Goal: Task Accomplishment & Management: Complete application form

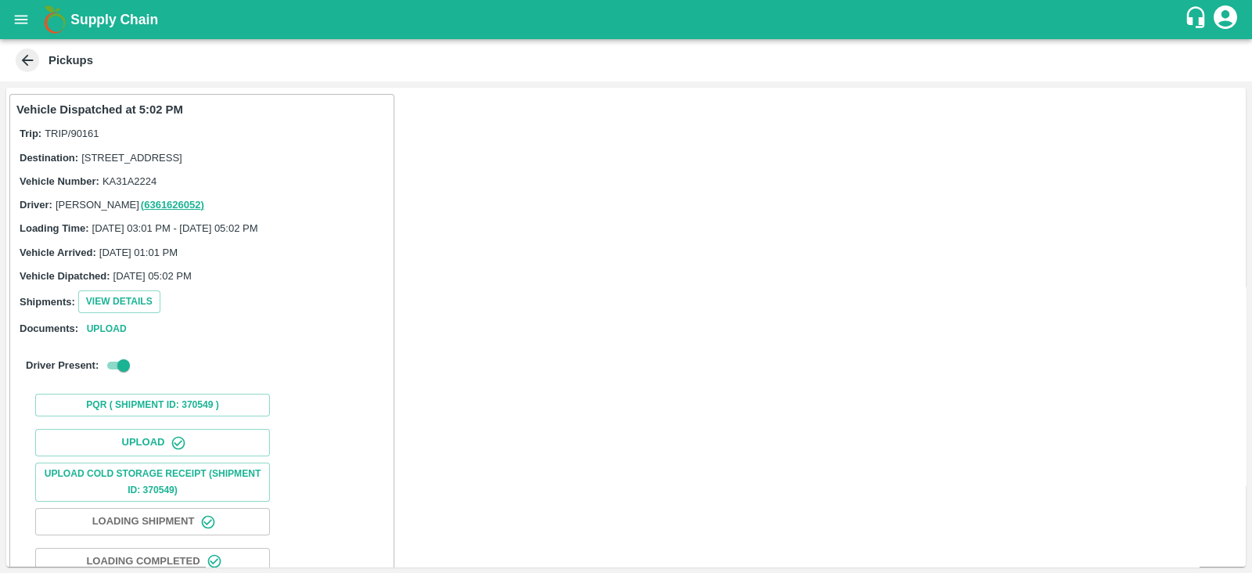
scroll to position [161, 0]
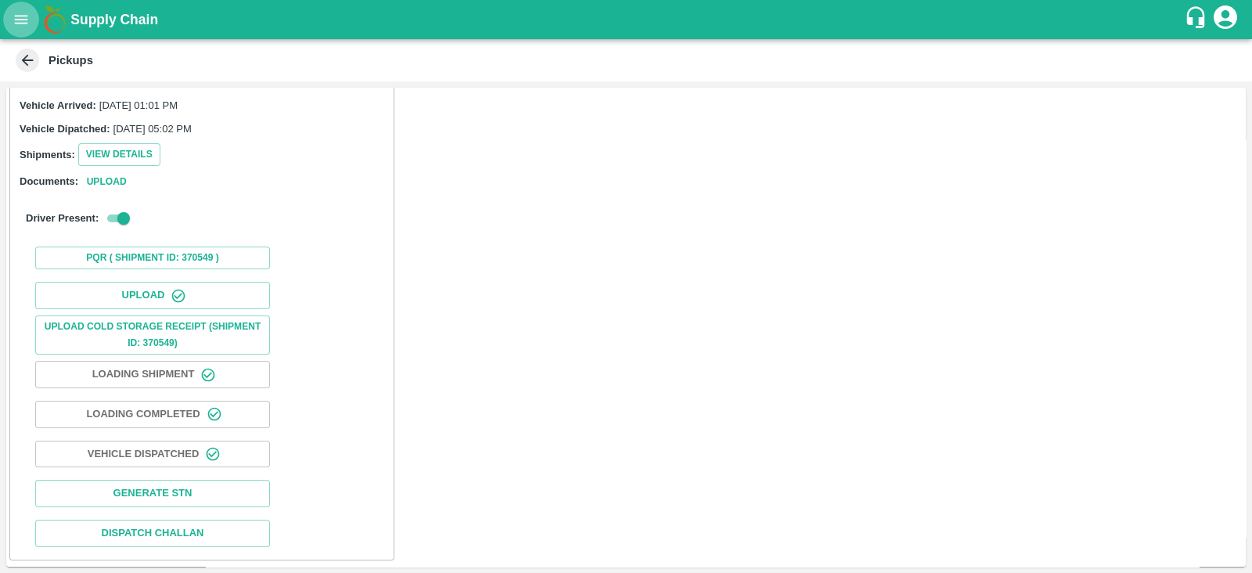
click at [27, 17] on icon "open drawer" at bounding box center [21, 19] width 17 height 17
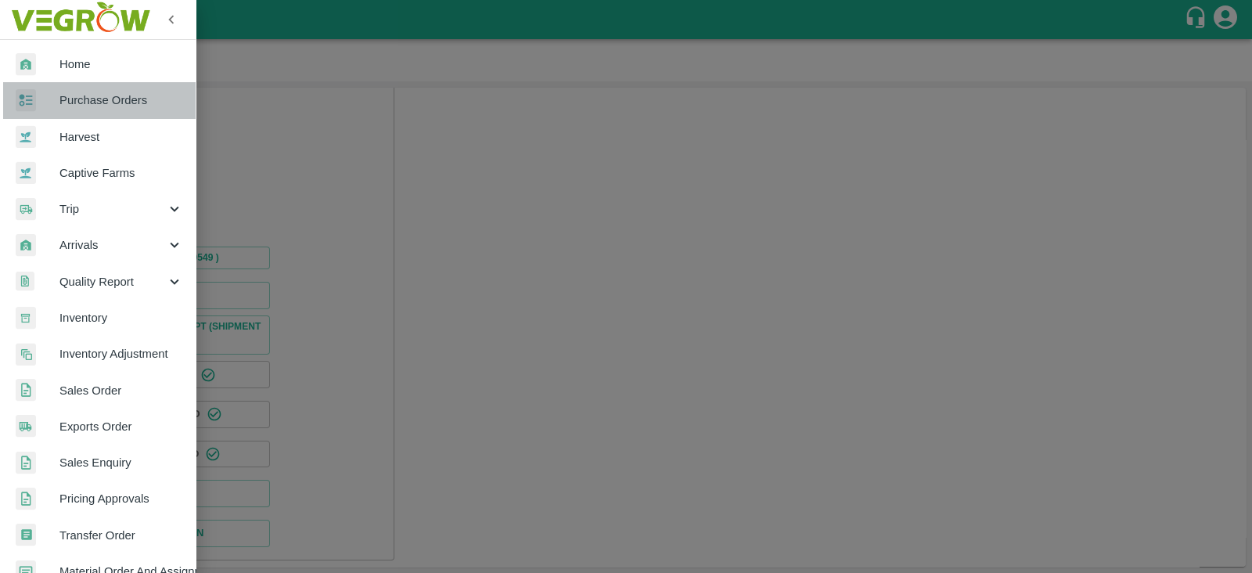
click at [154, 92] on span "Purchase Orders" at bounding box center [121, 100] width 124 height 17
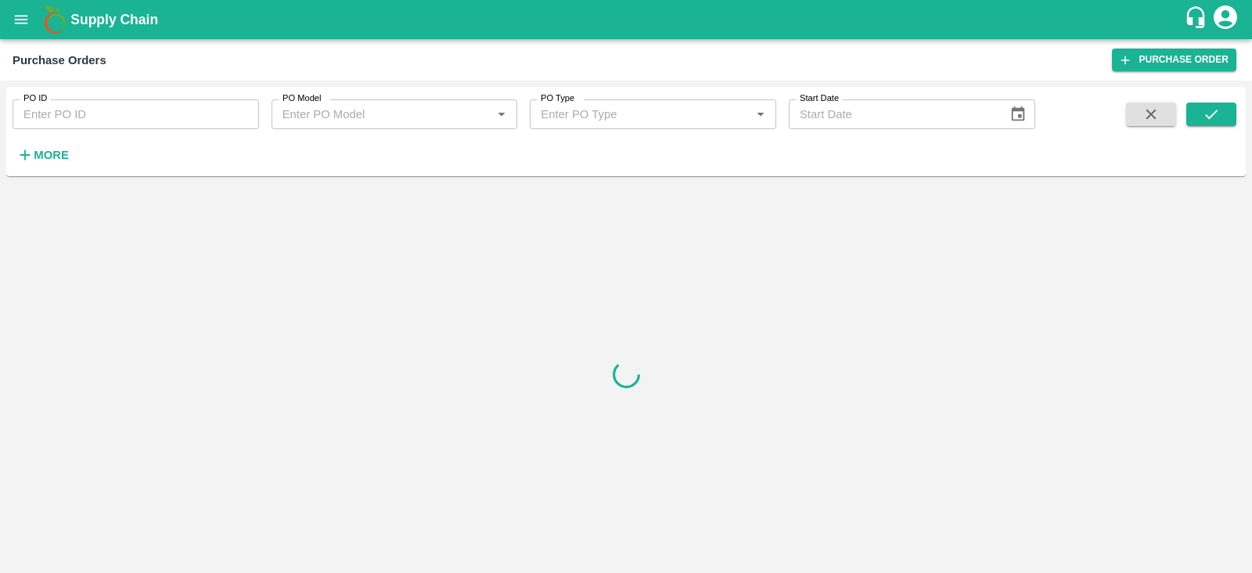
click at [31, 155] on icon "button" at bounding box center [24, 154] width 17 height 17
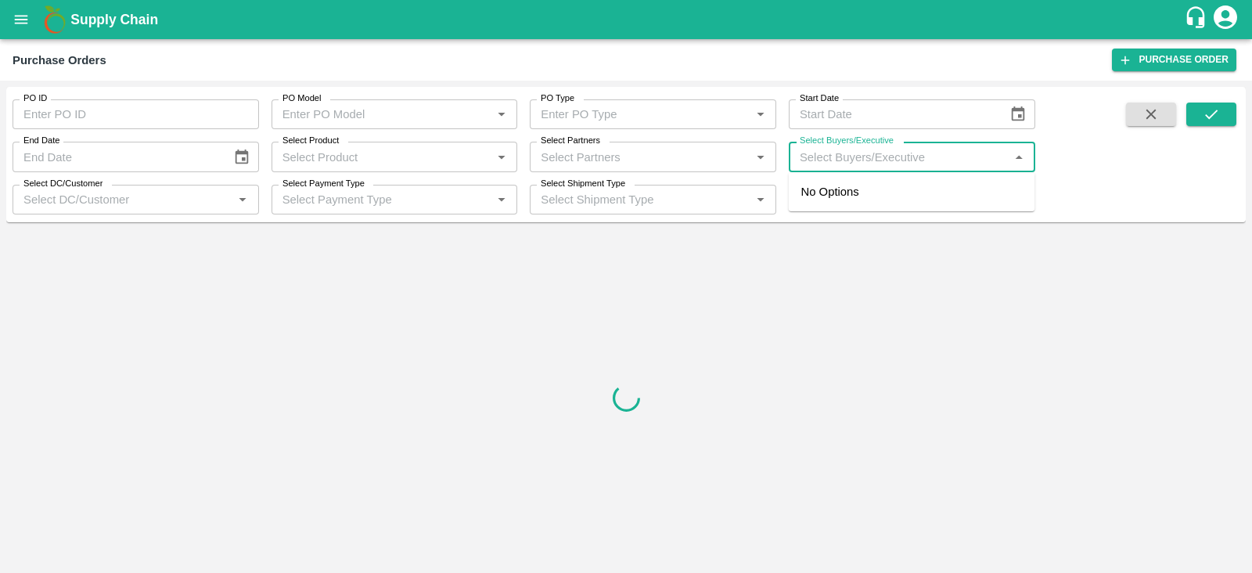
click at [915, 159] on input "Select Buyers/Executive" at bounding box center [898, 156] width 211 height 20
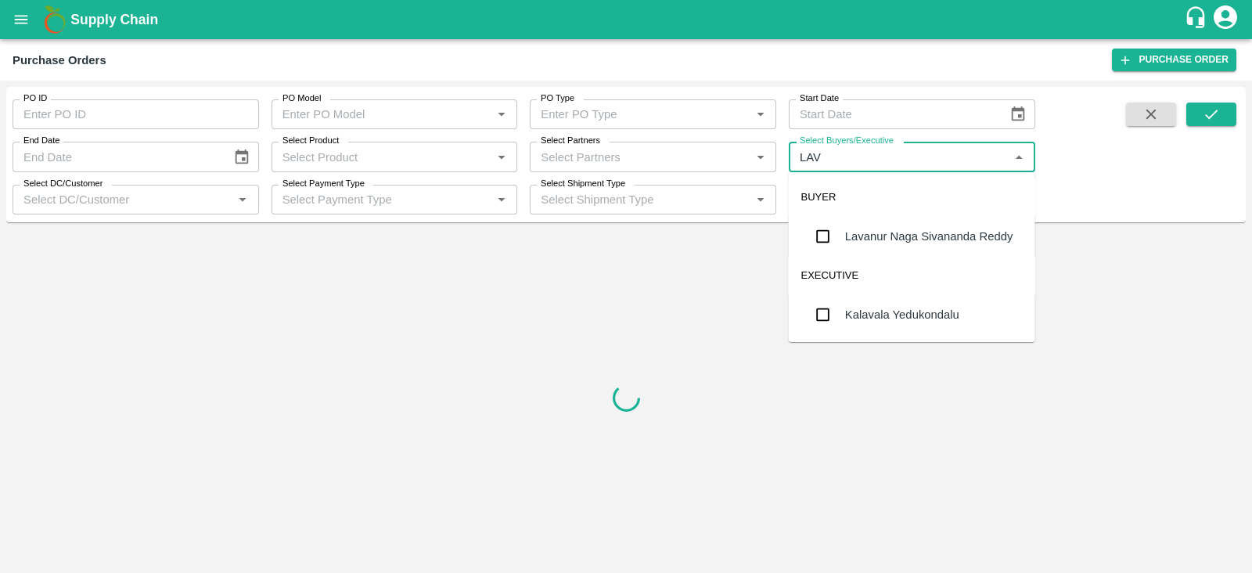
type input "LAVA"
click at [901, 239] on div "Lavanur Naga Sivananda Reddy" at bounding box center [929, 236] width 168 height 17
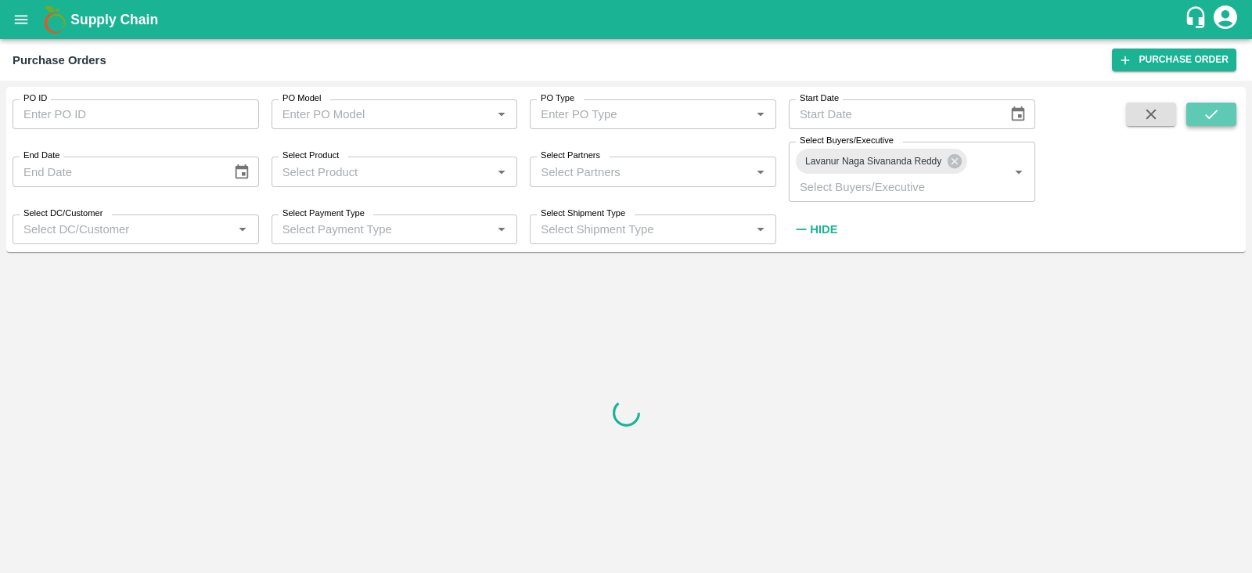
click at [1212, 118] on icon "submit" at bounding box center [1210, 114] width 17 height 17
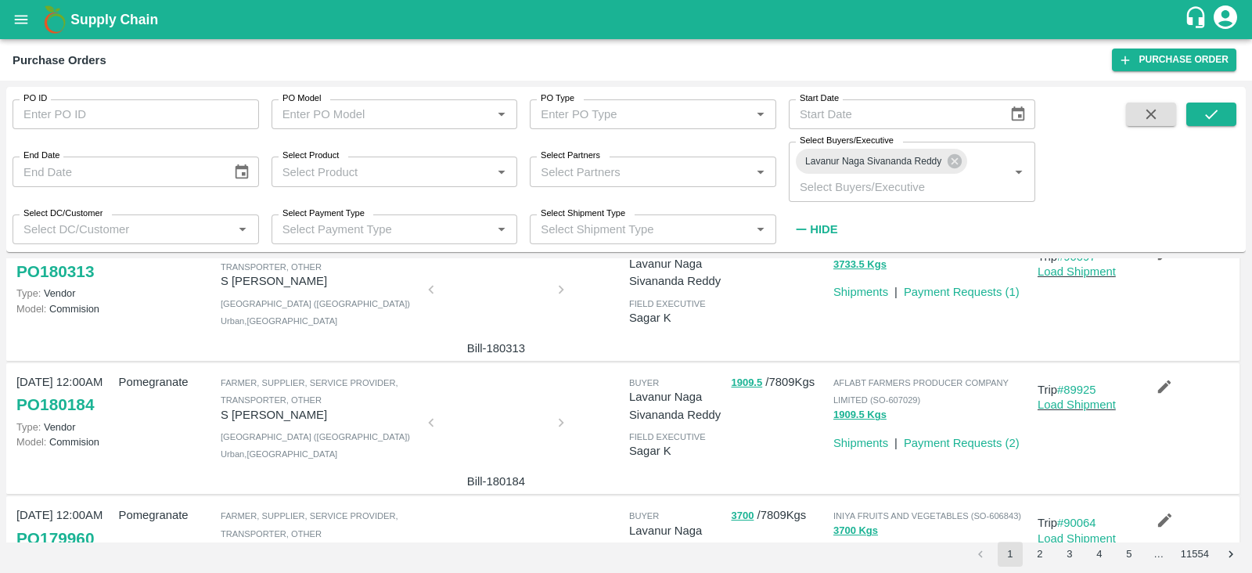
scroll to position [984, 0]
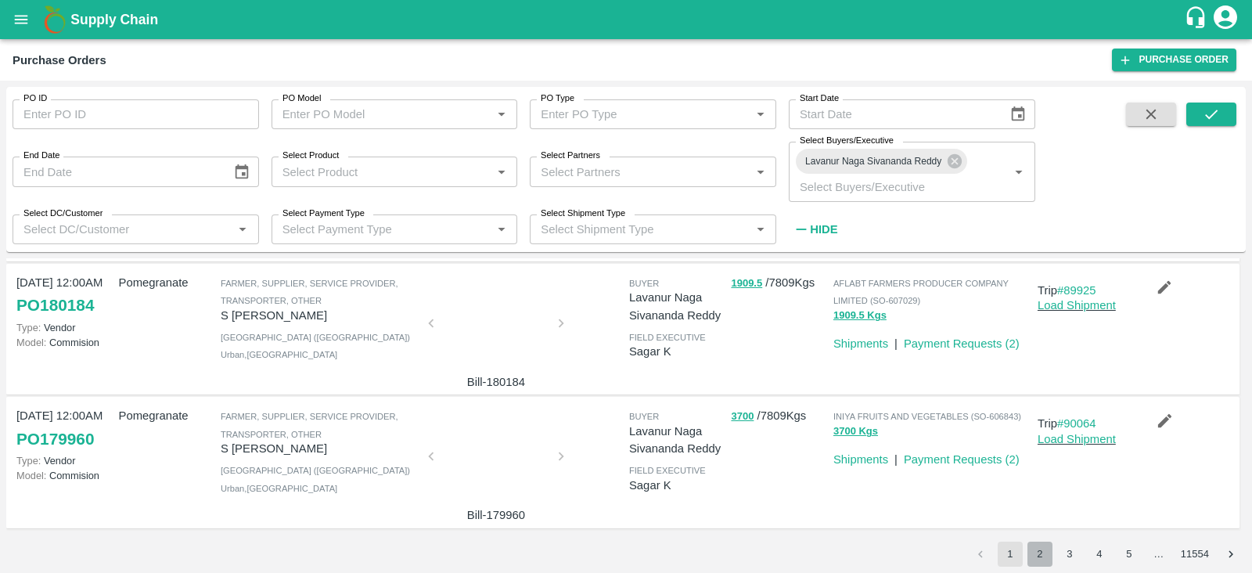
click at [1037, 553] on button "2" at bounding box center [1039, 553] width 25 height 25
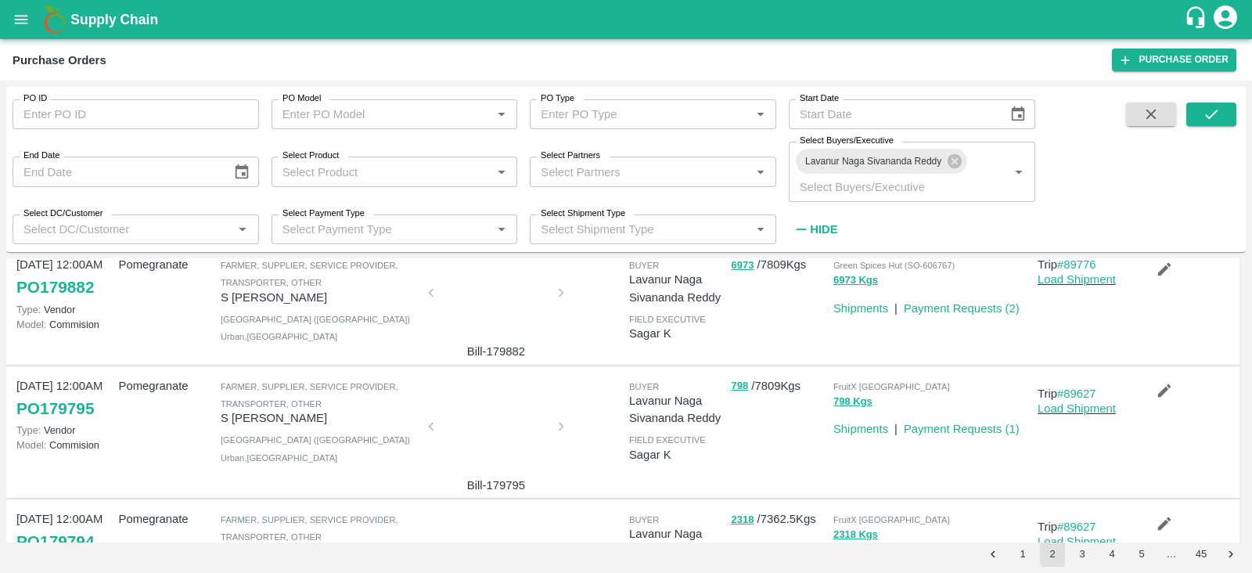
scroll to position [1, 0]
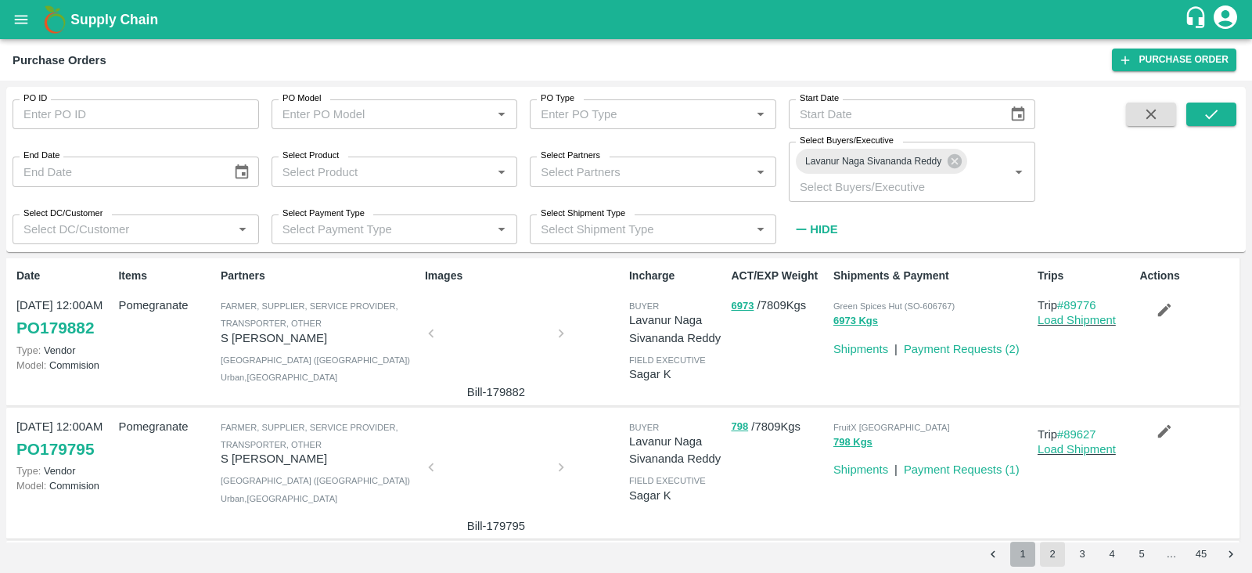
click at [1020, 545] on button "1" at bounding box center [1022, 553] width 25 height 25
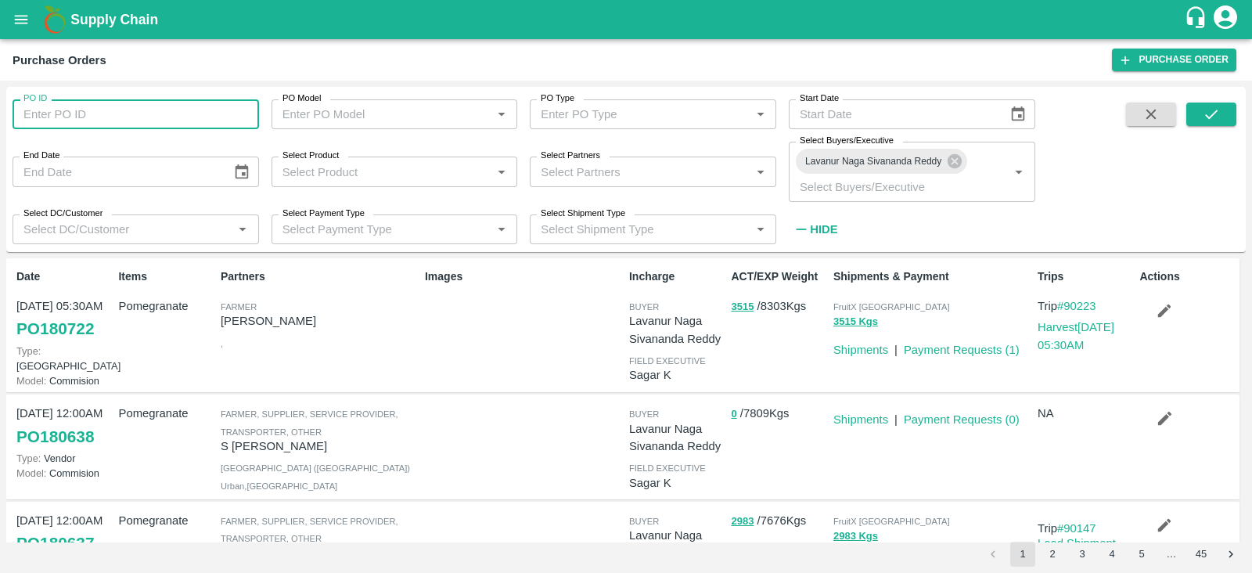
click at [215, 123] on input "PO ID" at bounding box center [136, 114] width 246 height 30
click at [1220, 103] on button "submit" at bounding box center [1211, 113] width 50 height 23
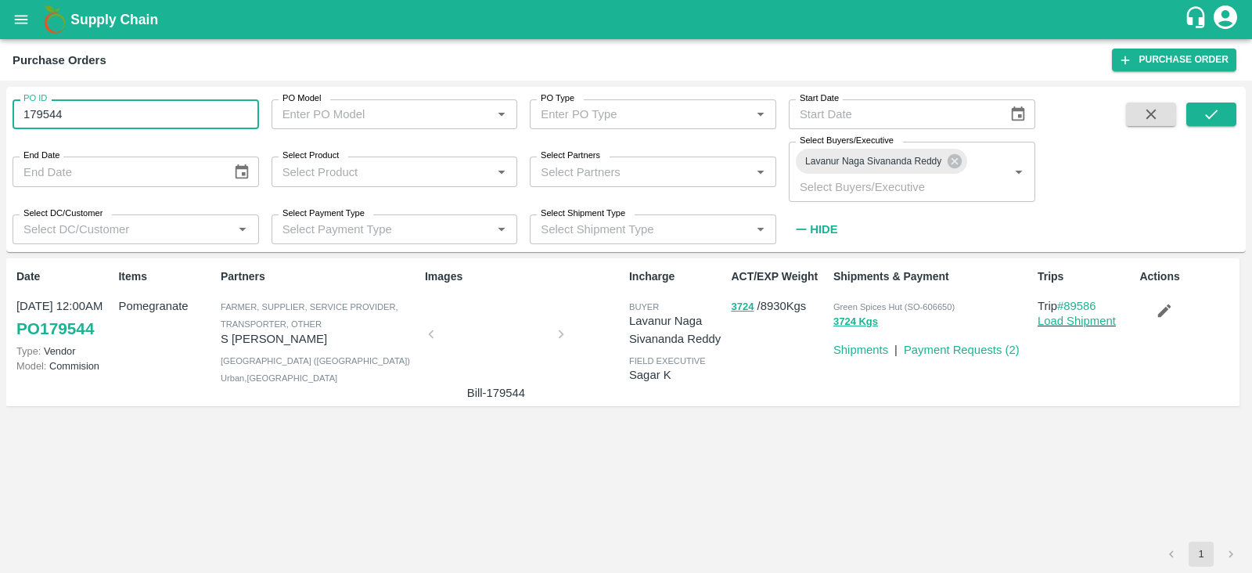
click at [134, 114] on input "179544" at bounding box center [136, 114] width 246 height 30
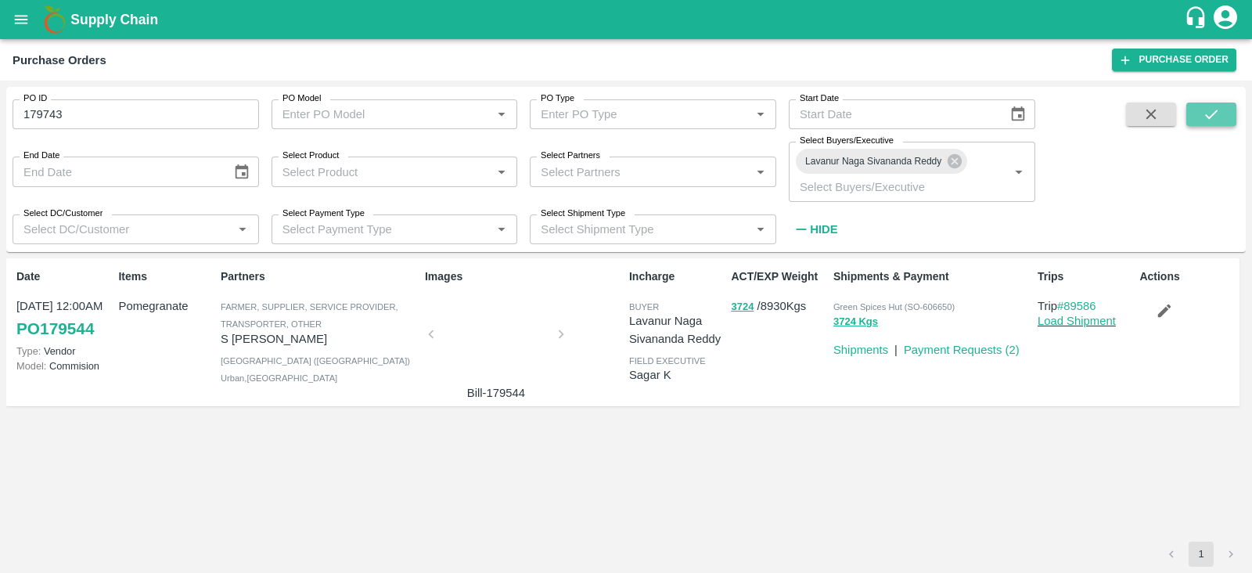
click at [1216, 114] on icon "submit" at bounding box center [1210, 114] width 17 height 17
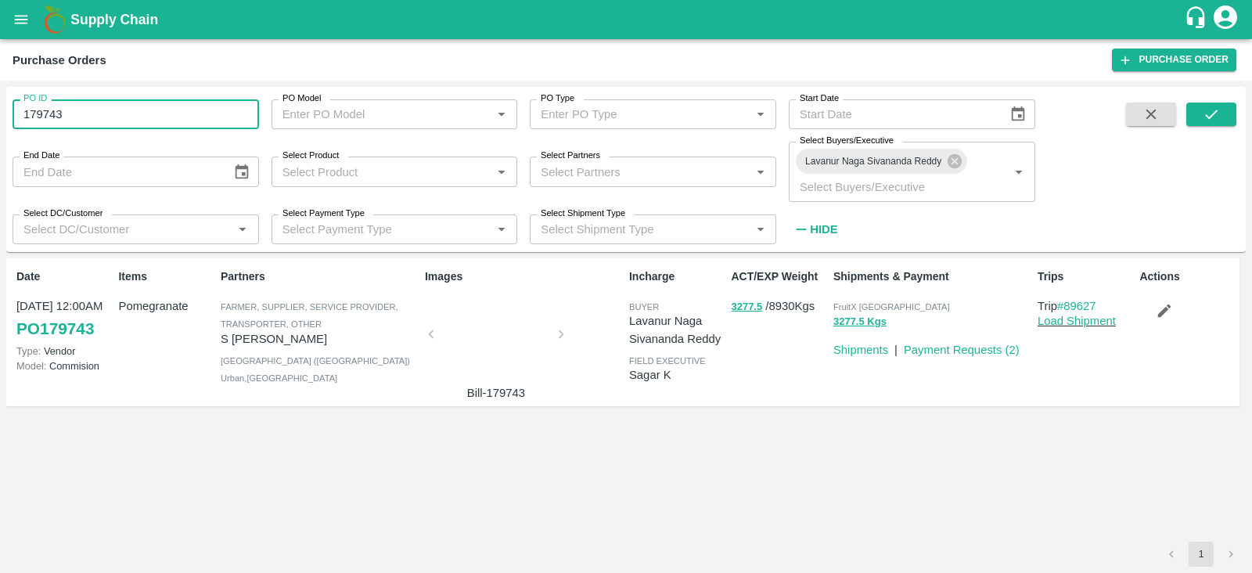
click at [99, 123] on input "179743" at bounding box center [136, 114] width 246 height 30
click at [1203, 116] on icon "submit" at bounding box center [1210, 114] width 17 height 17
click at [87, 124] on input "179794" at bounding box center [136, 114] width 246 height 30
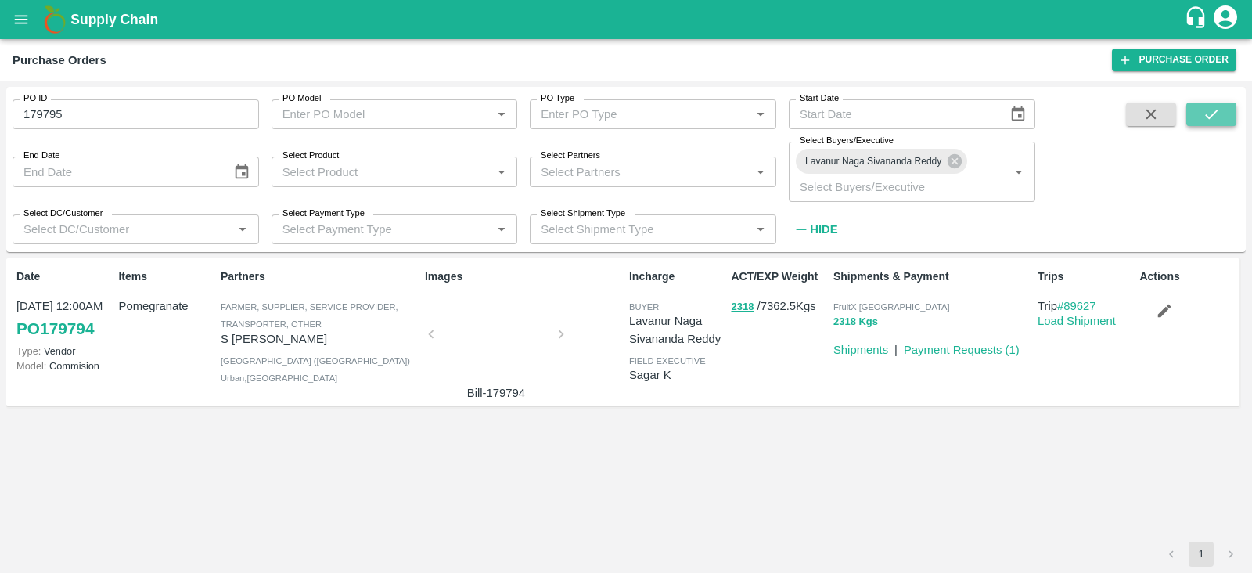
click at [1218, 111] on icon "submit" at bounding box center [1210, 114] width 17 height 17
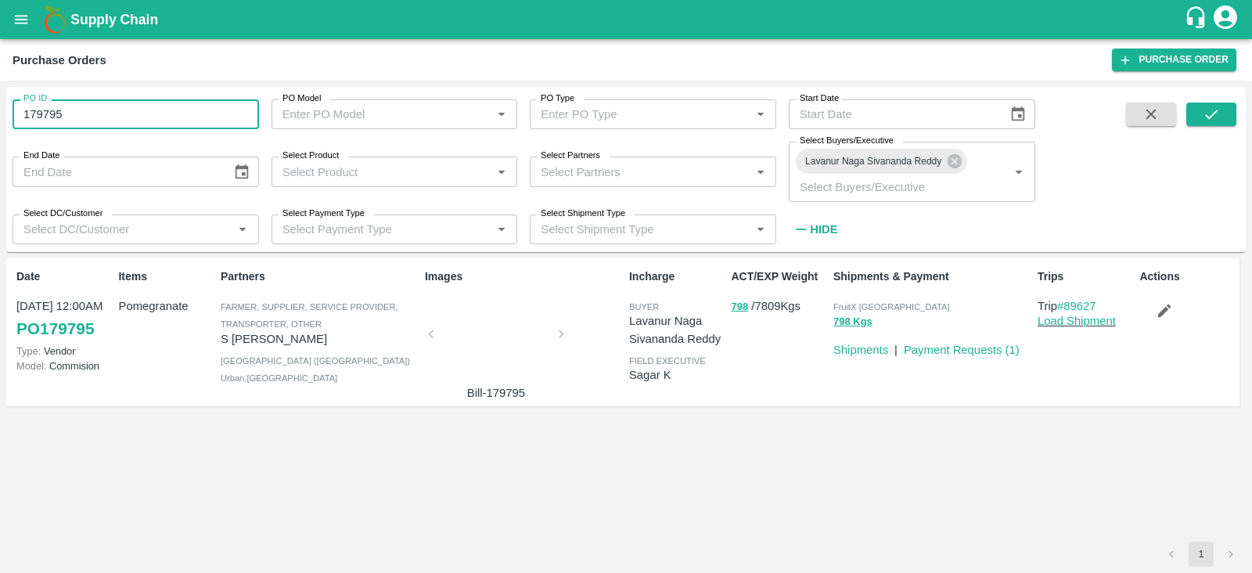
click at [162, 113] on input "179795" at bounding box center [136, 114] width 246 height 30
click at [1202, 117] on icon "submit" at bounding box center [1210, 114] width 17 height 17
click at [150, 116] on input "179882" at bounding box center [136, 114] width 246 height 30
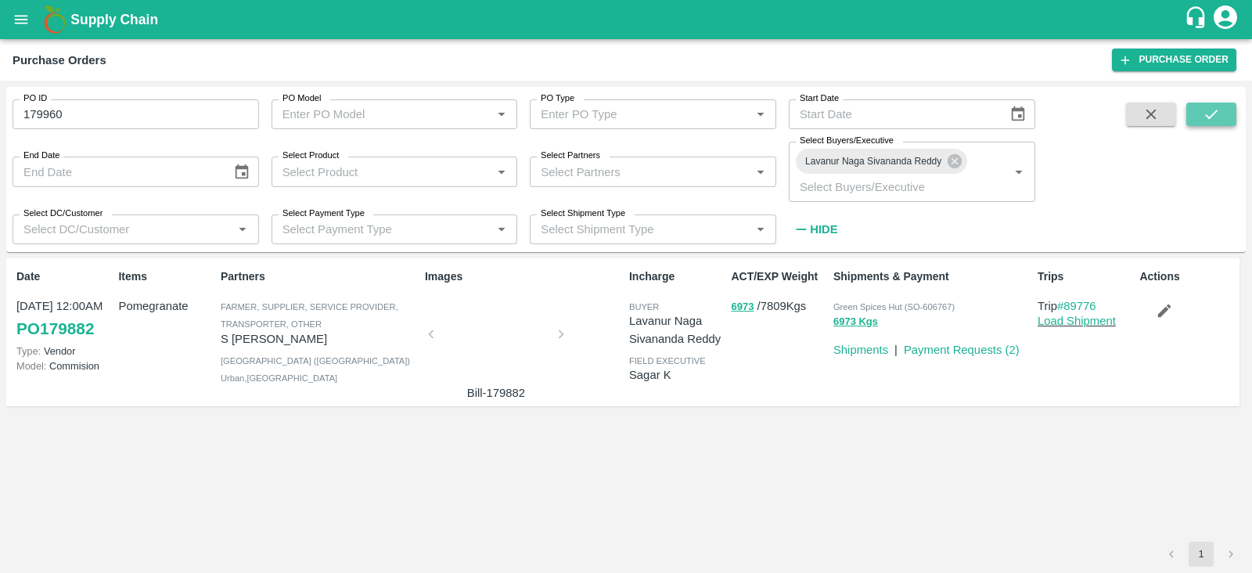
click at [1224, 123] on button "submit" at bounding box center [1211, 113] width 50 height 23
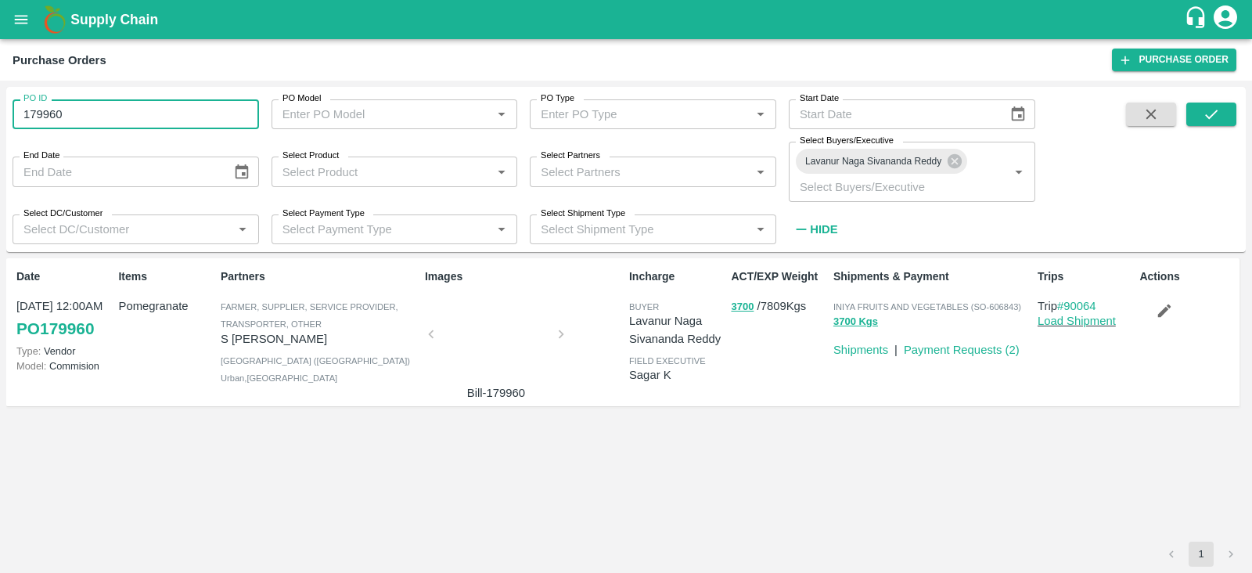
click at [176, 112] on input "179960" at bounding box center [136, 114] width 246 height 30
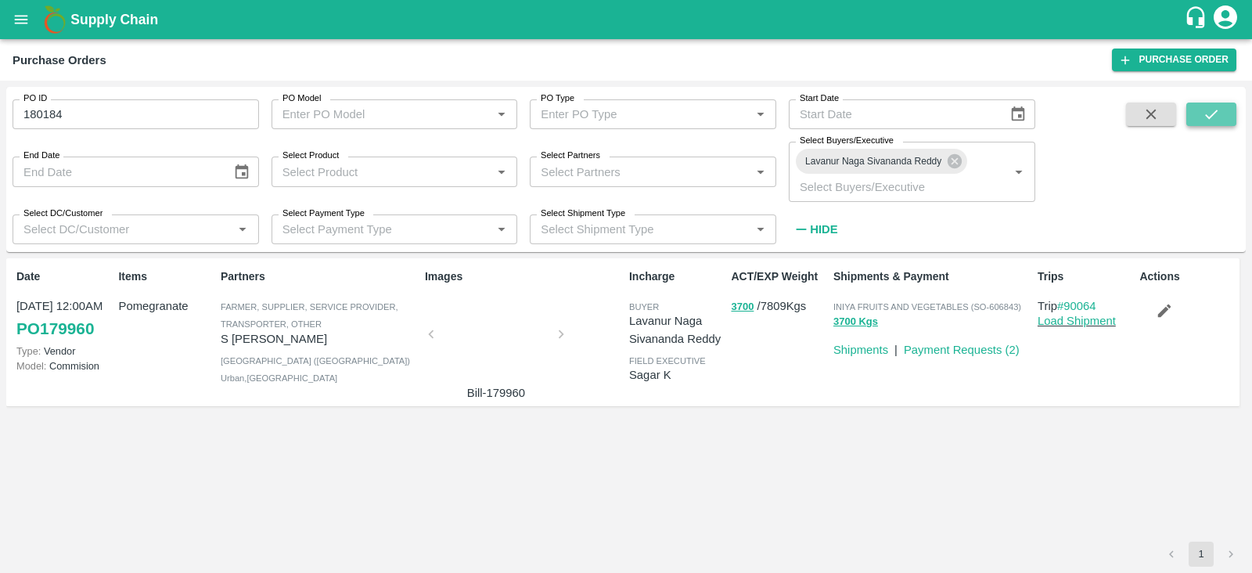
click at [1219, 107] on icon "submit" at bounding box center [1210, 114] width 17 height 17
click at [158, 92] on div "PO ID 180184 PO ID" at bounding box center [129, 108] width 259 height 42
click at [160, 127] on input "180184" at bounding box center [136, 114] width 246 height 30
click at [1210, 115] on icon "submit" at bounding box center [1210, 114] width 17 height 17
click at [164, 112] on input "180313" at bounding box center [136, 114] width 246 height 30
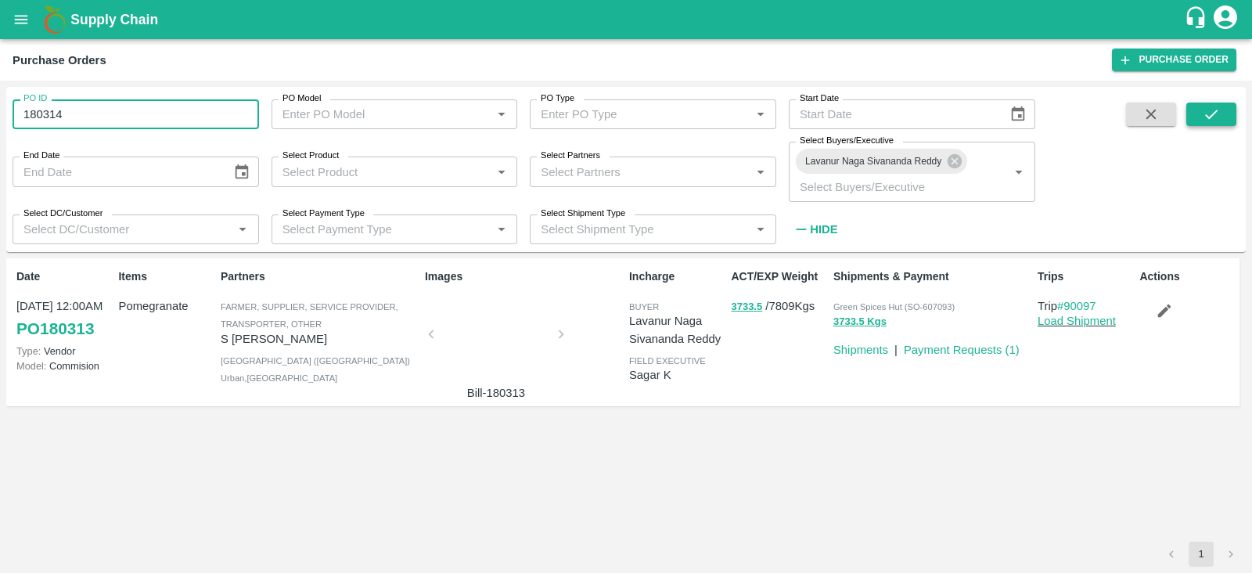
click at [1218, 119] on icon "submit" at bounding box center [1210, 114] width 17 height 17
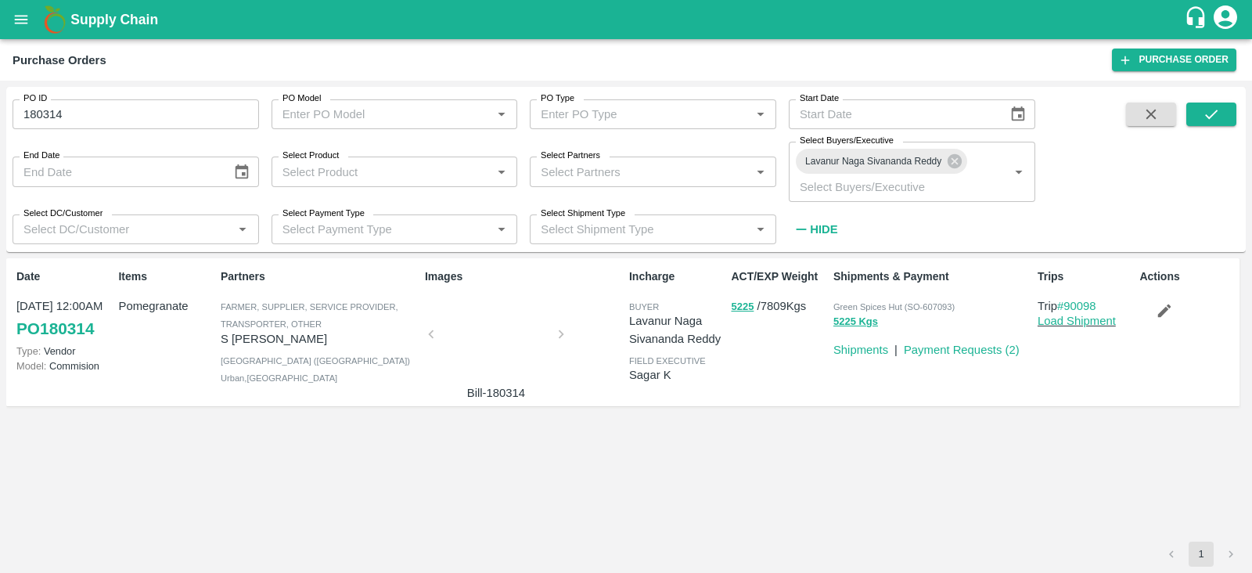
click at [200, 127] on input "180314" at bounding box center [136, 114] width 246 height 30
click at [1211, 115] on icon "submit" at bounding box center [1211, 114] width 13 height 9
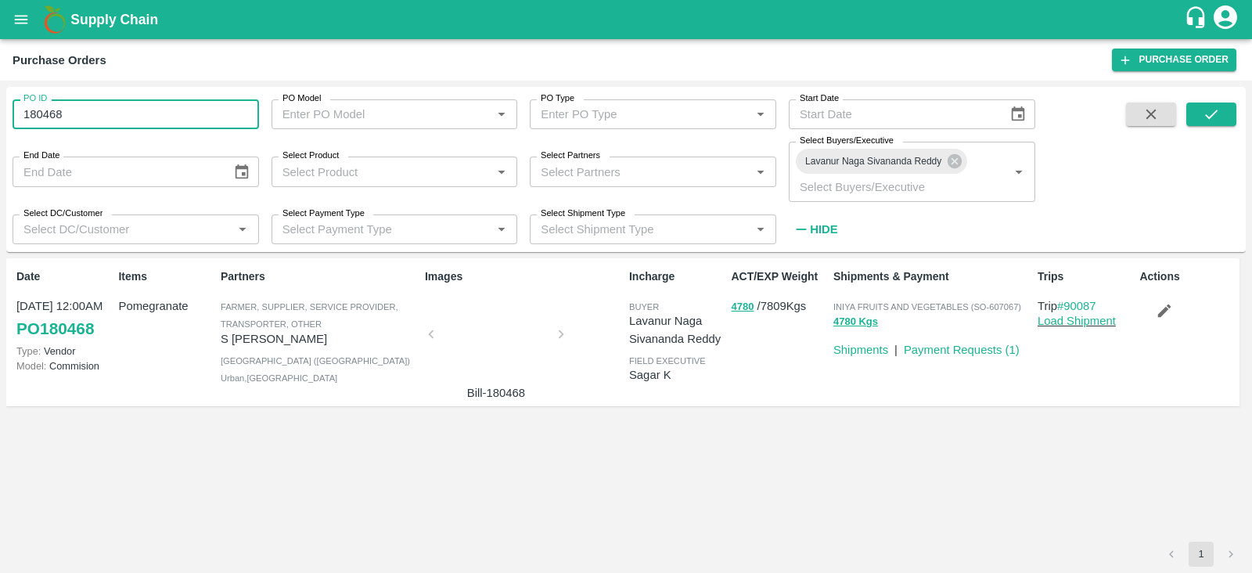
click at [114, 124] on input "180468" at bounding box center [136, 114] width 246 height 30
type input "180469"
click at [1211, 102] on button "submit" at bounding box center [1211, 113] width 50 height 23
click at [232, 110] on input "180469" at bounding box center [136, 114] width 246 height 30
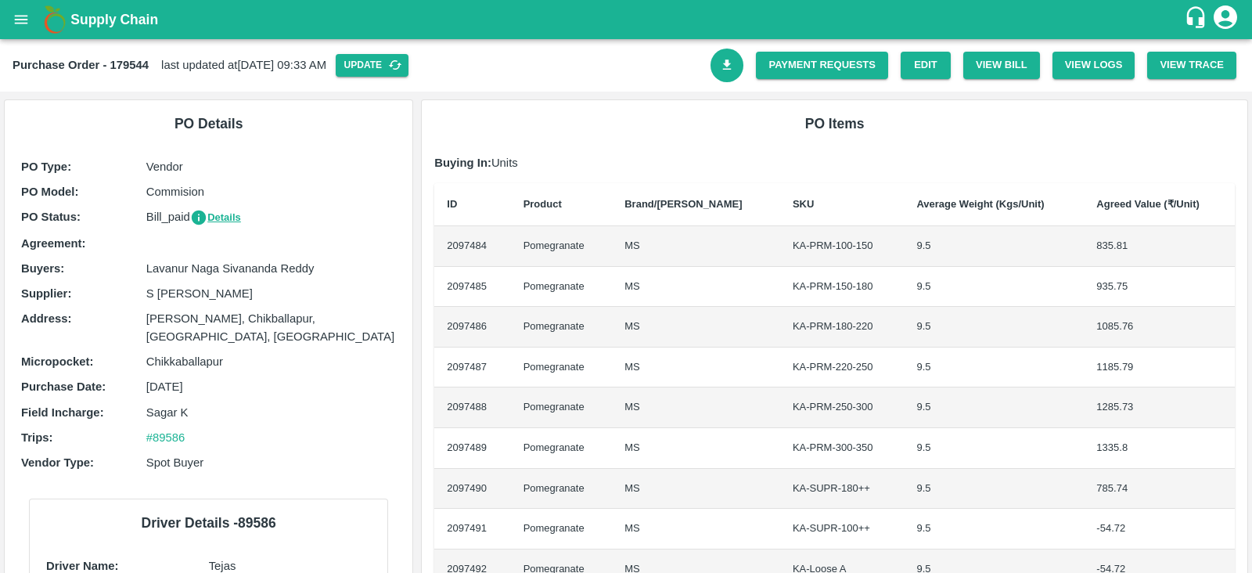
click at [726, 68] on icon "Download Bill" at bounding box center [727, 65] width 15 height 15
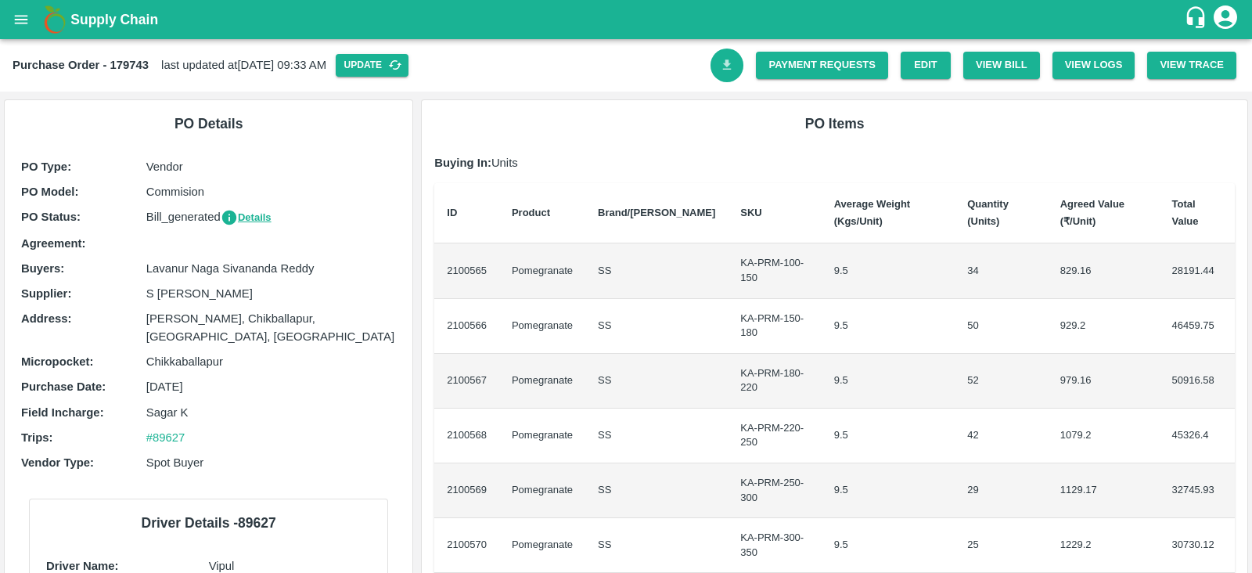
click at [721, 77] on link "Download Bill" at bounding box center [727, 66] width 34 height 34
click at [722, 55] on link "Download Bill" at bounding box center [727, 66] width 34 height 34
click at [728, 74] on link "Download Bill" at bounding box center [727, 66] width 34 height 34
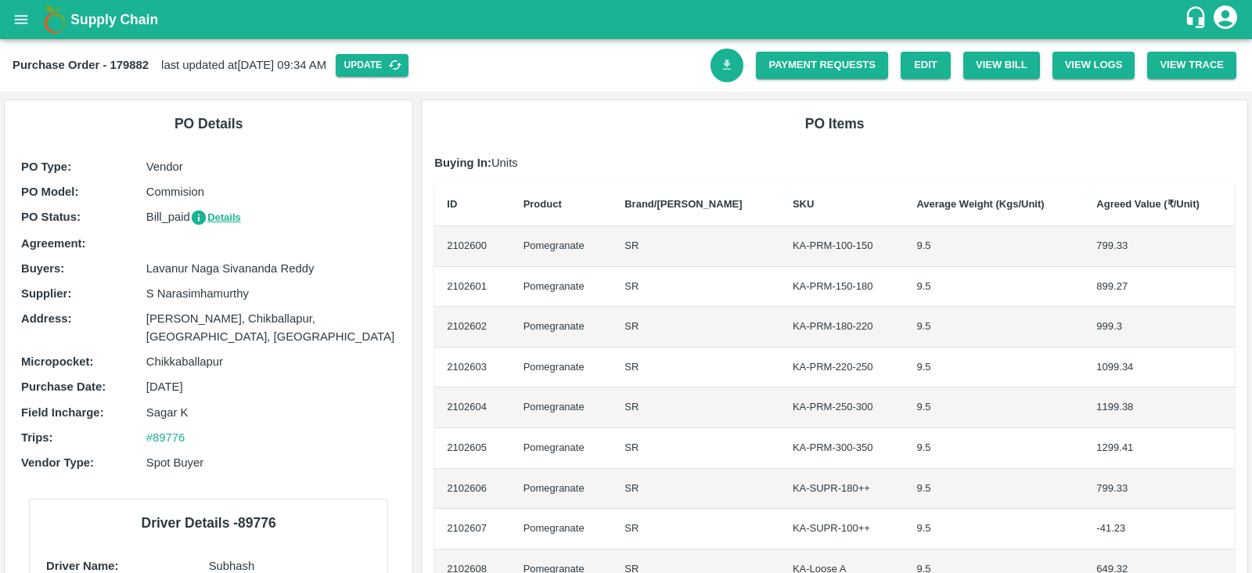
click at [719, 72] on link "Download Bill" at bounding box center [727, 66] width 34 height 34
click at [720, 62] on icon "Download Bill" at bounding box center [727, 65] width 15 height 15
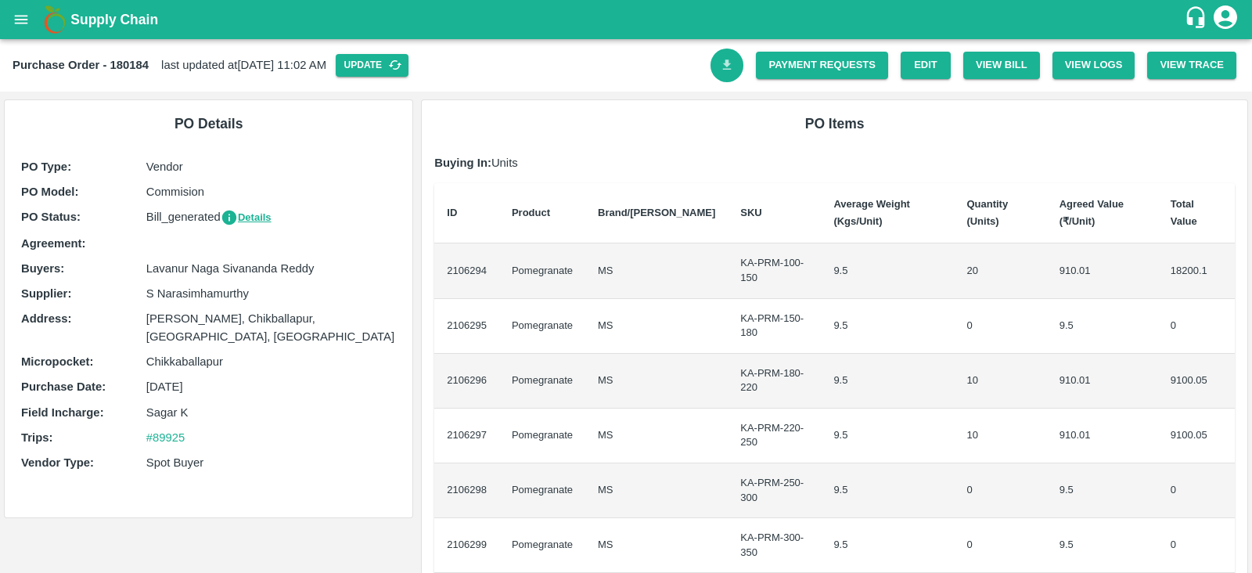
click at [724, 62] on icon "Download Bill" at bounding box center [727, 64] width 9 height 10
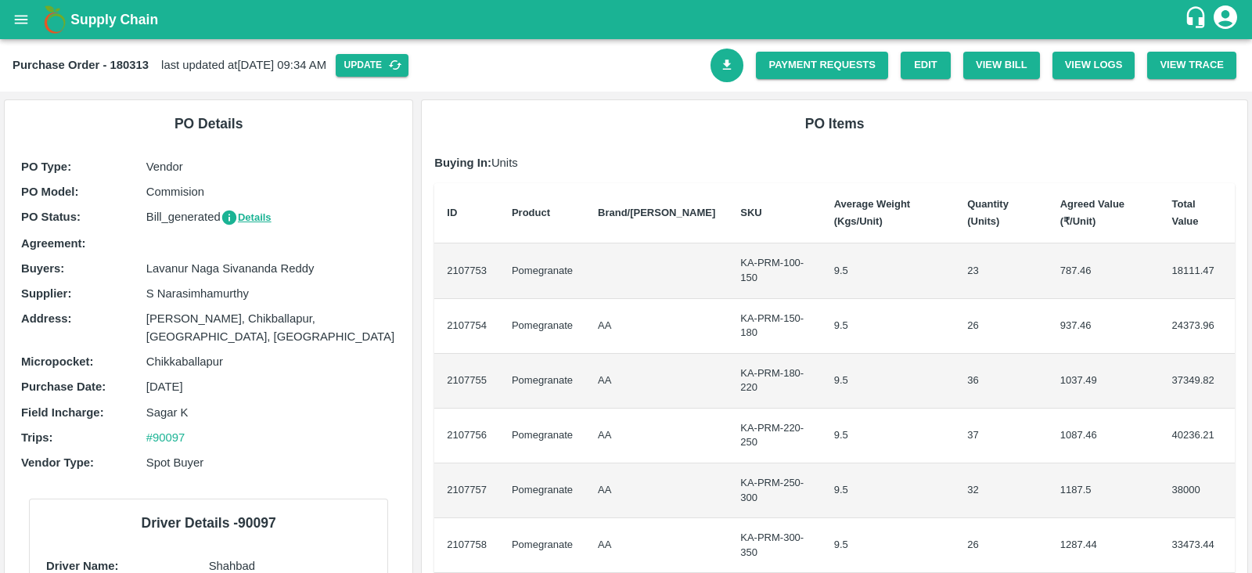
click at [732, 71] on icon "Download Bill" at bounding box center [727, 65] width 15 height 15
click at [732, 84] on div "Purchase Order - 180314 last updated at [DATE] 09:34 AM Update Payment Requests…" at bounding box center [626, 65] width 1252 height 52
click at [724, 72] on icon "Download Bill" at bounding box center [727, 65] width 15 height 15
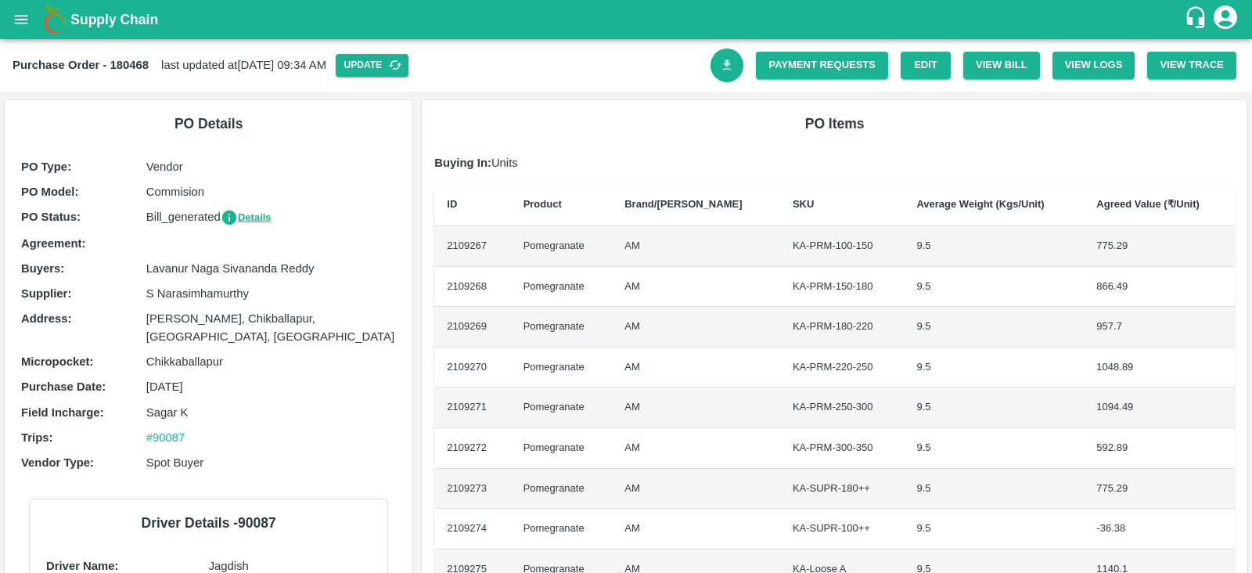
click at [716, 72] on link "Download Bill" at bounding box center [727, 66] width 34 height 34
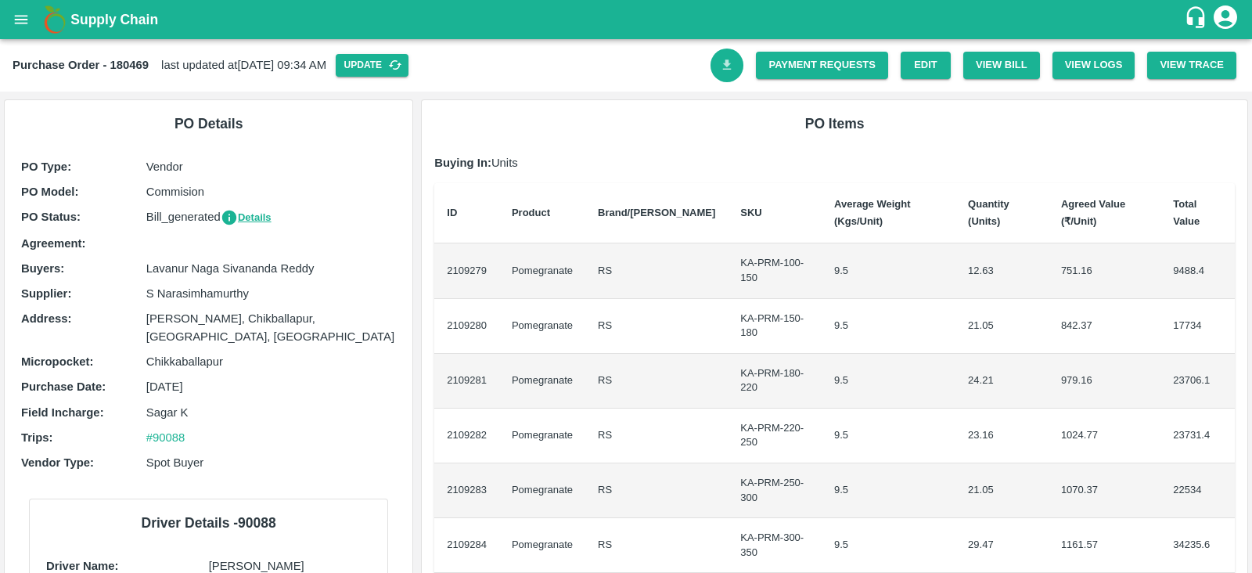
click at [713, 67] on link "Download Bill" at bounding box center [727, 66] width 34 height 34
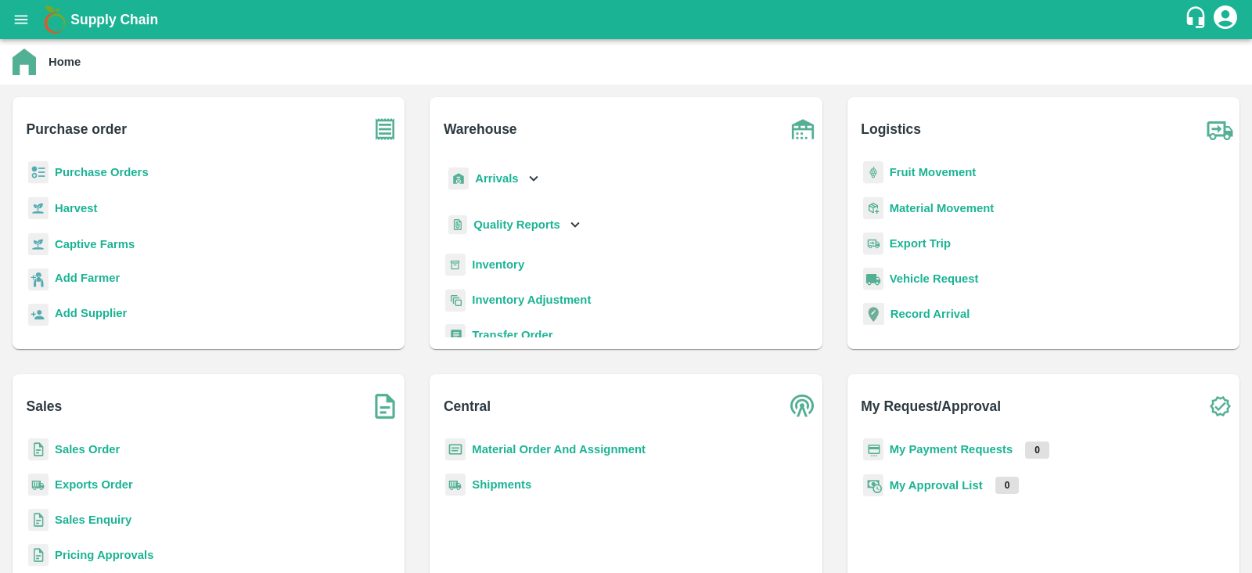
click at [105, 171] on b "Purchase Orders" at bounding box center [102, 172] width 94 height 13
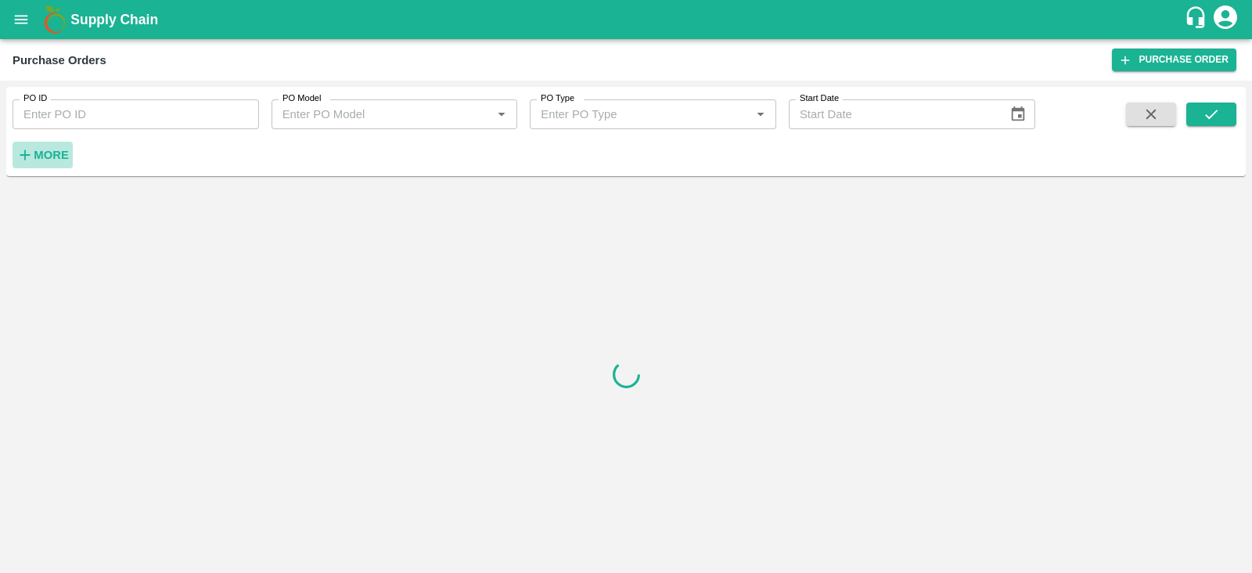
click at [50, 156] on strong "More" at bounding box center [51, 155] width 35 height 13
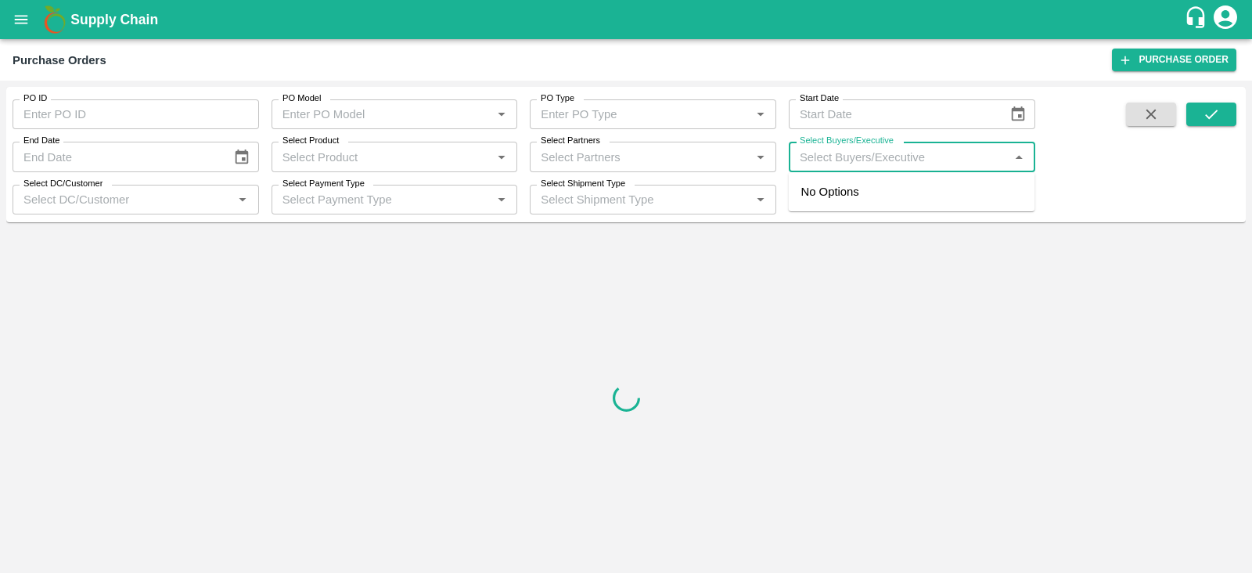
click at [889, 162] on input "Select Buyers/Executive" at bounding box center [898, 156] width 211 height 20
type input "LAVA"
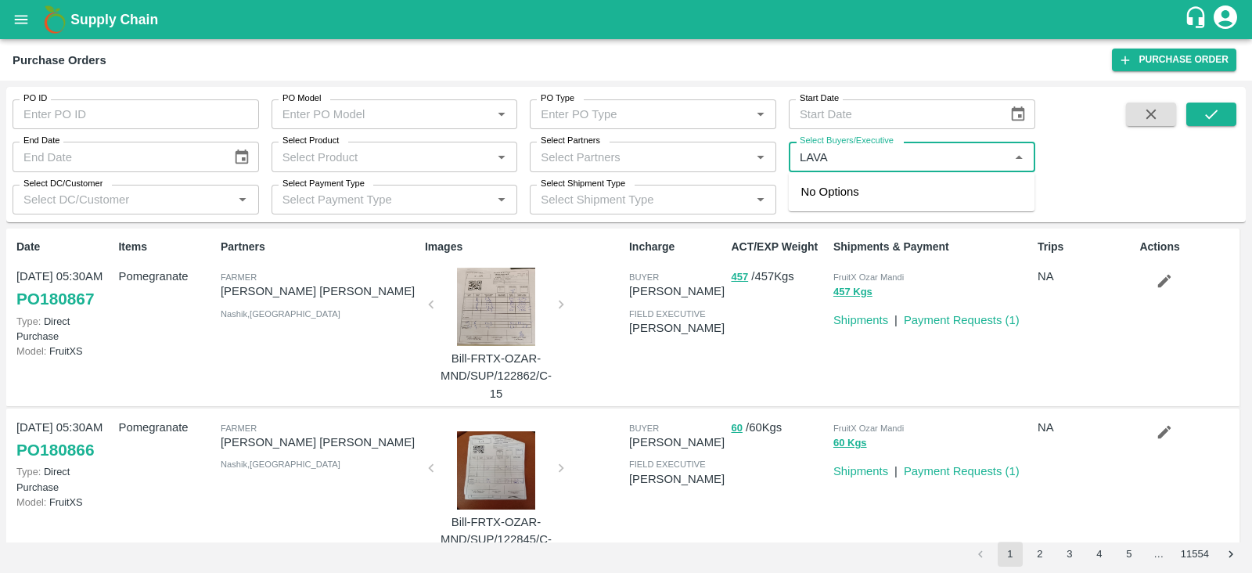
click at [917, 167] on div "Select Buyers/Executive   *" at bounding box center [912, 157] width 246 height 30
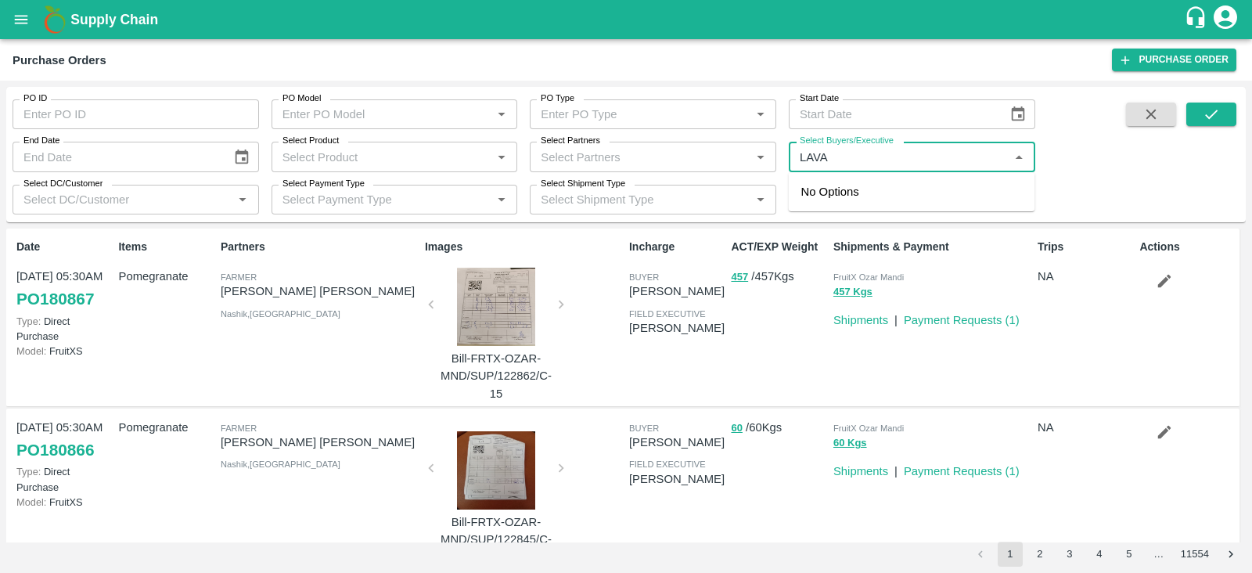
click at [811, 153] on input "Select Buyers/Executive" at bounding box center [898, 156] width 211 height 20
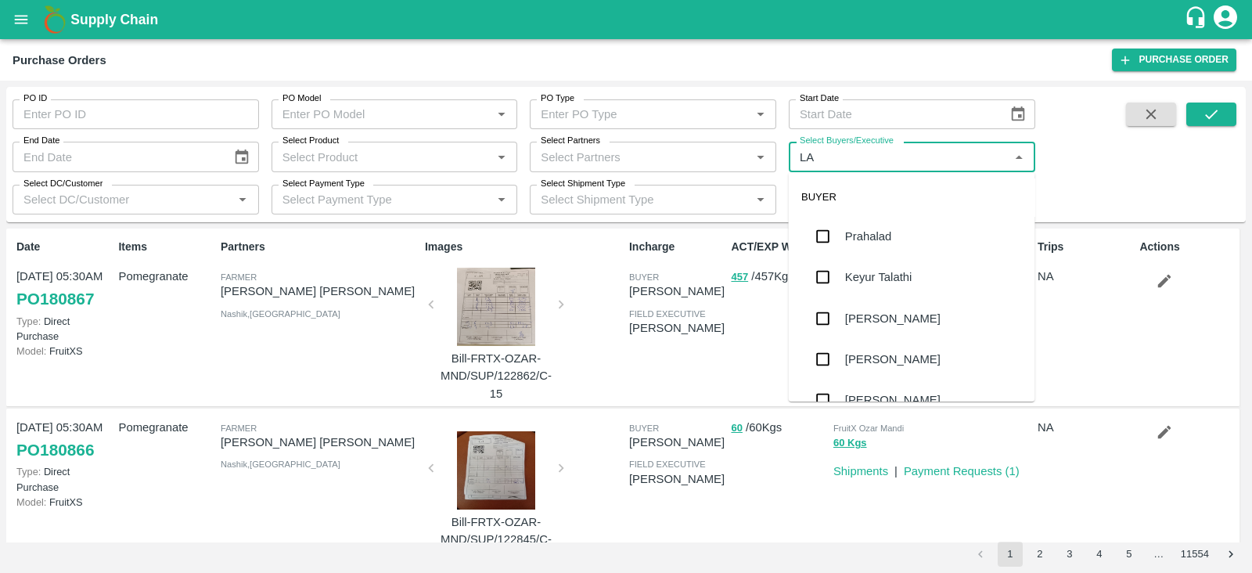
type input "LAV"
click at [896, 242] on div "Lavanur Naga Sivananda Reddy" at bounding box center [929, 236] width 168 height 17
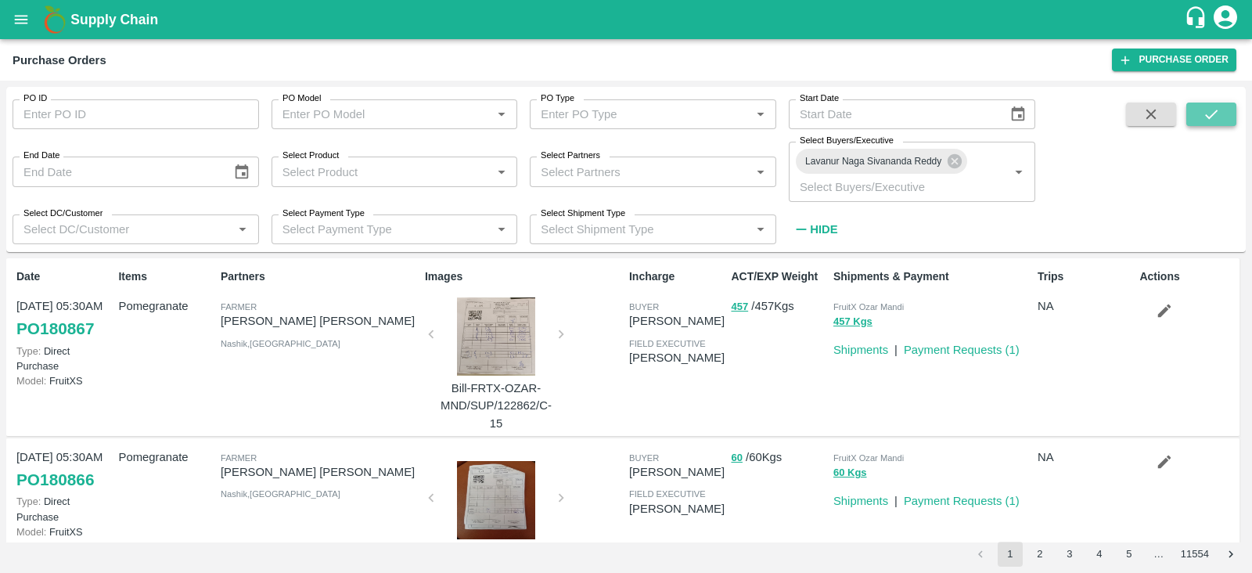
click at [1217, 117] on icon "submit" at bounding box center [1210, 114] width 17 height 17
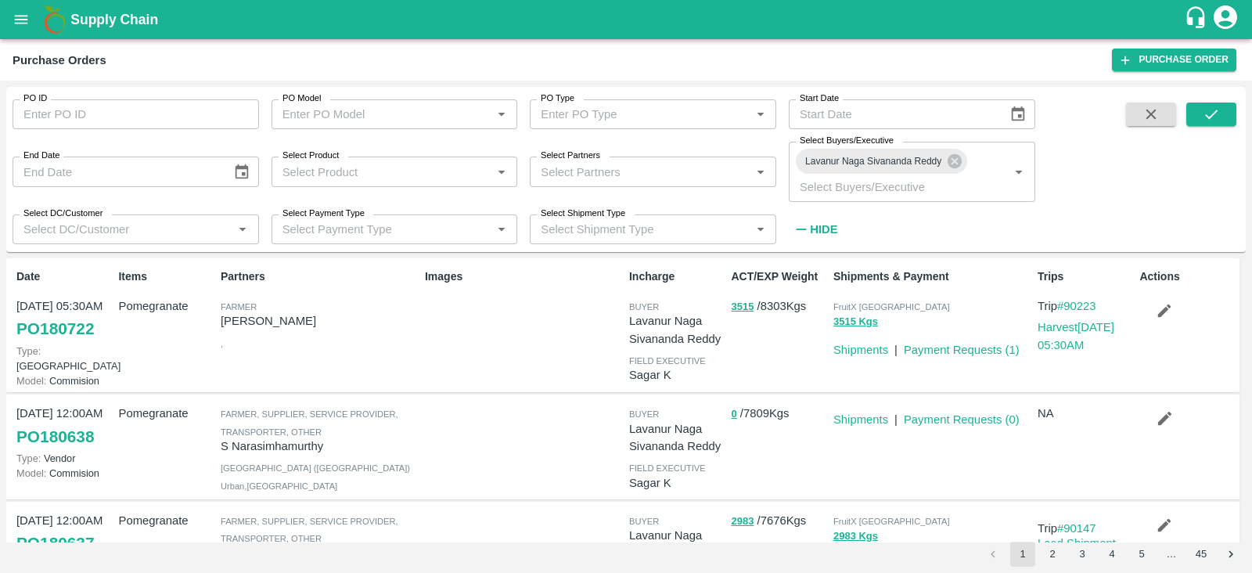
click at [249, 320] on p "[PERSON_NAME]" at bounding box center [320, 320] width 198 height 17
copy p "[PERSON_NAME]"
click at [1008, 234] on div "PO ID PO ID PO Model PO Model   * PO Type PO Type   * Start Date Start Date End…" at bounding box center [517, 165] width 1035 height 157
click at [1158, 300] on button "button" at bounding box center [1164, 310] width 50 height 27
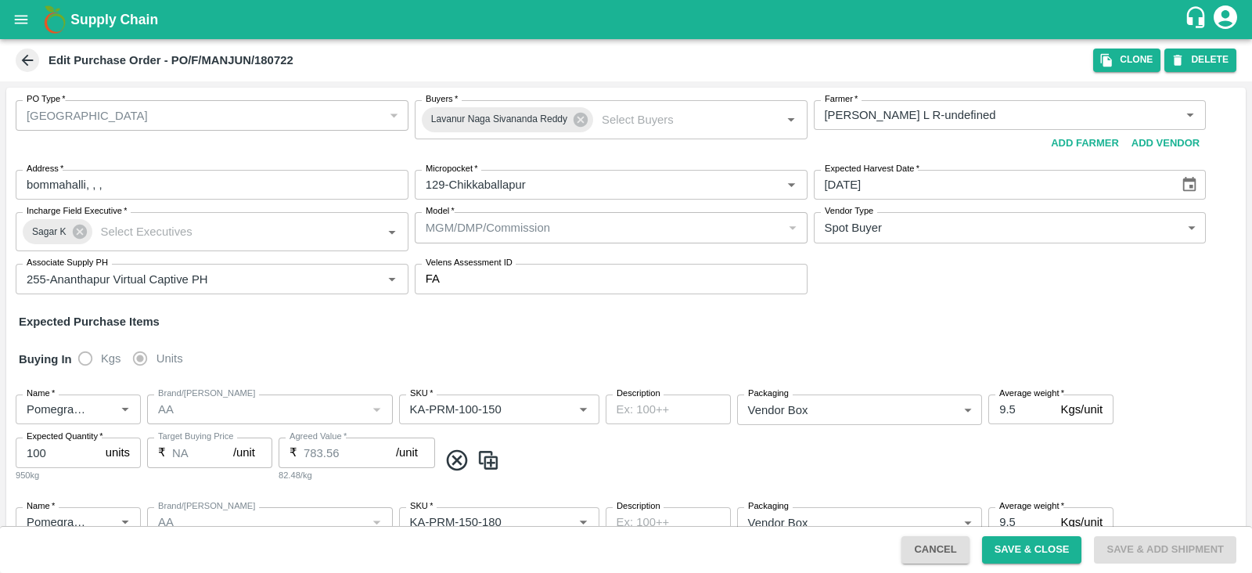
click at [1136, 37] on div "Supply Chain" at bounding box center [626, 19] width 1252 height 39
click at [1131, 55] on button "Clone" at bounding box center [1126, 60] width 67 height 23
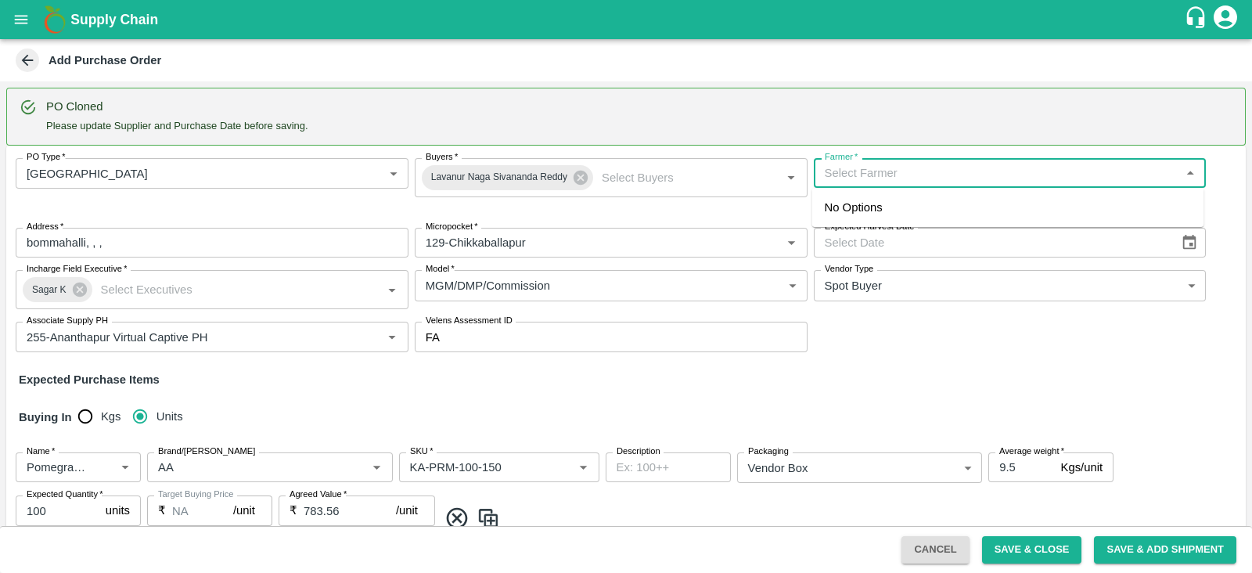
click at [908, 174] on input "Farmer   *" at bounding box center [997, 173] width 358 height 20
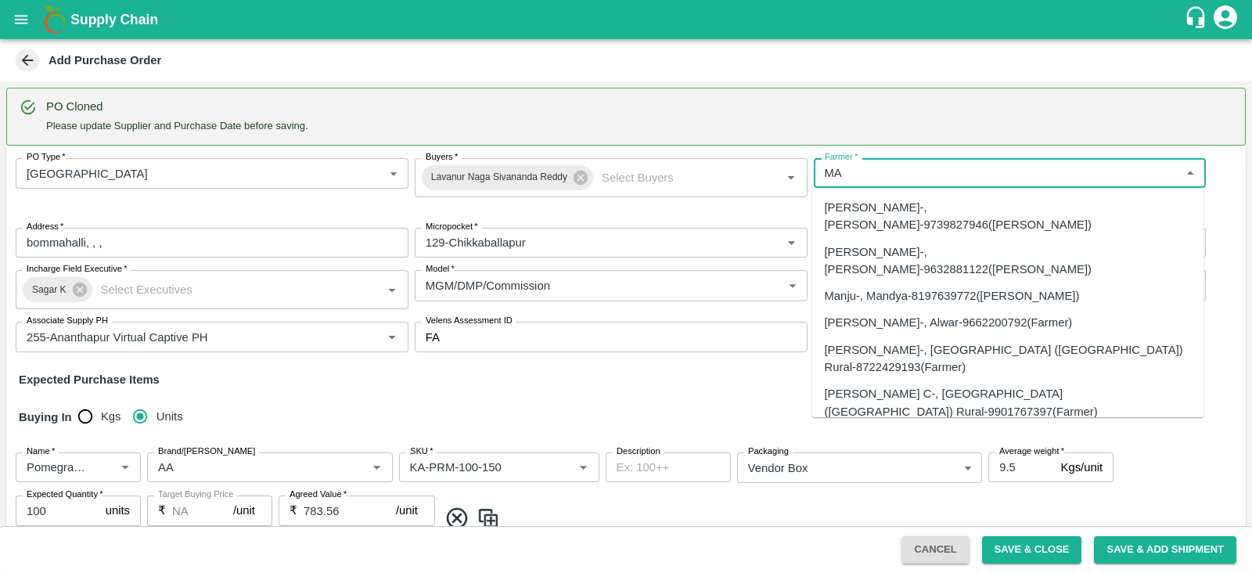
type input "M"
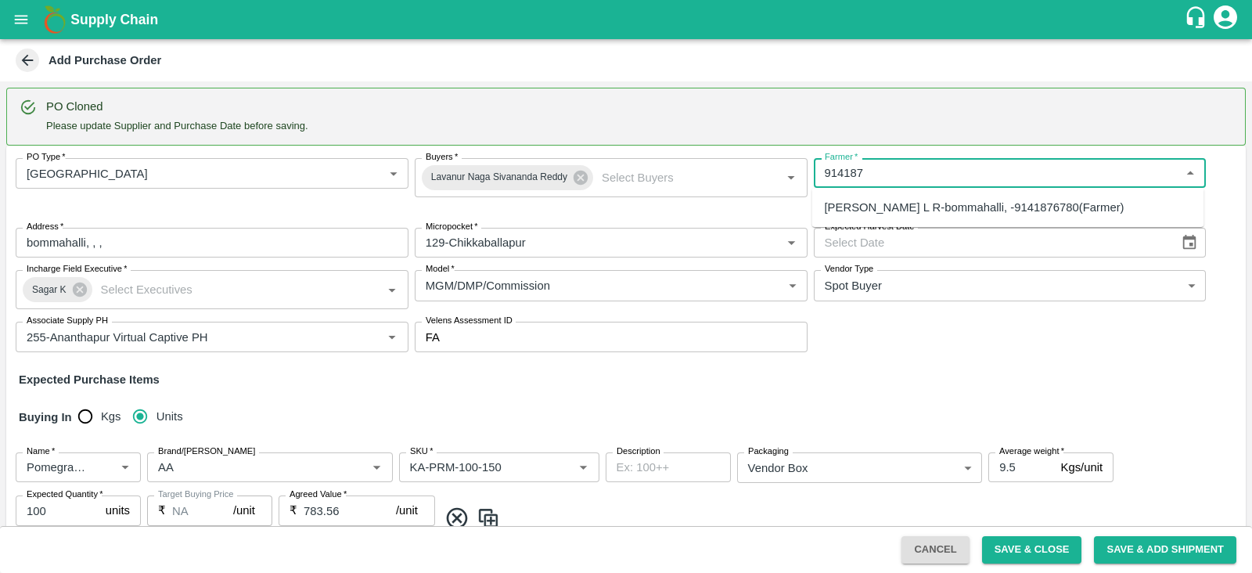
click at [947, 212] on div "[PERSON_NAME] L R-bommahalli, -9141876780(Farmer)" at bounding box center [975, 207] width 300 height 17
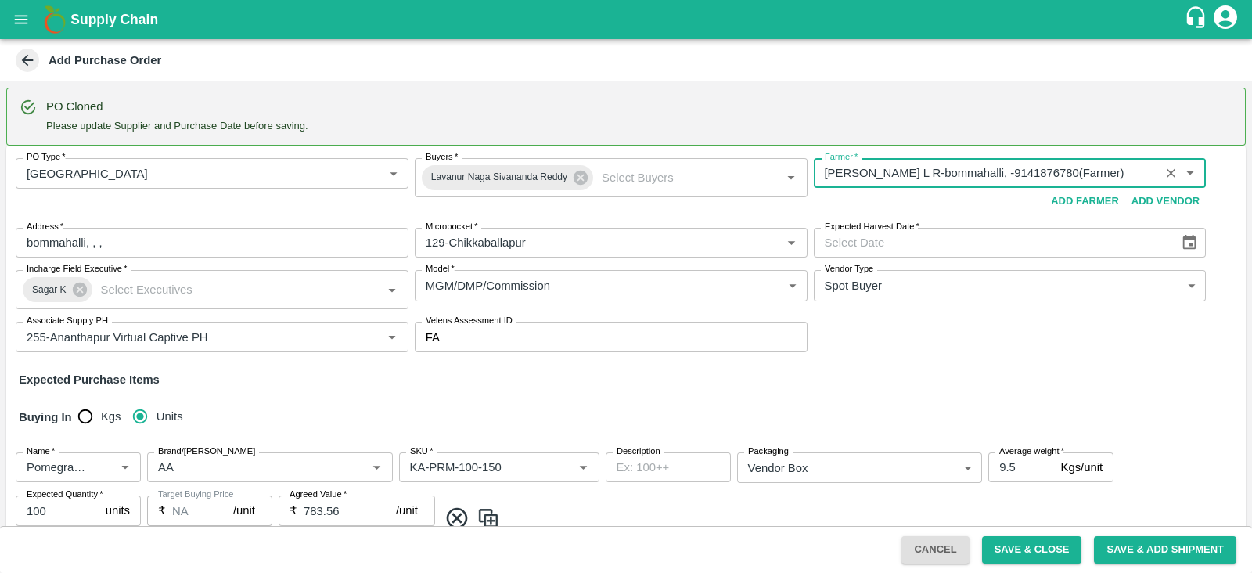
type input "[PERSON_NAME] L R-bommahalli, -9141876780(Farmer)"
click at [1174, 247] on button "Choose date" at bounding box center [1189, 243] width 30 height 30
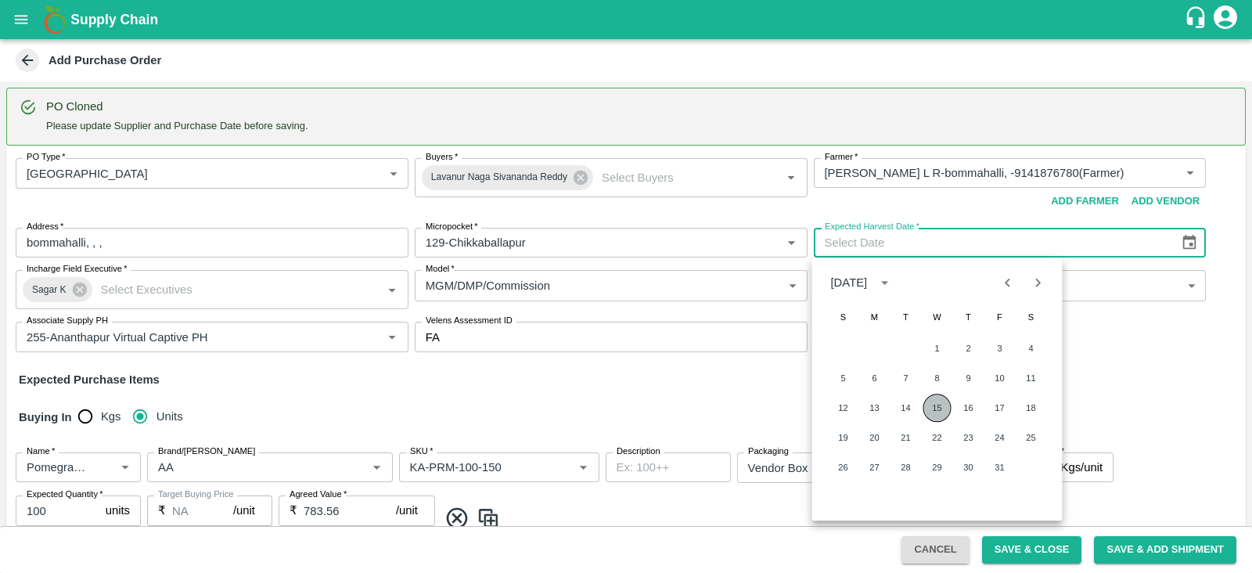
click at [934, 413] on button "15" at bounding box center [937, 408] width 28 height 28
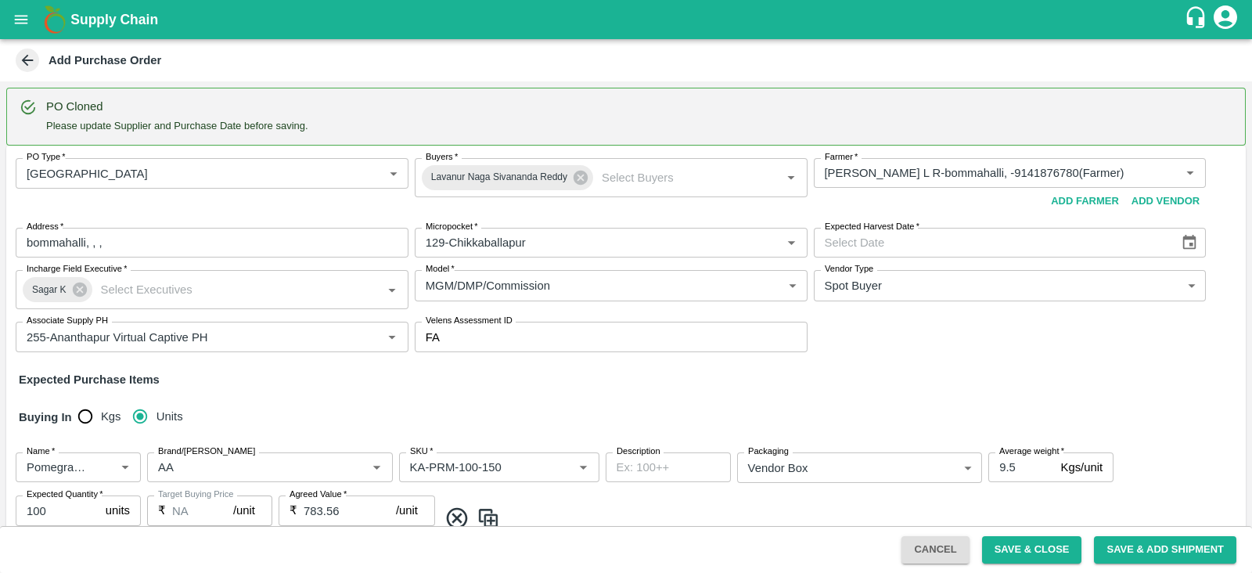
type input "[DATE]"
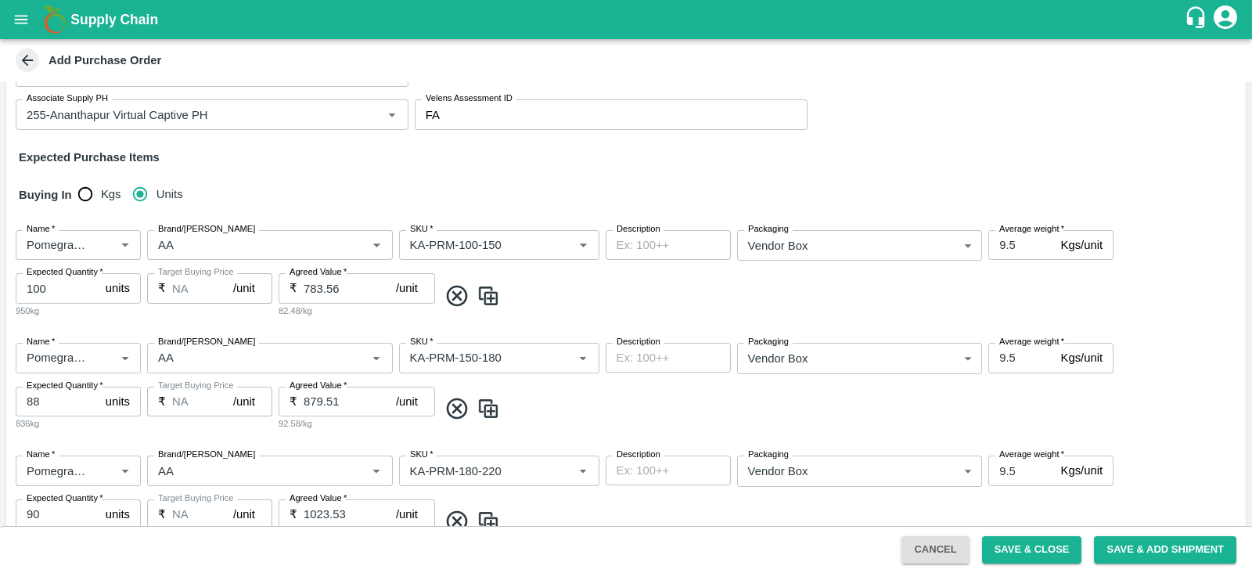
scroll to position [243, 0]
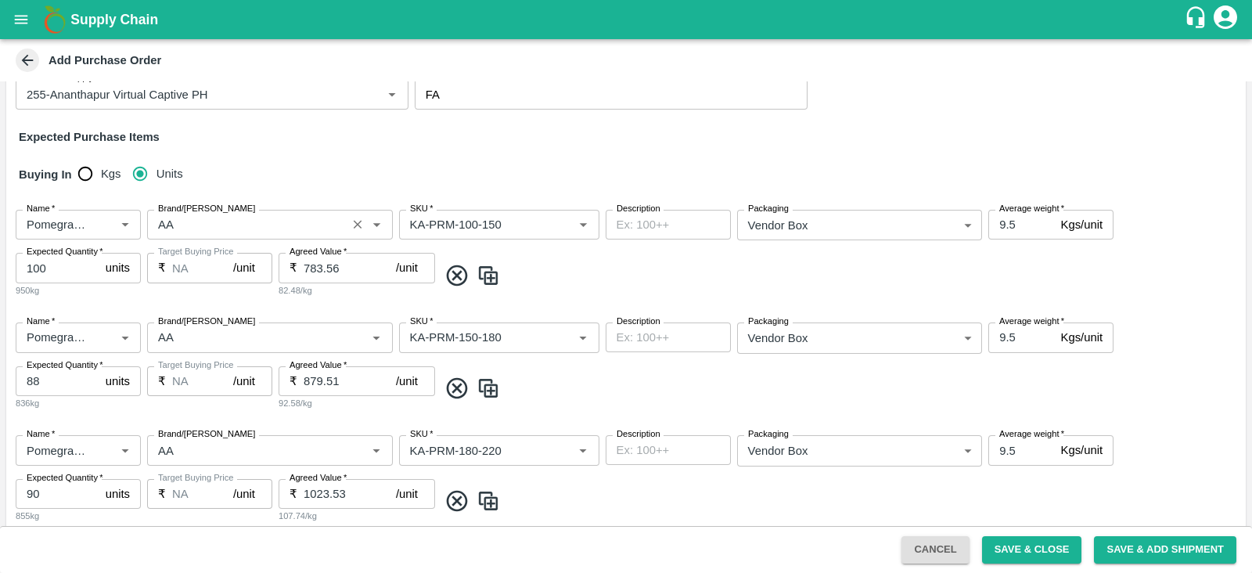
click at [207, 235] on div "Brand/[PERSON_NAME]" at bounding box center [270, 225] width 246 height 30
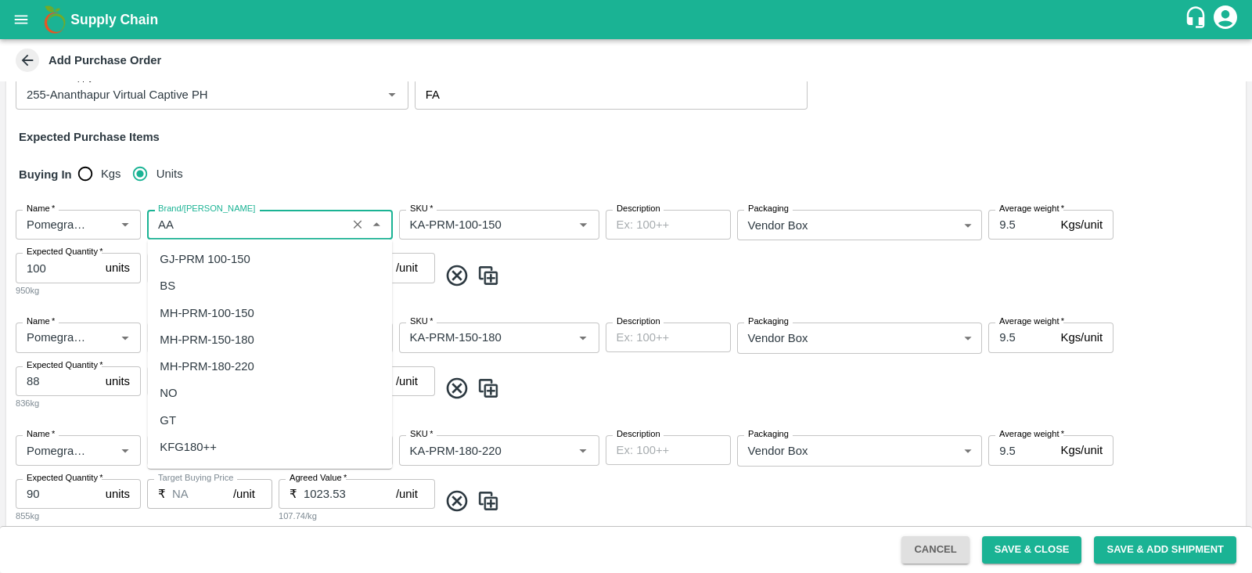
click at [207, 235] on div "Brand/[PERSON_NAME]" at bounding box center [270, 225] width 246 height 30
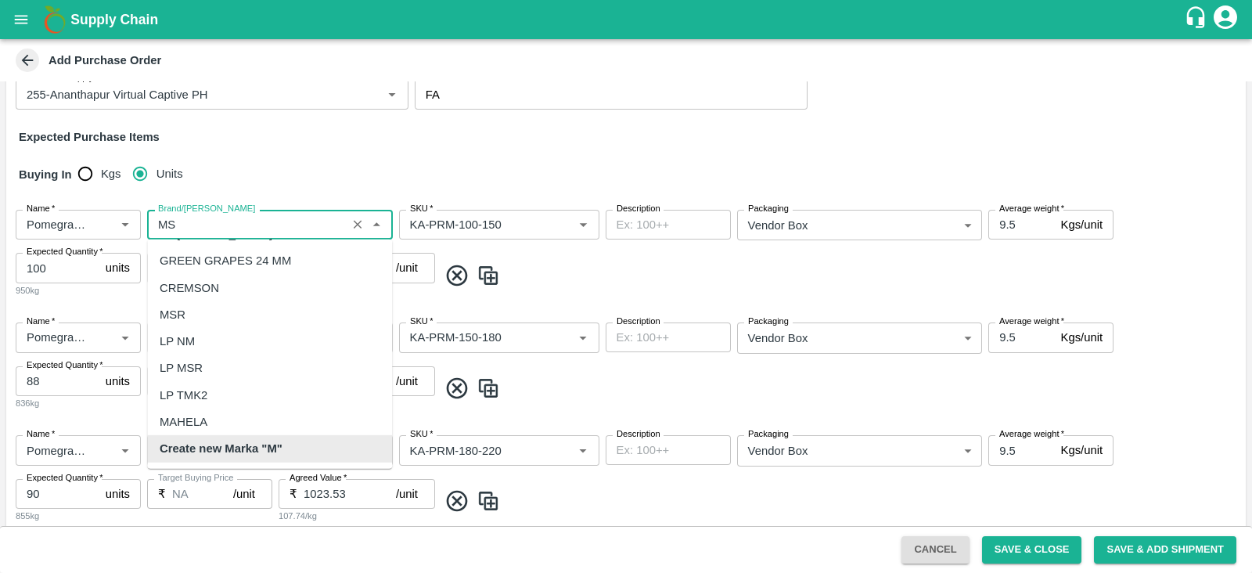
scroll to position [0, 0]
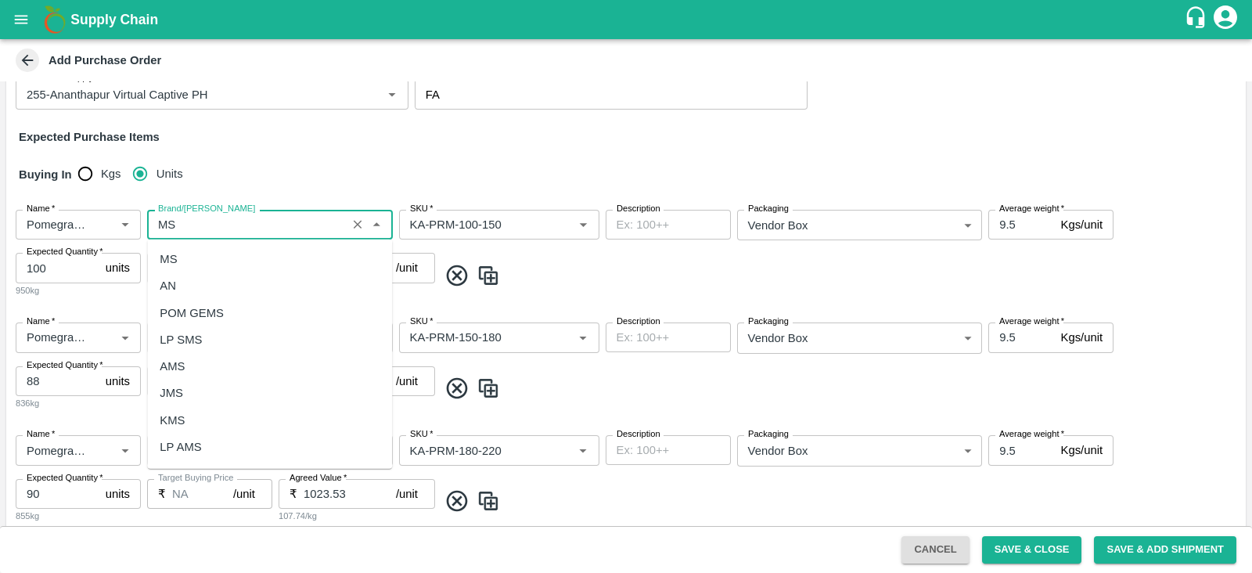
click at [210, 250] on div "MS" at bounding box center [269, 259] width 245 height 27
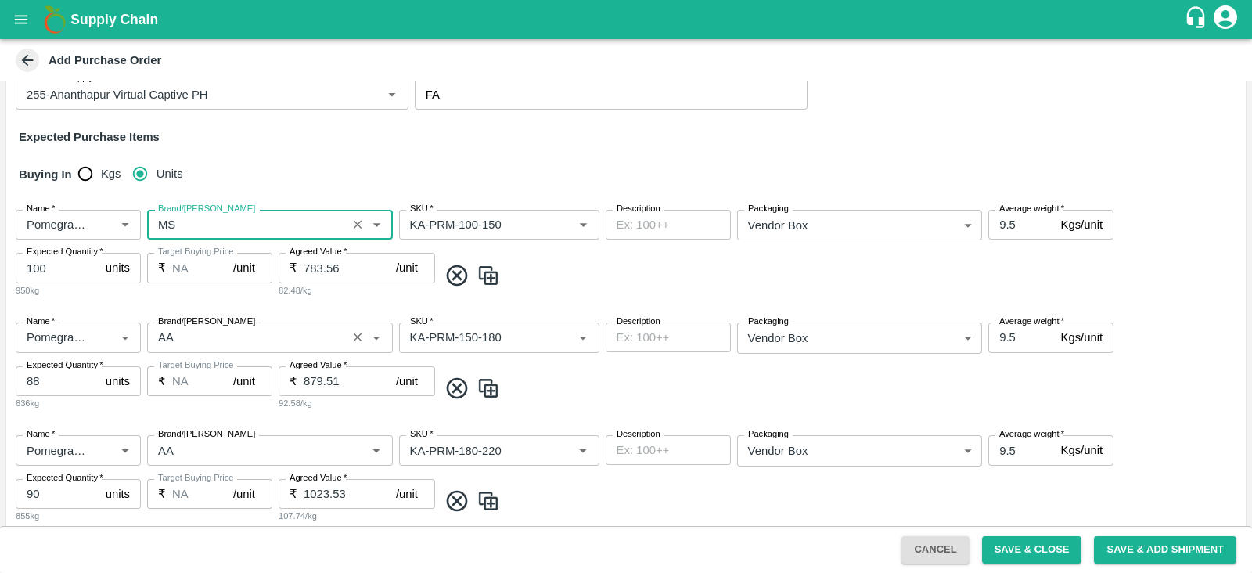
type input "MS"
click at [217, 338] on input "Brand/[PERSON_NAME]" at bounding box center [247, 337] width 190 height 20
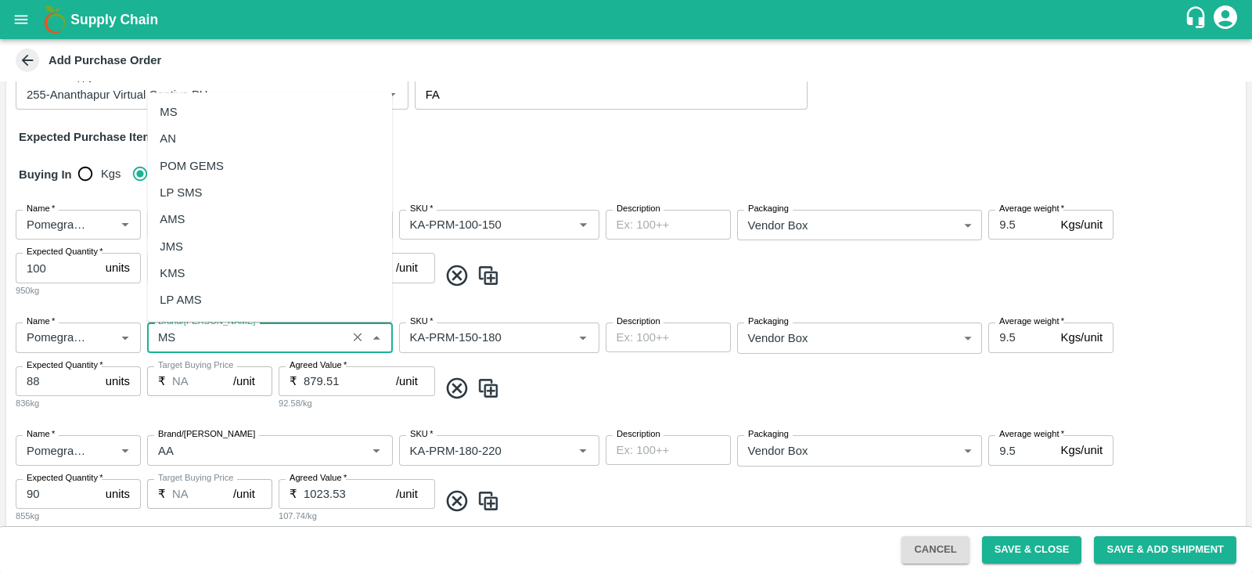
click at [219, 118] on div "MS" at bounding box center [269, 112] width 245 height 27
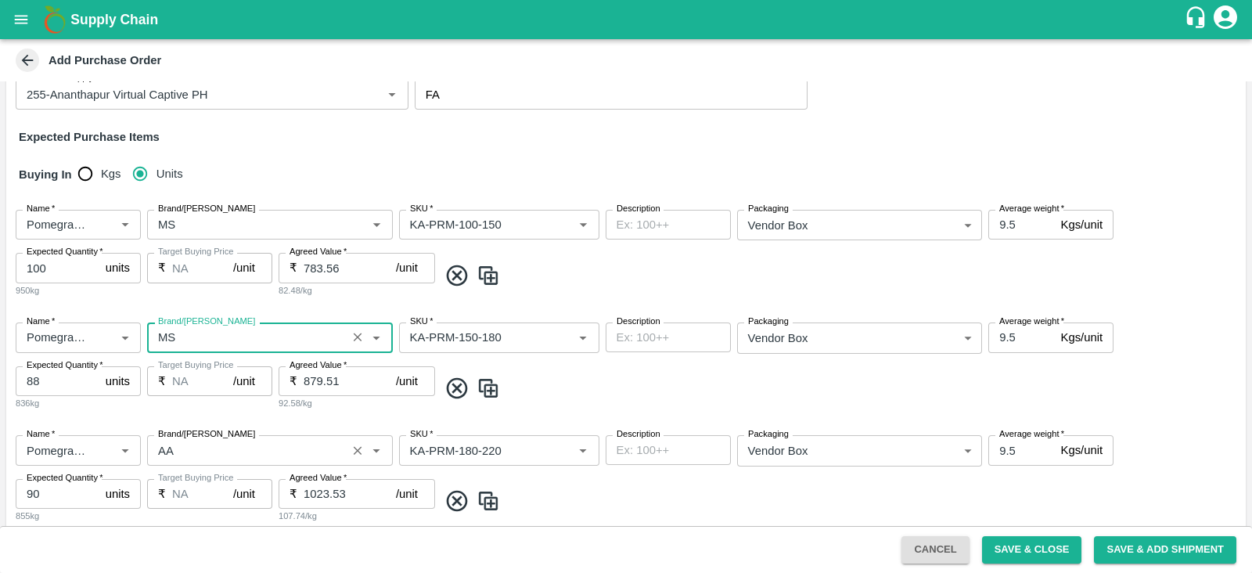
scroll to position [449, 0]
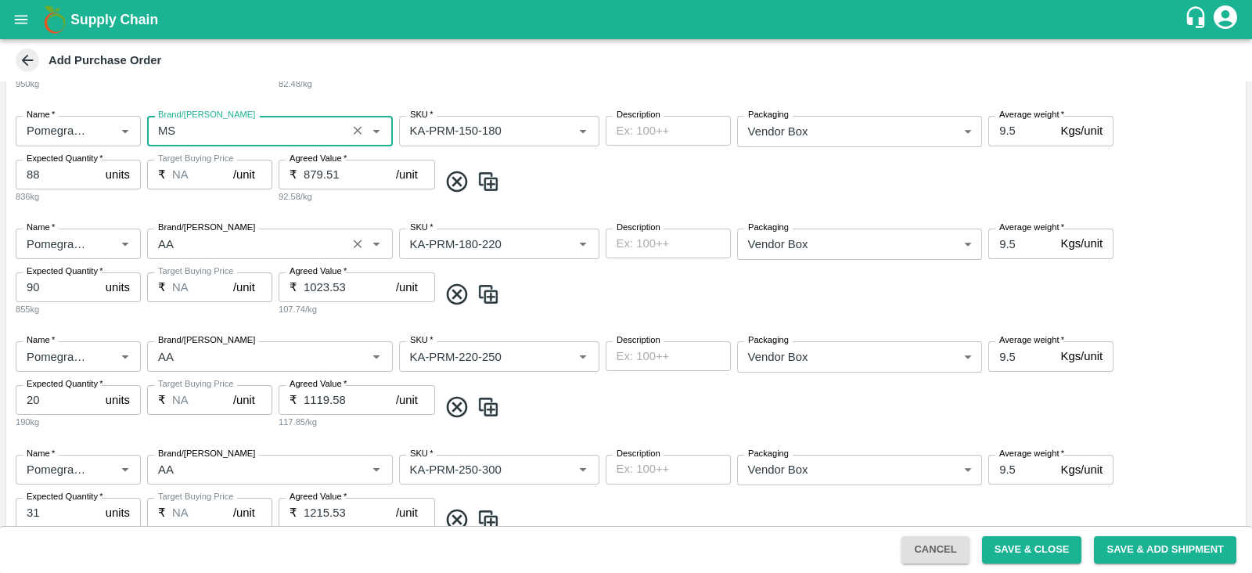
type input "MS"
click at [270, 239] on input "Brand/[PERSON_NAME]" at bounding box center [247, 243] width 190 height 20
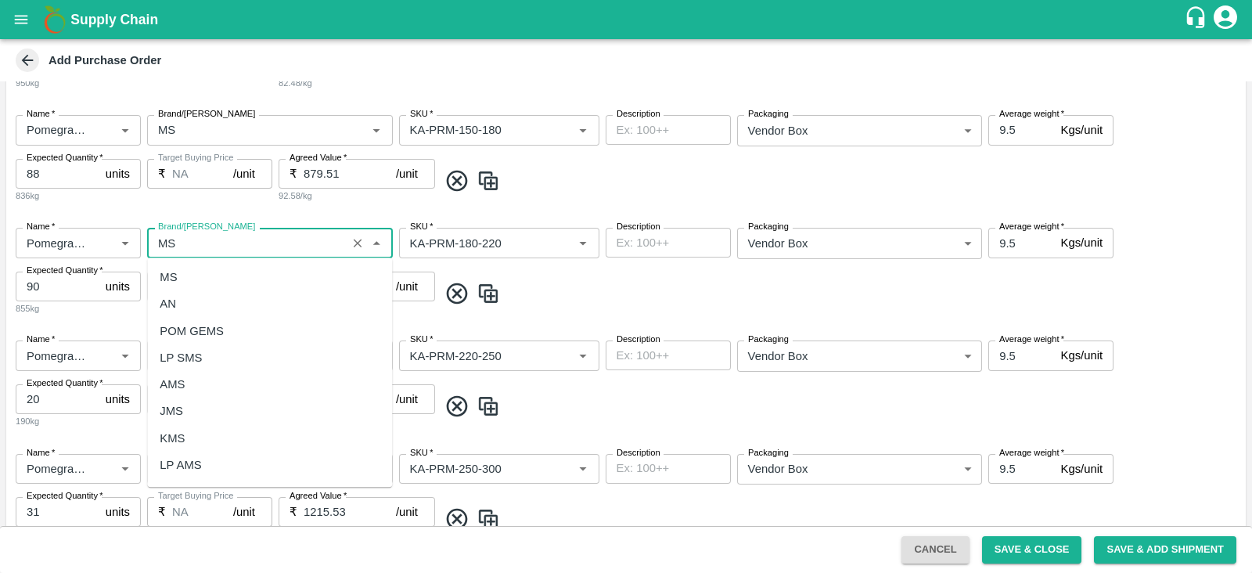
scroll to position [0, 0]
click at [246, 278] on div "MS" at bounding box center [269, 277] width 245 height 27
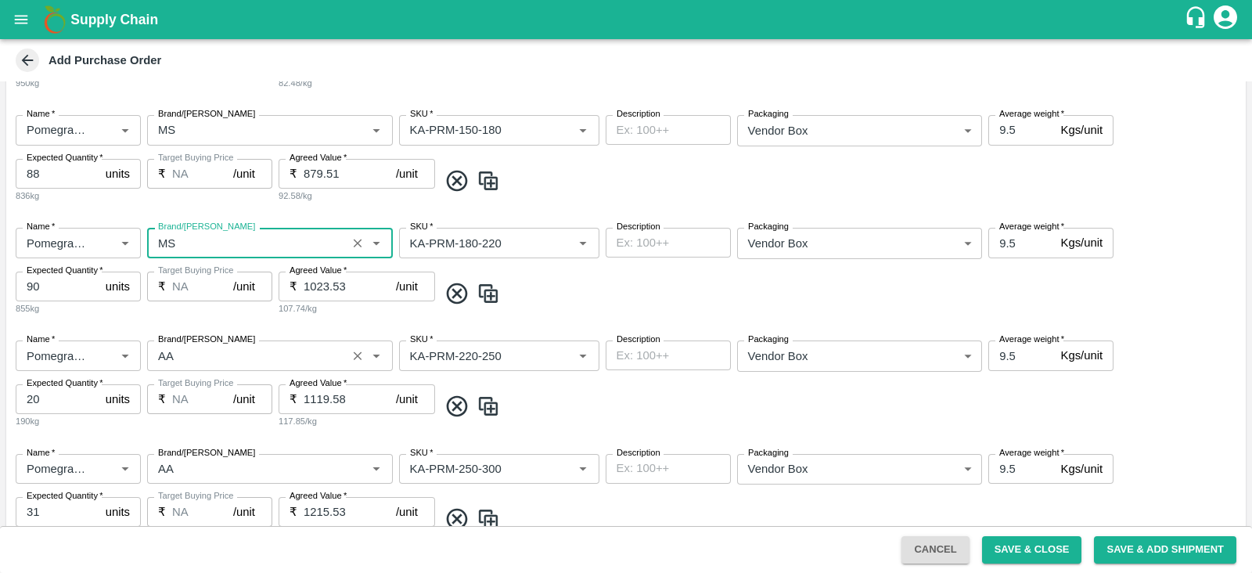
type input "MS"
click at [244, 354] on input "Brand/[PERSON_NAME]" at bounding box center [247, 355] width 190 height 20
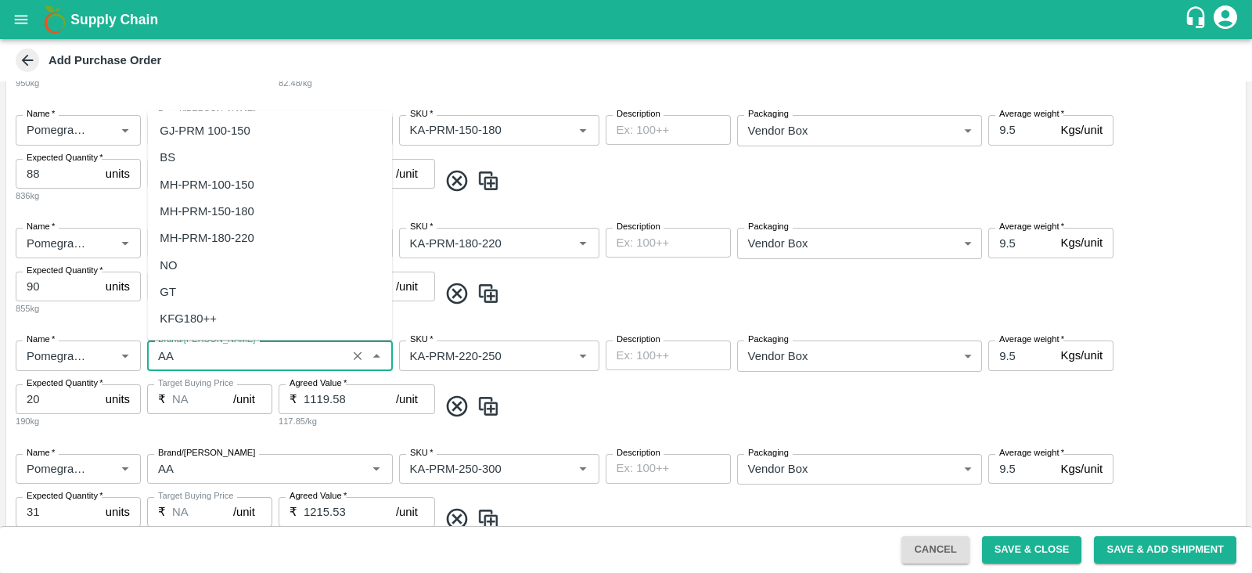
click at [244, 354] on input "Brand/[PERSON_NAME]" at bounding box center [247, 355] width 190 height 20
click at [220, 141] on div "MS" at bounding box center [269, 130] width 245 height 27
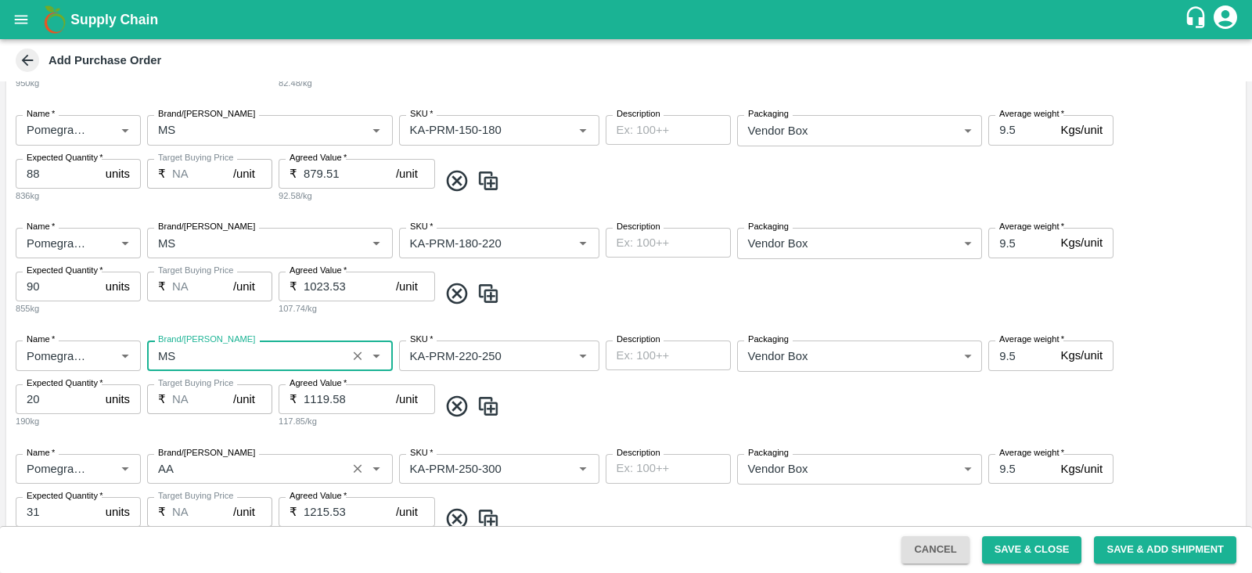
type input "MS"
click at [205, 474] on input "Brand/[PERSON_NAME]" at bounding box center [247, 468] width 190 height 20
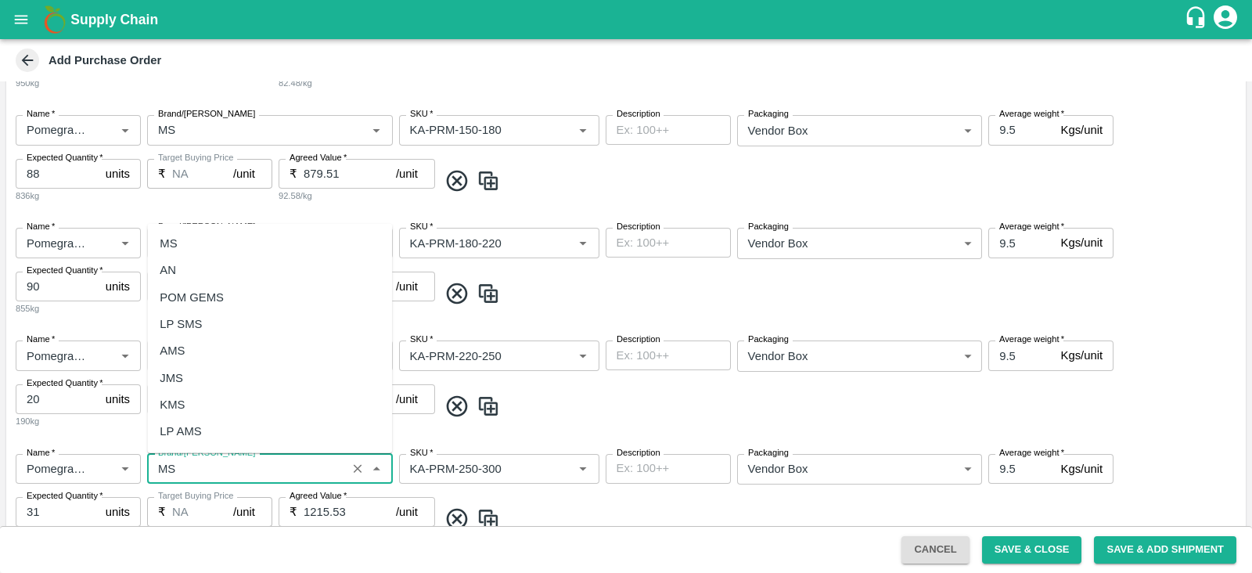
click at [192, 249] on div "MS" at bounding box center [269, 243] width 245 height 27
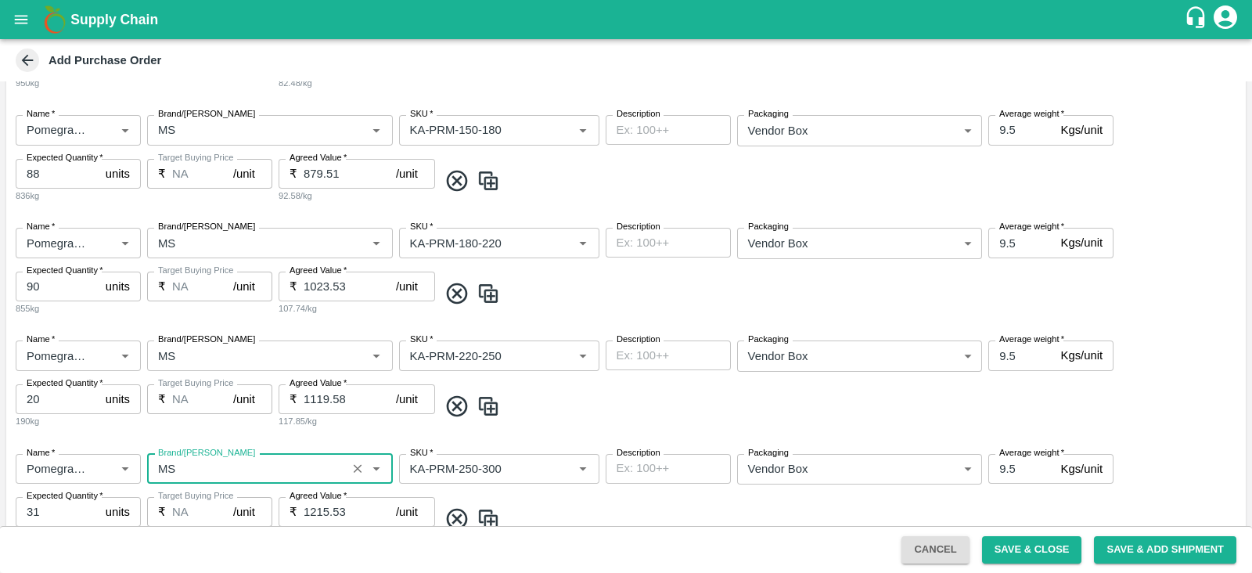
type input "MS"
click at [604, 420] on div "Name   * Name   * Brand/[PERSON_NAME]/[PERSON_NAME]   * SKU   * Description x D…" at bounding box center [625, 384] width 1239 height 113
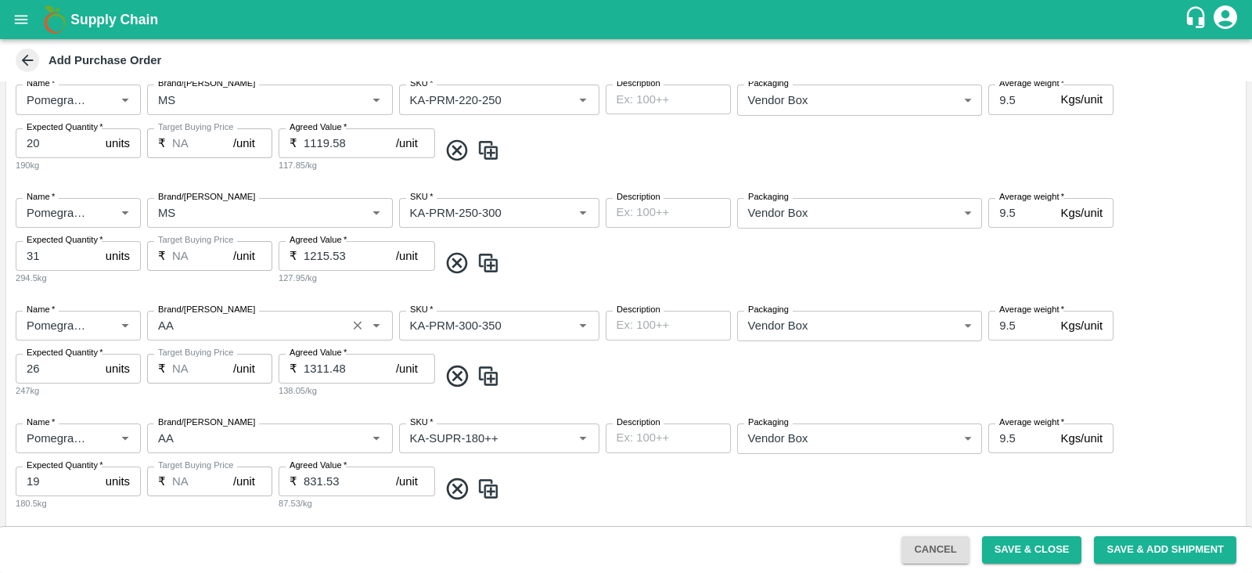
click at [250, 332] on input "Brand/[PERSON_NAME]" at bounding box center [247, 325] width 190 height 20
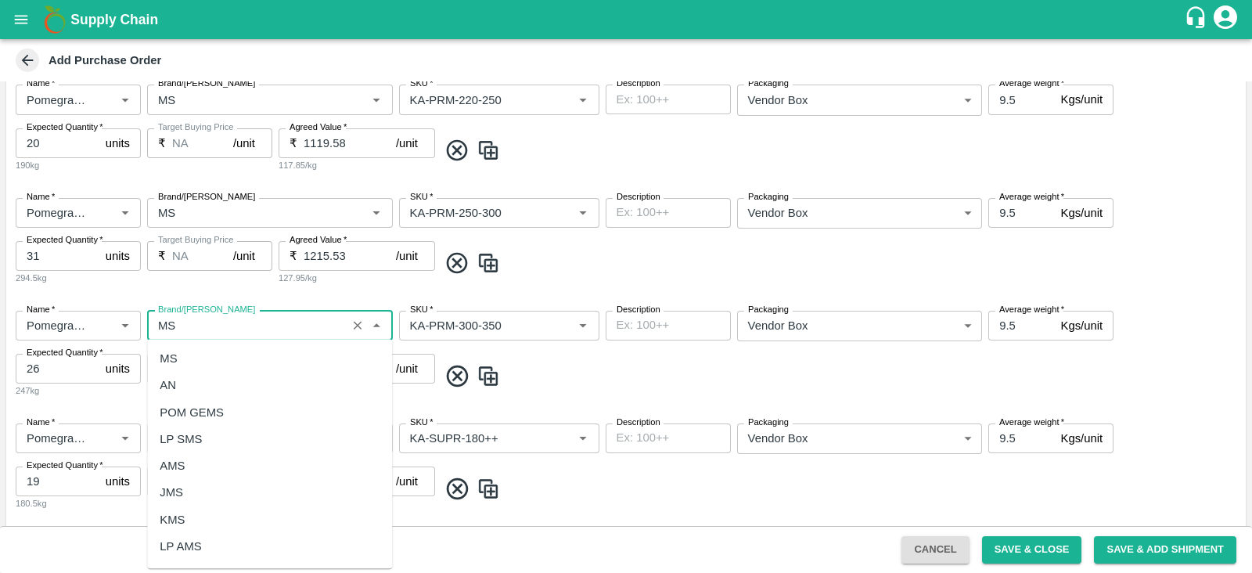
scroll to position [0, 0]
click at [234, 354] on div "MS" at bounding box center [269, 358] width 245 height 27
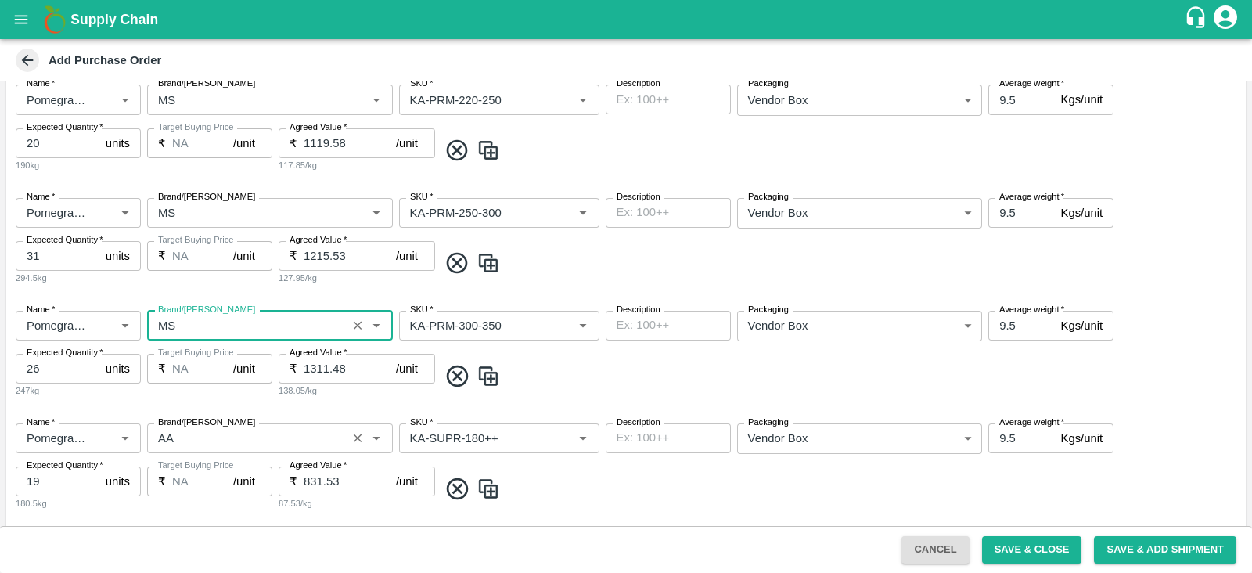
type input "MS"
click at [238, 440] on input "Brand/[PERSON_NAME]" at bounding box center [247, 438] width 190 height 20
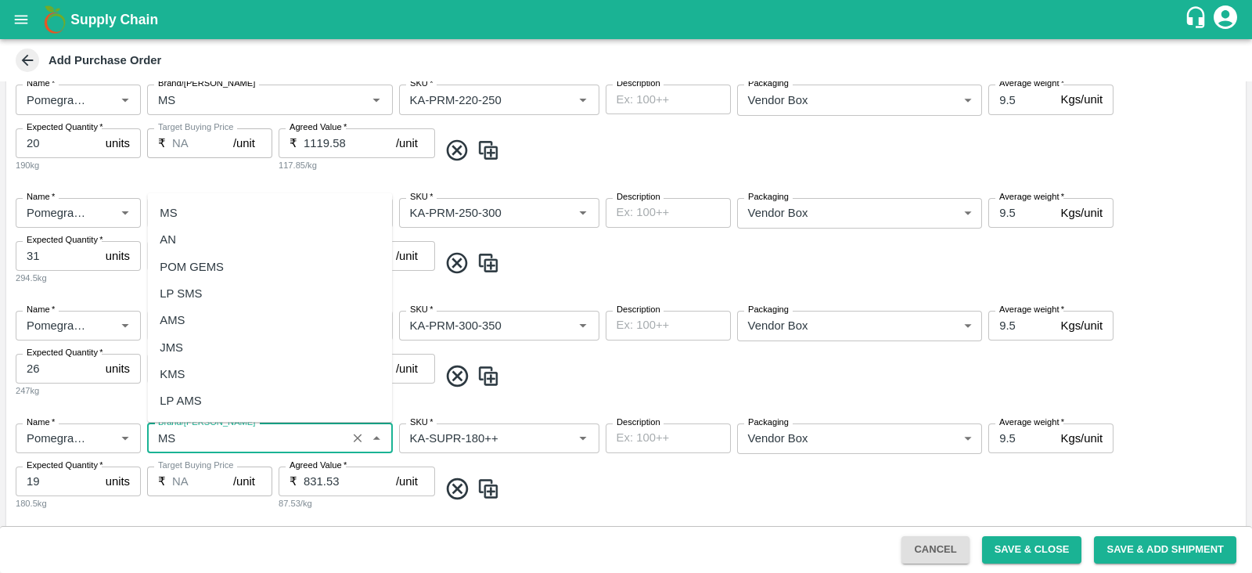
click at [189, 220] on div "MS" at bounding box center [269, 213] width 245 height 27
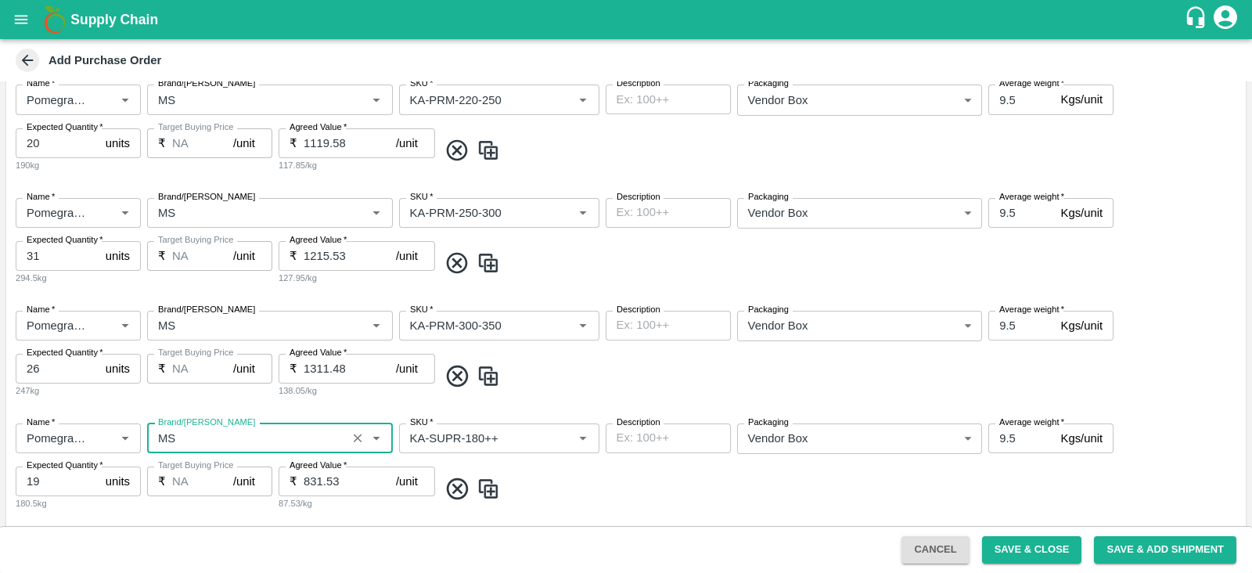
scroll to position [933, 0]
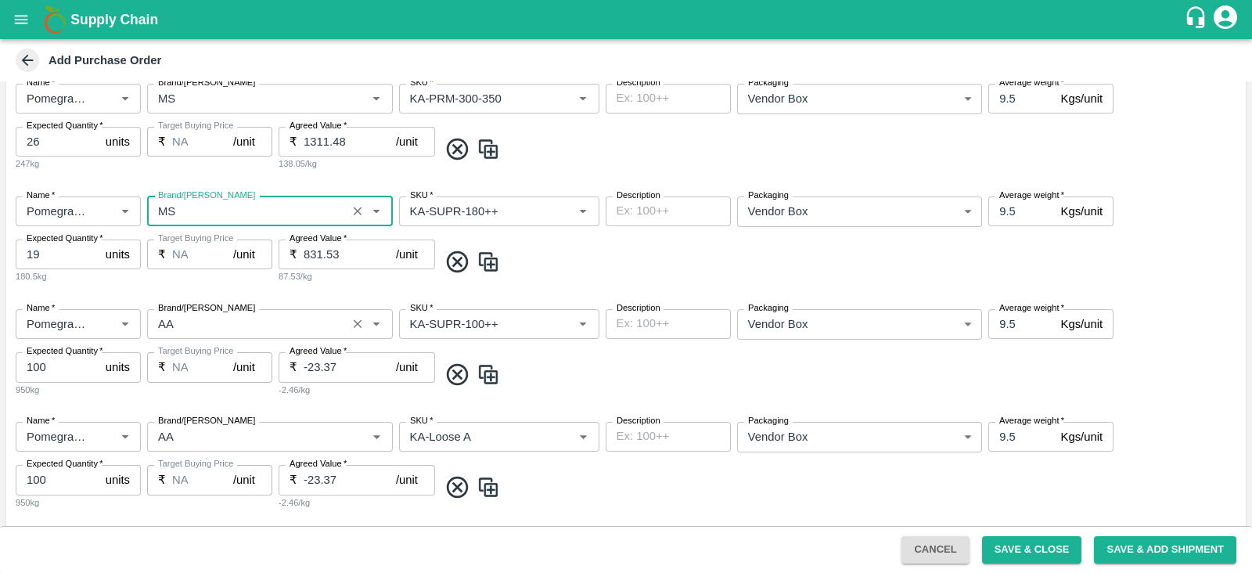
type input "MS"
click at [207, 326] on input "Brand/[PERSON_NAME]" at bounding box center [247, 324] width 190 height 20
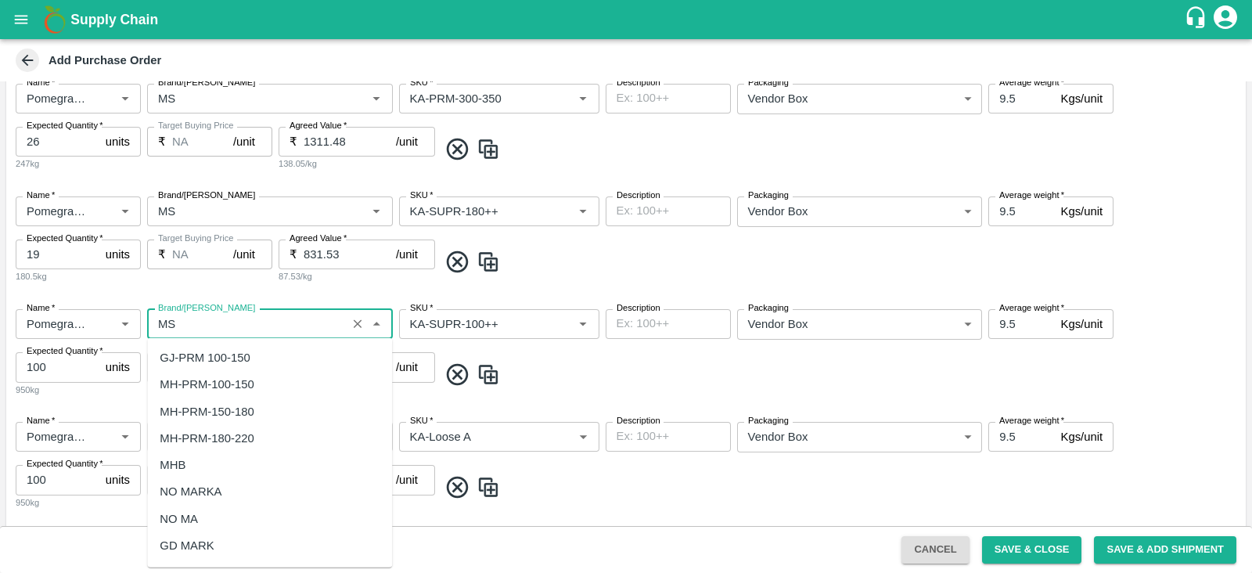
scroll to position [0, 0]
click at [207, 358] on div "MS" at bounding box center [269, 357] width 245 height 27
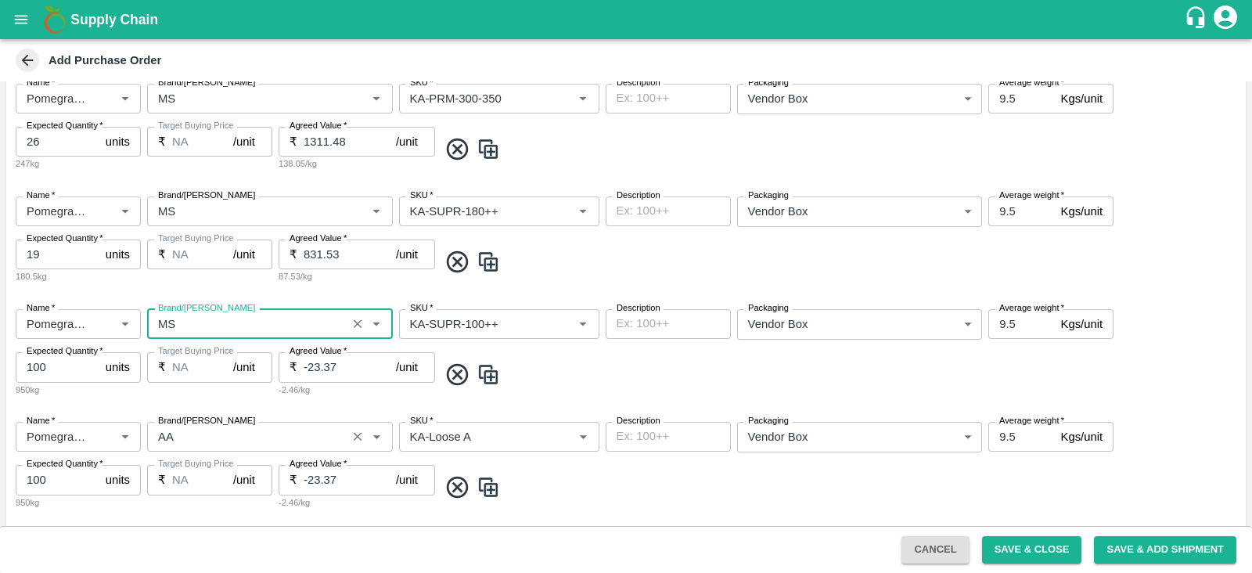
scroll to position [1115, 0]
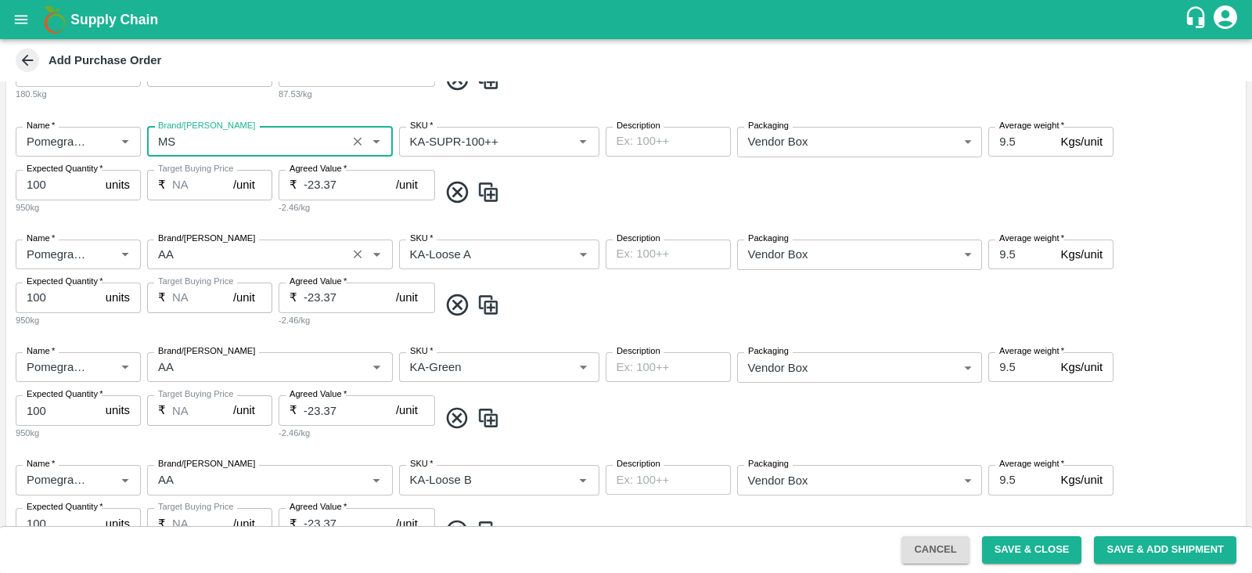
type input "MS"
click at [177, 261] on input "Brand/[PERSON_NAME]" at bounding box center [247, 254] width 190 height 20
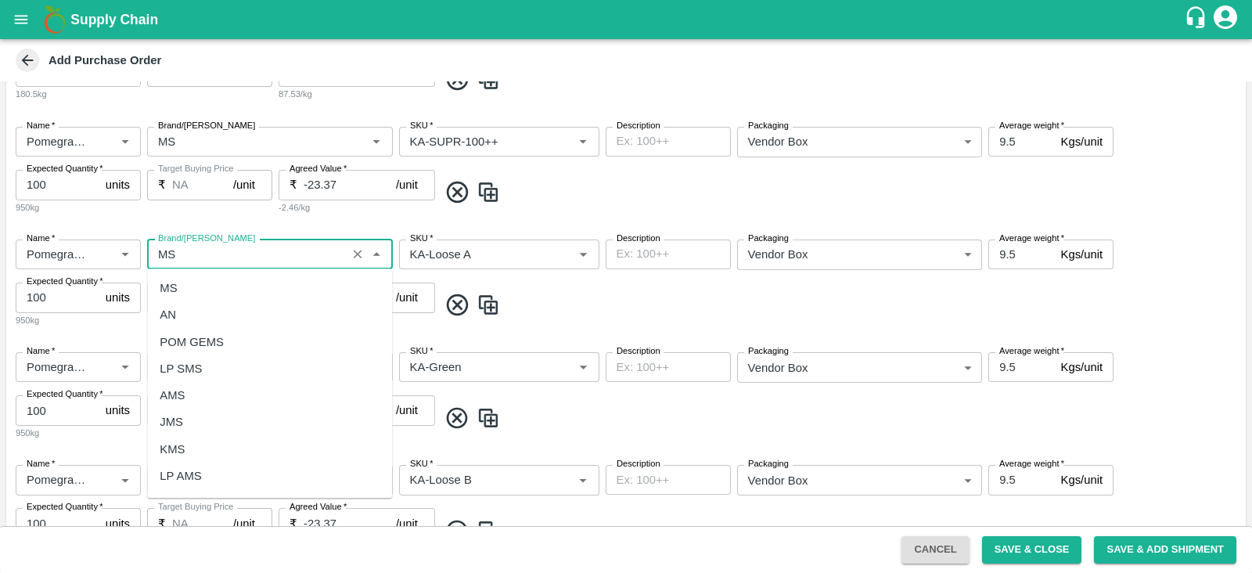
scroll to position [0, 0]
click at [185, 277] on div "MS" at bounding box center [269, 288] width 245 height 27
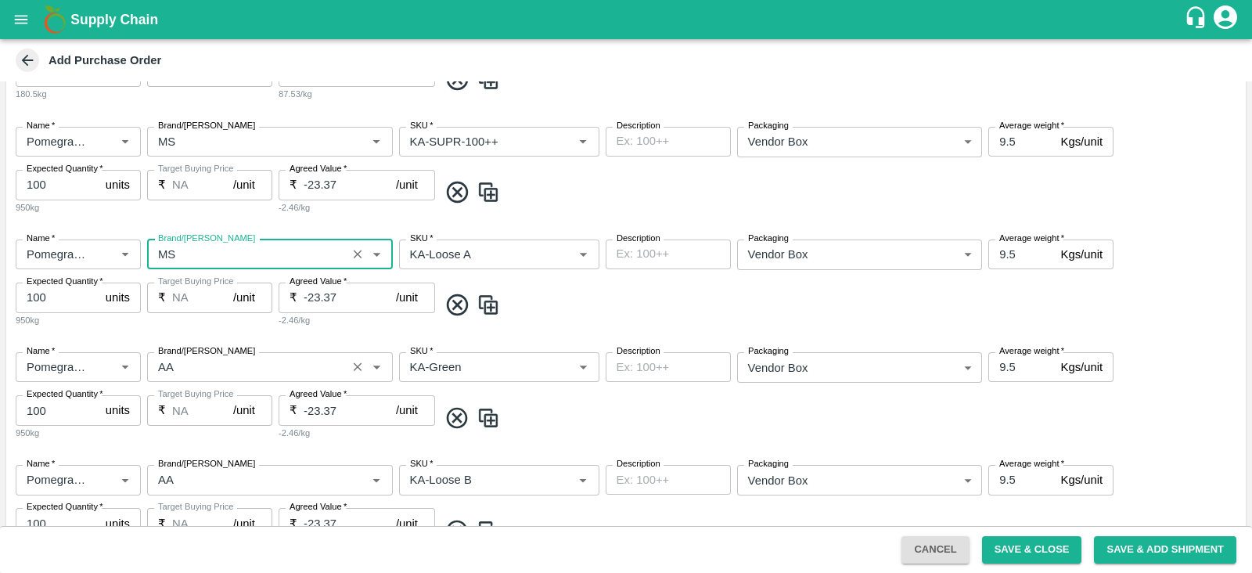
type input "MS"
click at [205, 364] on input "Brand/[PERSON_NAME]" at bounding box center [247, 367] width 190 height 20
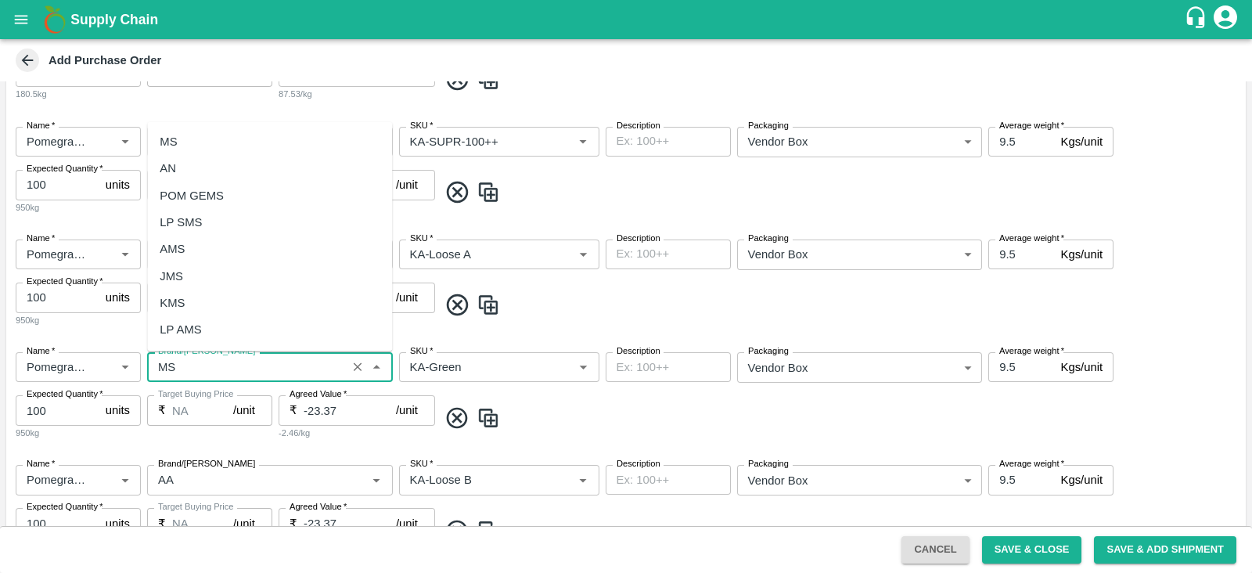
click at [203, 142] on div "MS" at bounding box center [269, 141] width 245 height 27
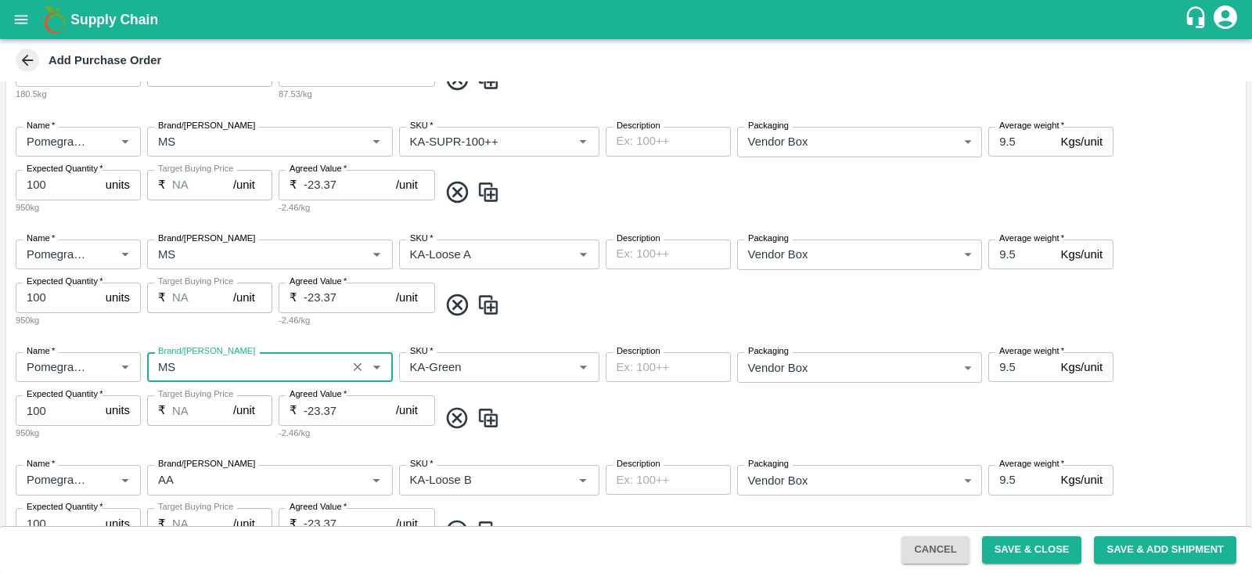
scroll to position [1253, 0]
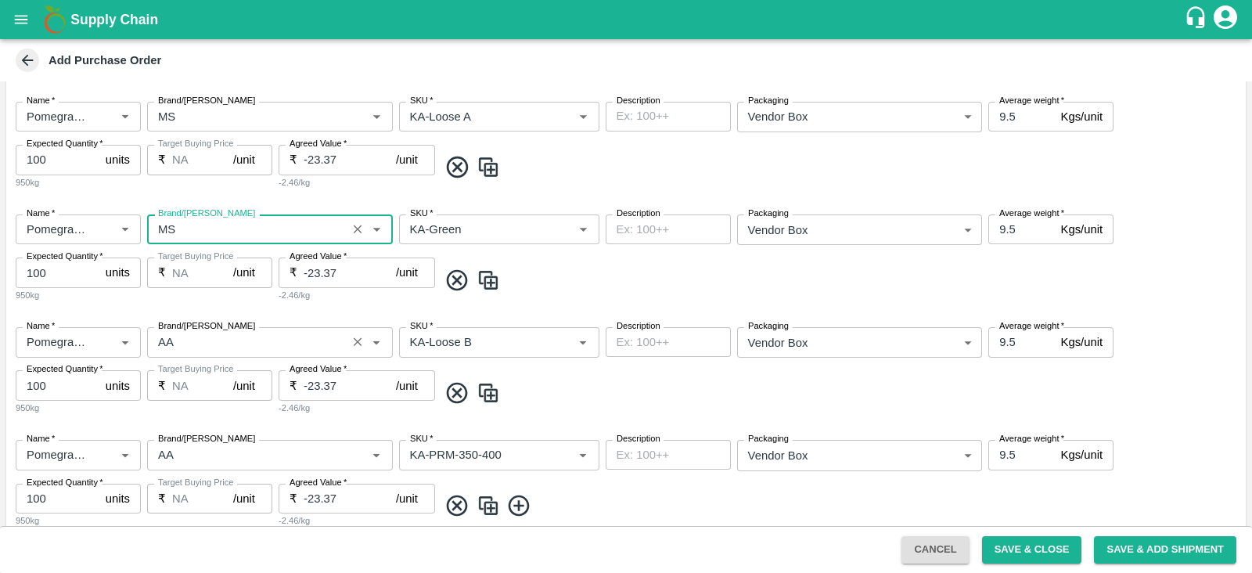
type input "MS"
click at [208, 336] on input "Brand/[PERSON_NAME]" at bounding box center [247, 342] width 190 height 20
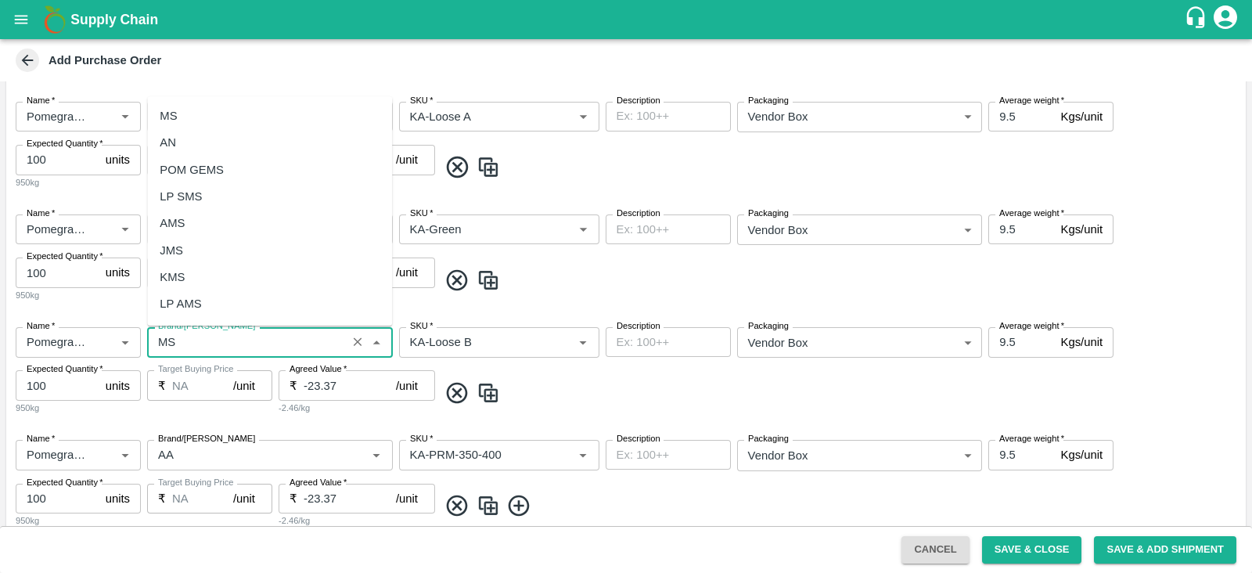
scroll to position [0, 0]
click at [192, 120] on div "MS" at bounding box center [269, 115] width 245 height 27
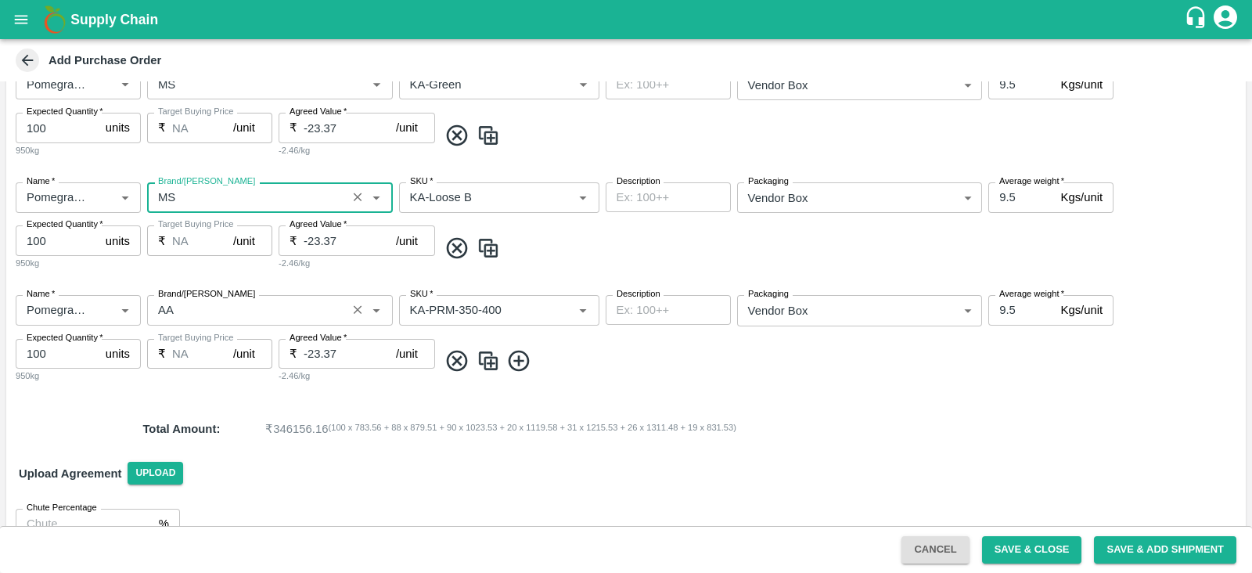
scroll to position [1419, 0]
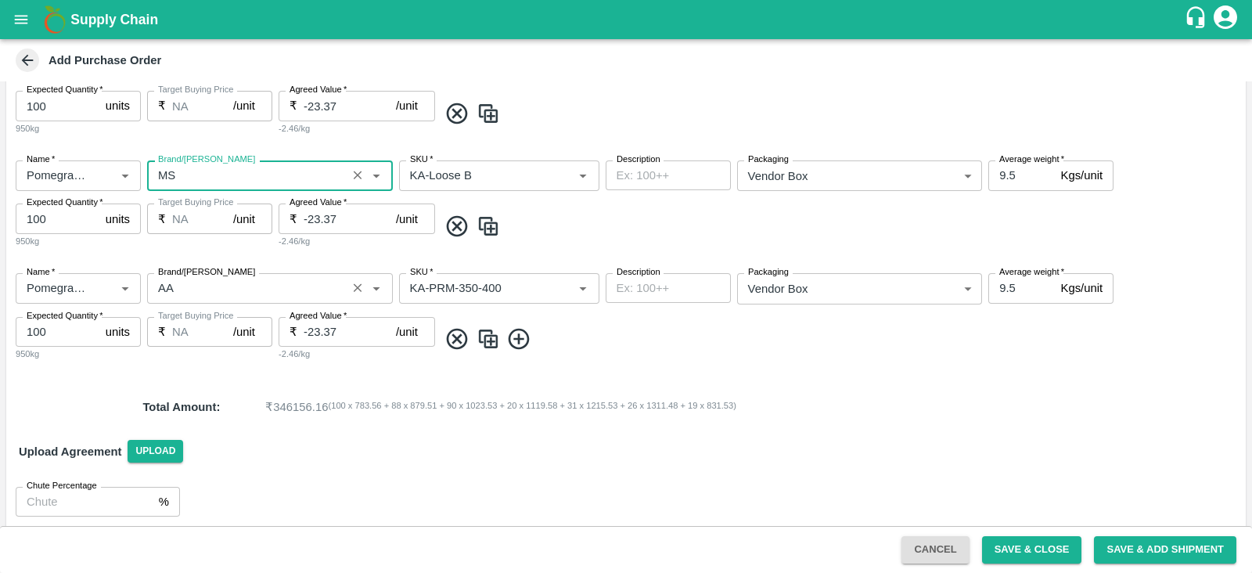
type input "MS"
click at [215, 293] on input "Brand/[PERSON_NAME]" at bounding box center [247, 288] width 190 height 20
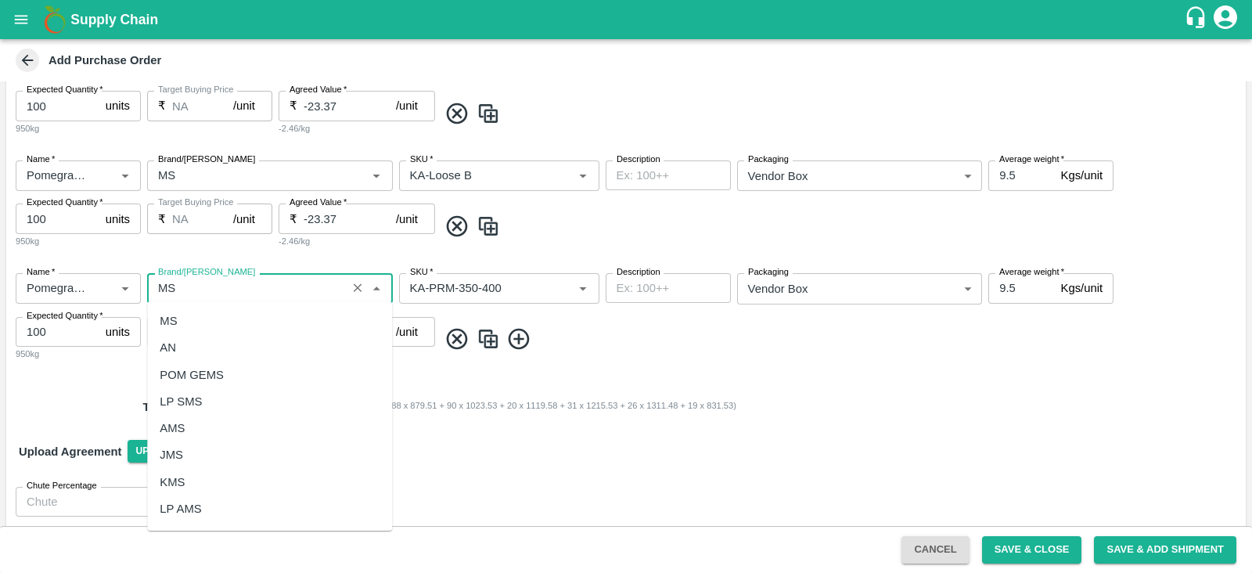
scroll to position [0, 0]
click at [225, 311] on div "MS" at bounding box center [269, 320] width 245 height 27
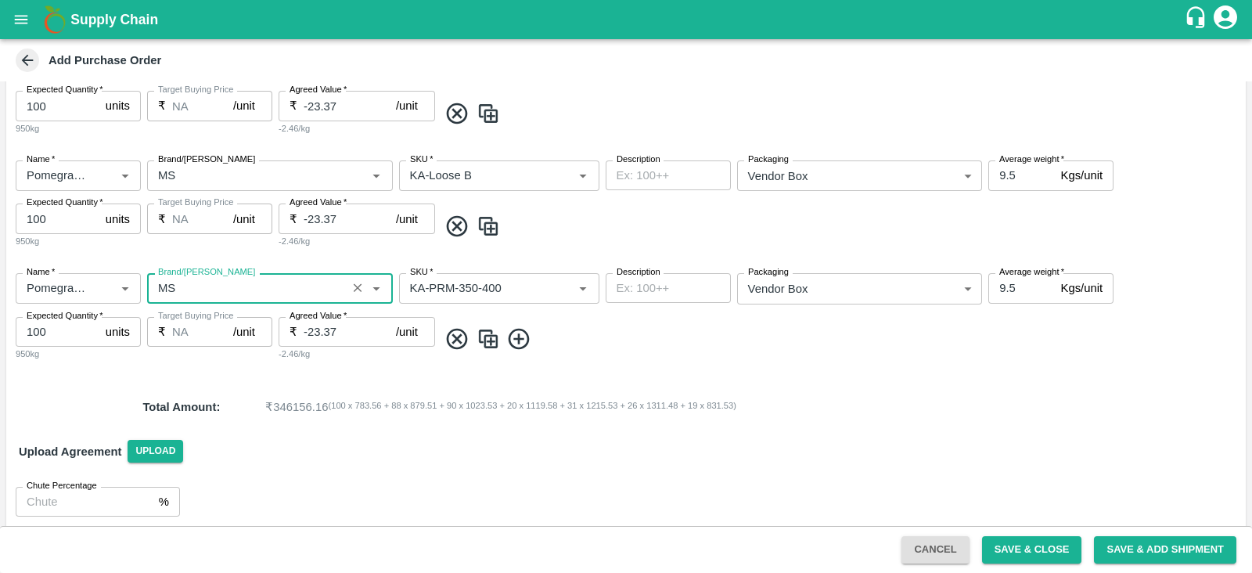
type input "MS"
click at [1032, 386] on div "Total Amount : ₹ 346156.16 ( 100 x 783.56 + 88 x 879.51 + 90 x 1023.53 + 20 x 1…" at bounding box center [625, 407] width 1239 height 42
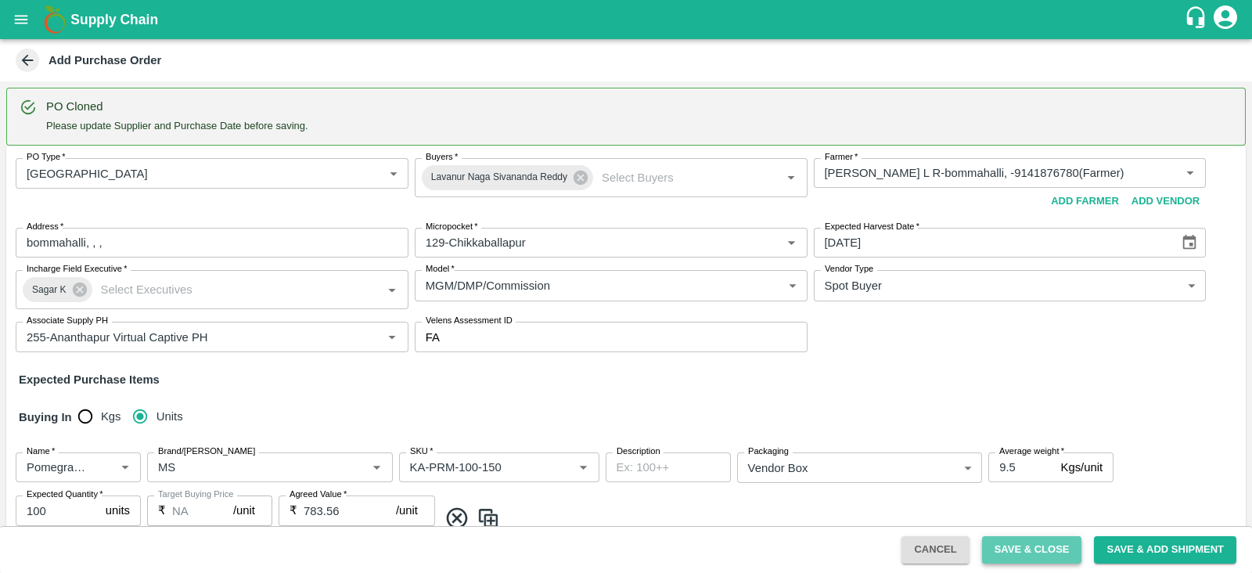
click at [1020, 548] on button "Save & Close" at bounding box center [1032, 549] width 100 height 27
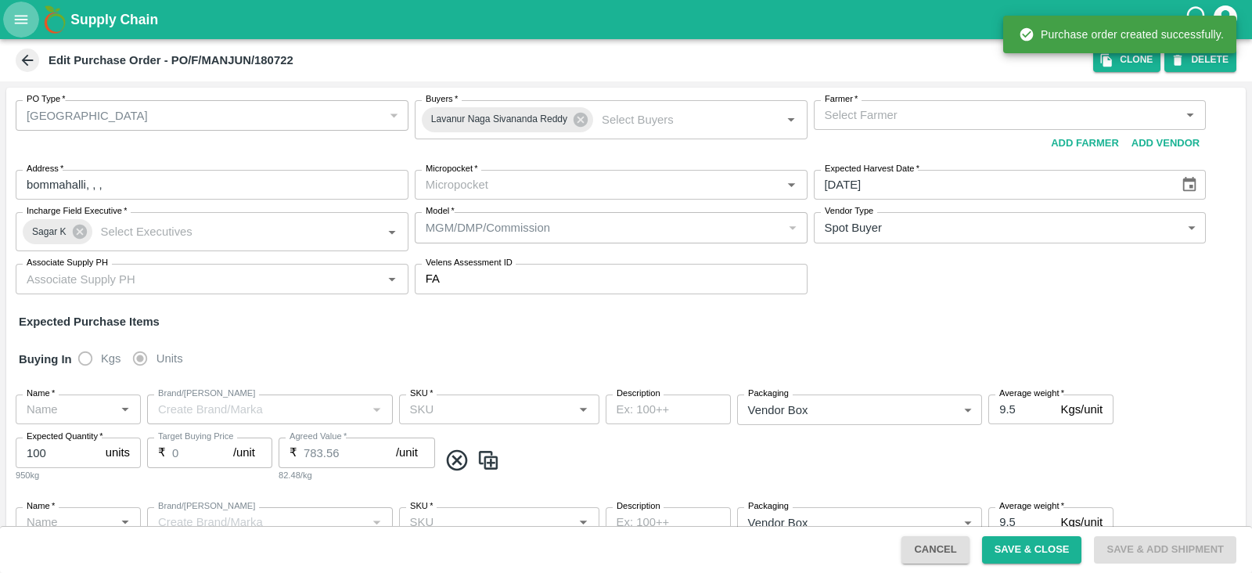
click at [13, 27] on icon "open drawer" at bounding box center [21, 19] width 17 height 17
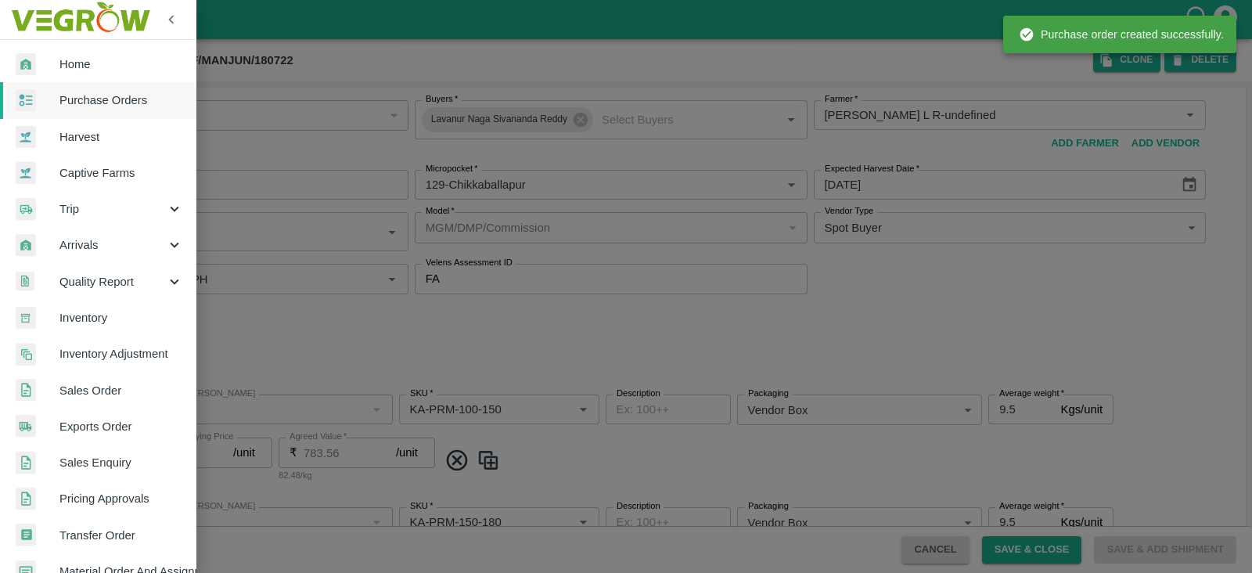
type input "[PERSON_NAME] L R-undefined"
type input "129-Chikkaballapur"
type input "255-Ananthapur Virtual Captive PH"
type input "Pomegranate"
type input "AA"
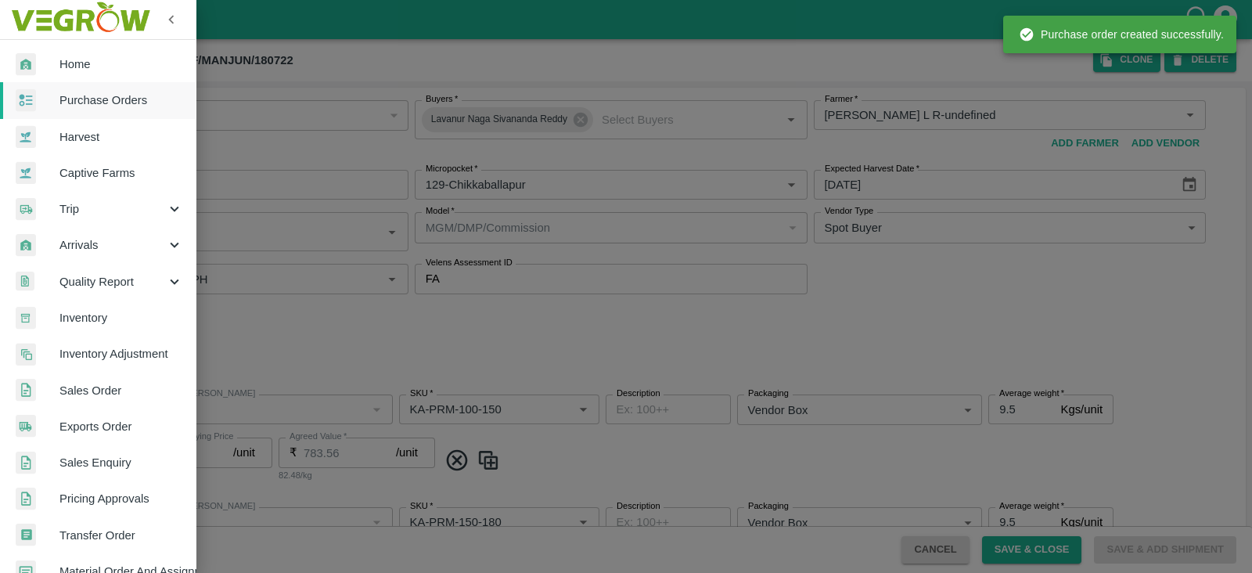
type input "KA-PRM-100-150"
type input "NA"
type input "Pomegranate"
type input "AA"
type input "KA-PRM-150-180"
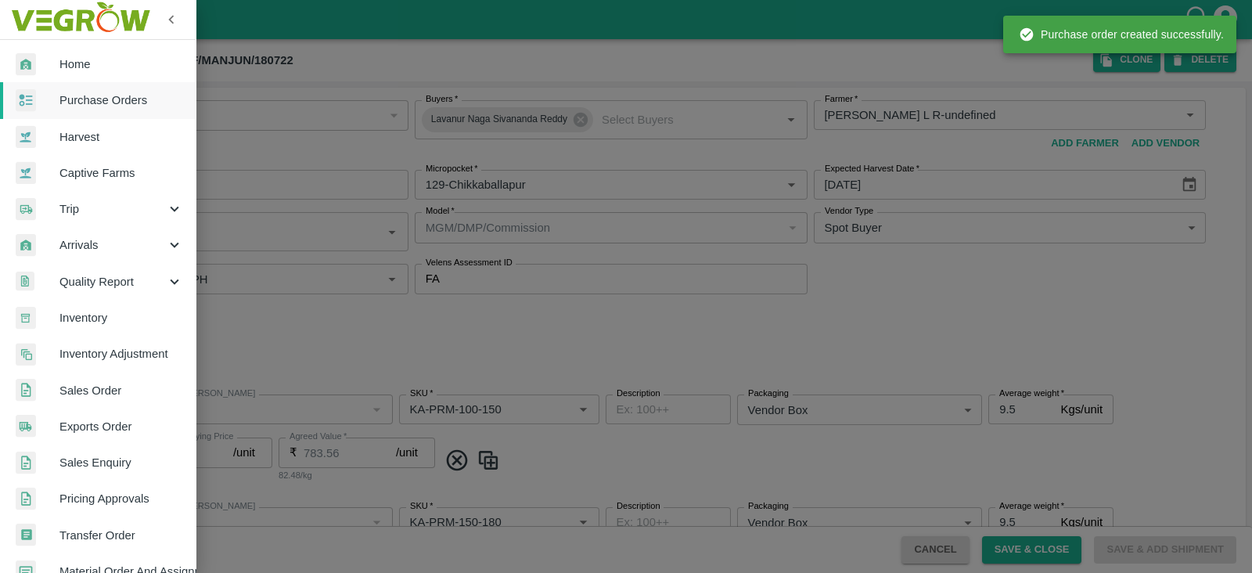
type input "NA"
type input "Pomegranate"
type input "AA"
type input "KA-PRM-180-220"
type input "NA"
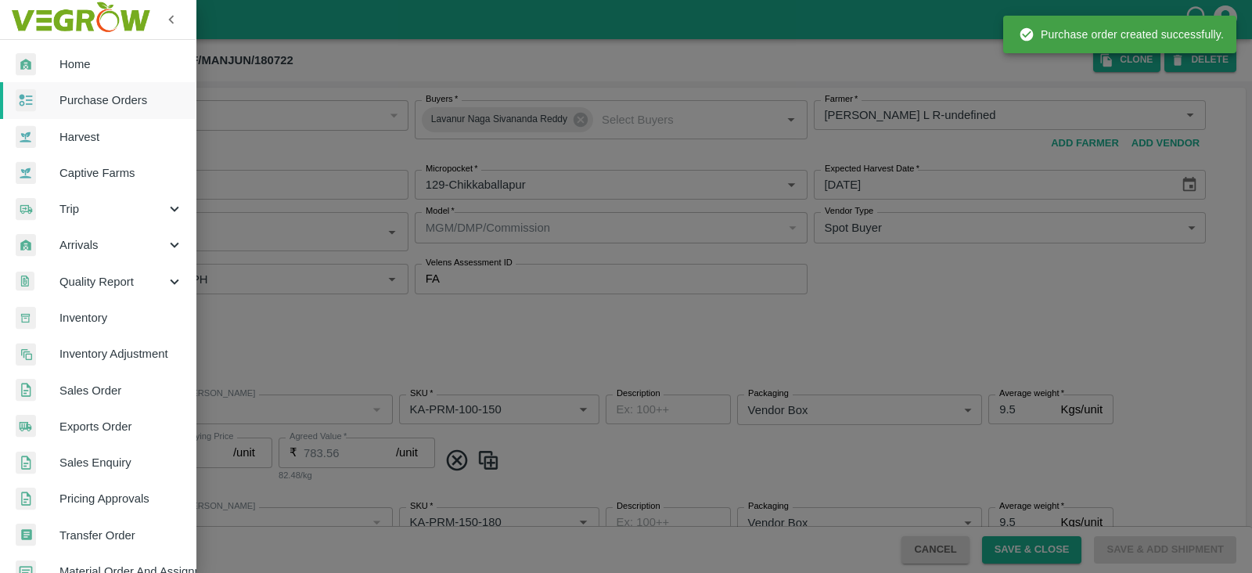
type input "Pomegranate"
type input "AA"
type input "KA-PRM-220-250"
type input "NA"
type input "Pomegranate"
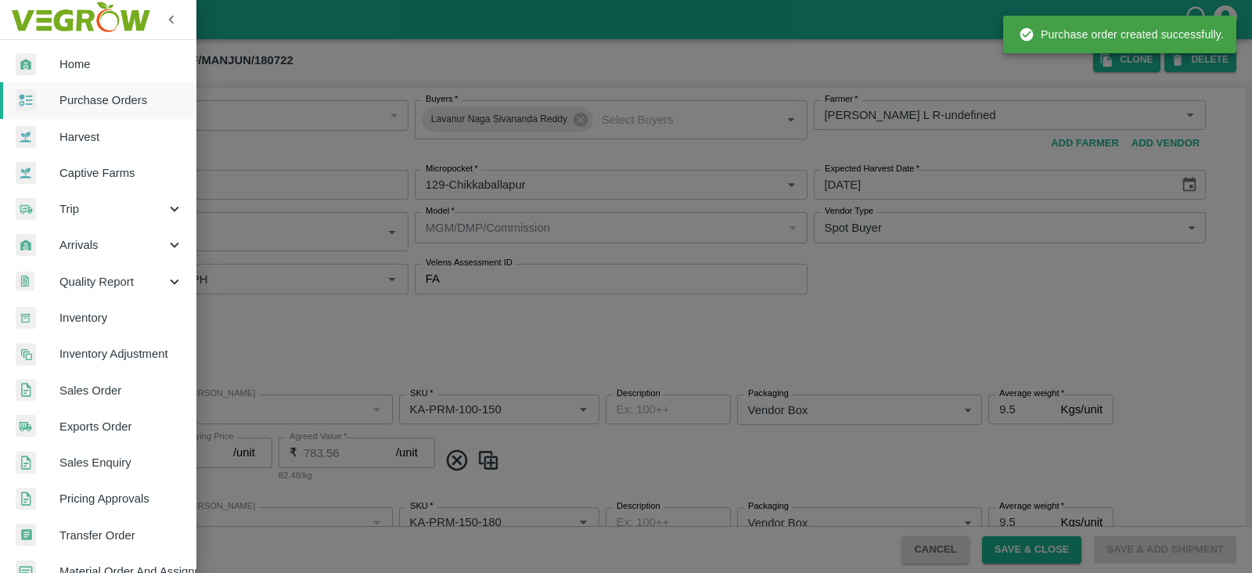
type input "AA"
type input "KA-PRM-250-300"
type input "NA"
type input "Pomegranate"
type input "AA"
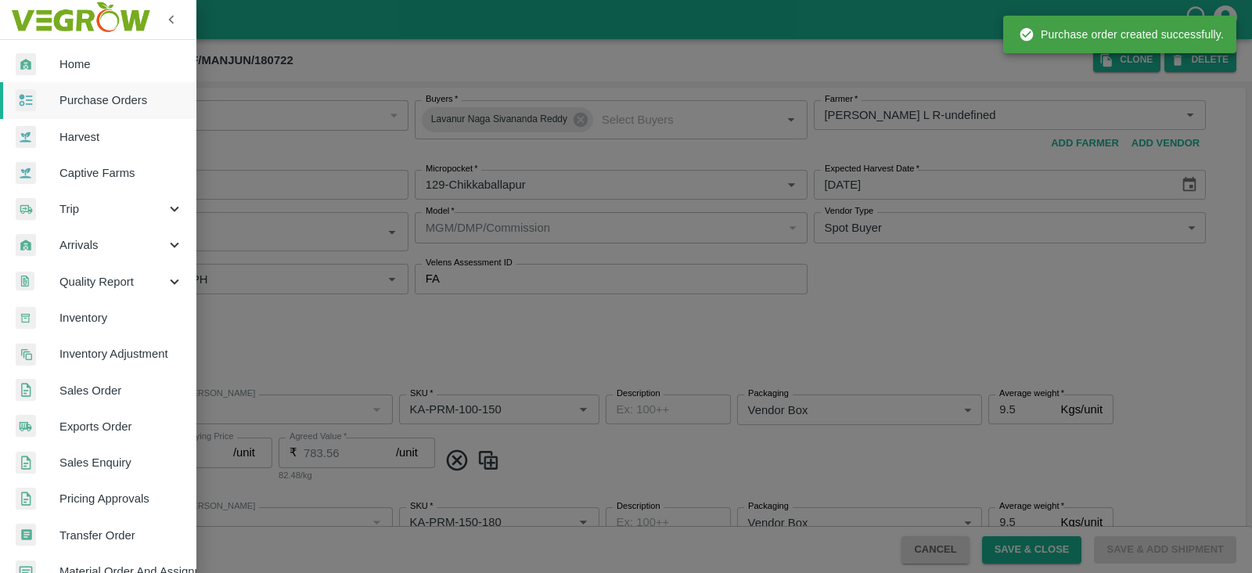
type input "KA-PRM-300-350"
type input "NA"
type input "Pomegranate"
type input "AA"
type input "KA-SUPR-180++"
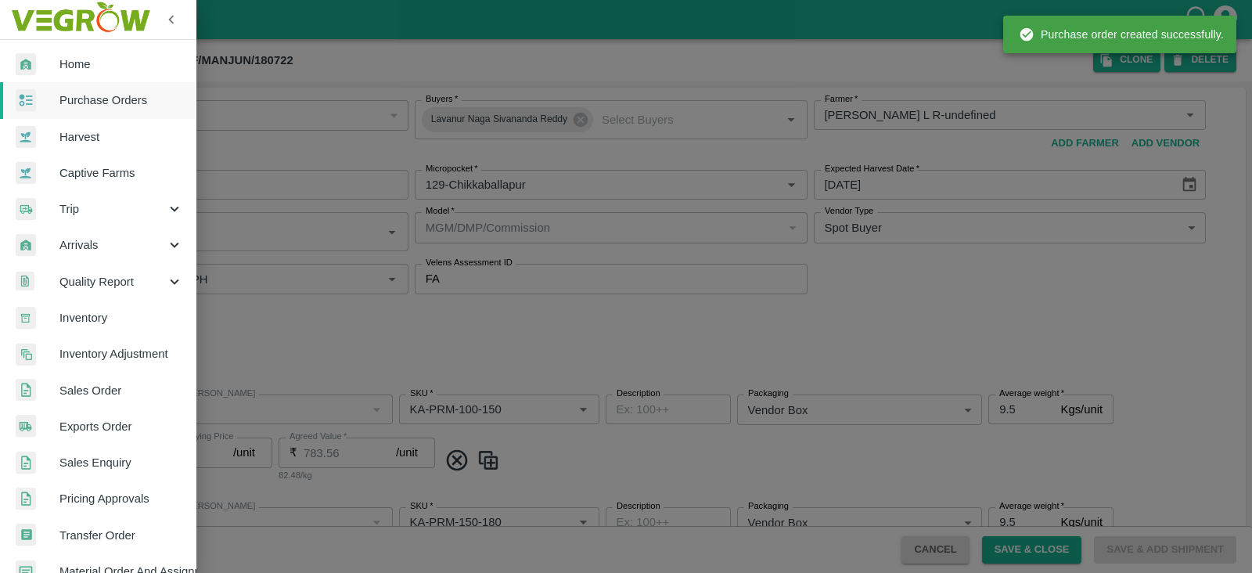
type input "NA"
type input "Pomegranate"
type input "AA"
type input "KA-SUPR-100++"
type input "NA"
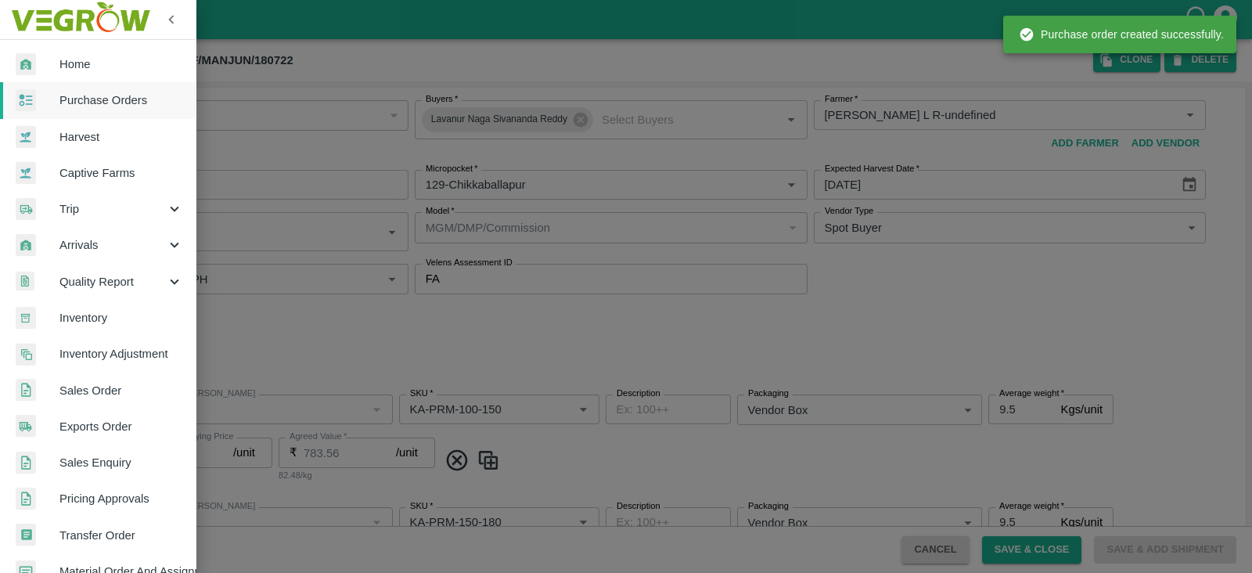
type input "Pomegranate"
type input "AA"
type input "KA-Loose A"
type input "NA"
type input "Pomegranate"
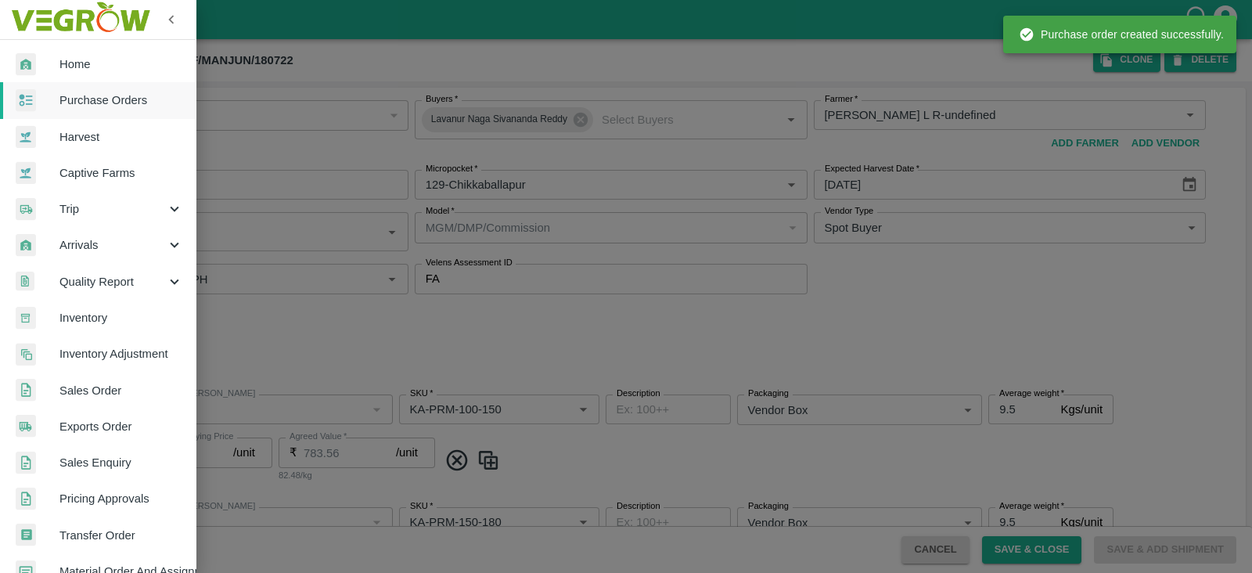
type input "AA"
type input "KA-Green"
type input "NA"
type input "Pomegranate"
type input "AA"
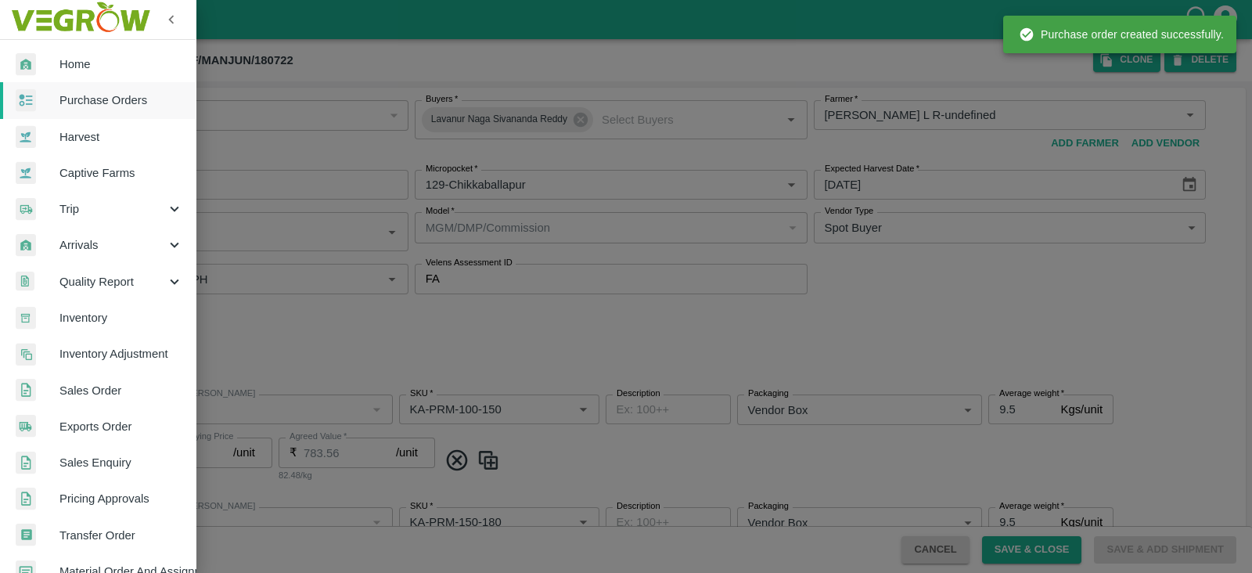
type input "KA-Loose B"
type input "NA"
type input "Pomegranate"
type input "AA"
type input "KA-PRM-350-400"
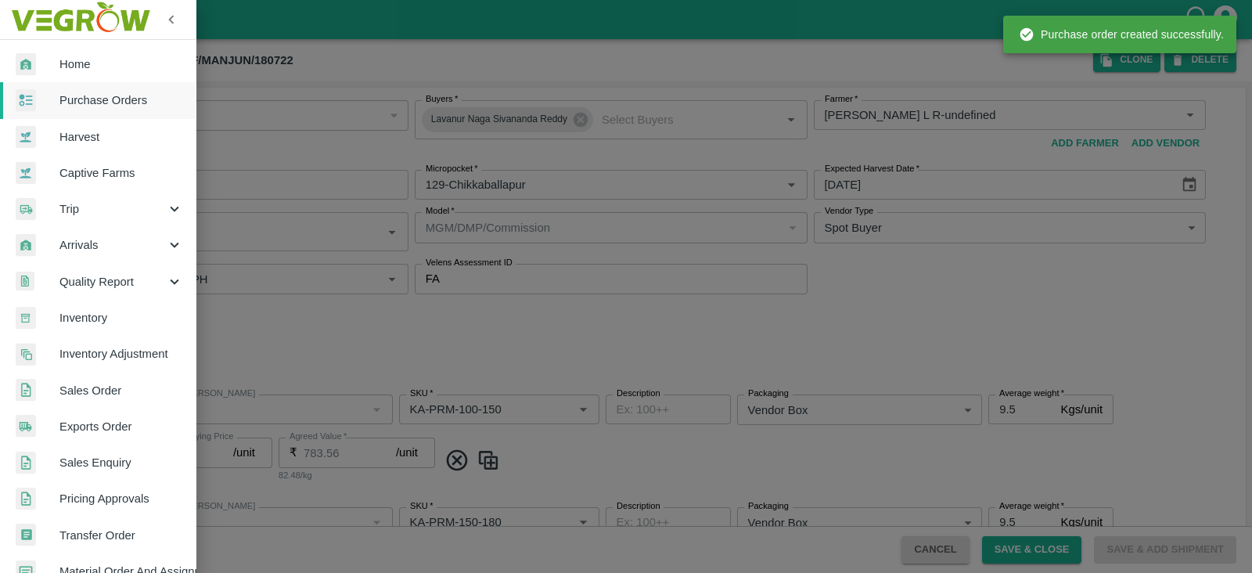
type input "NA"
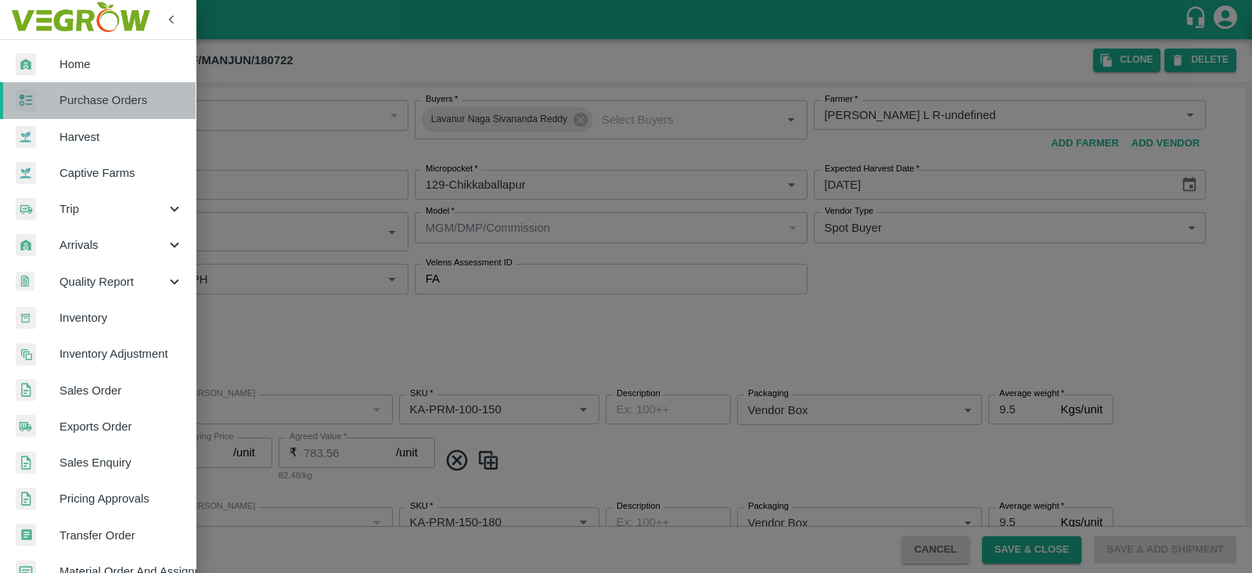
click at [109, 112] on link "Purchase Orders" at bounding box center [98, 100] width 196 height 36
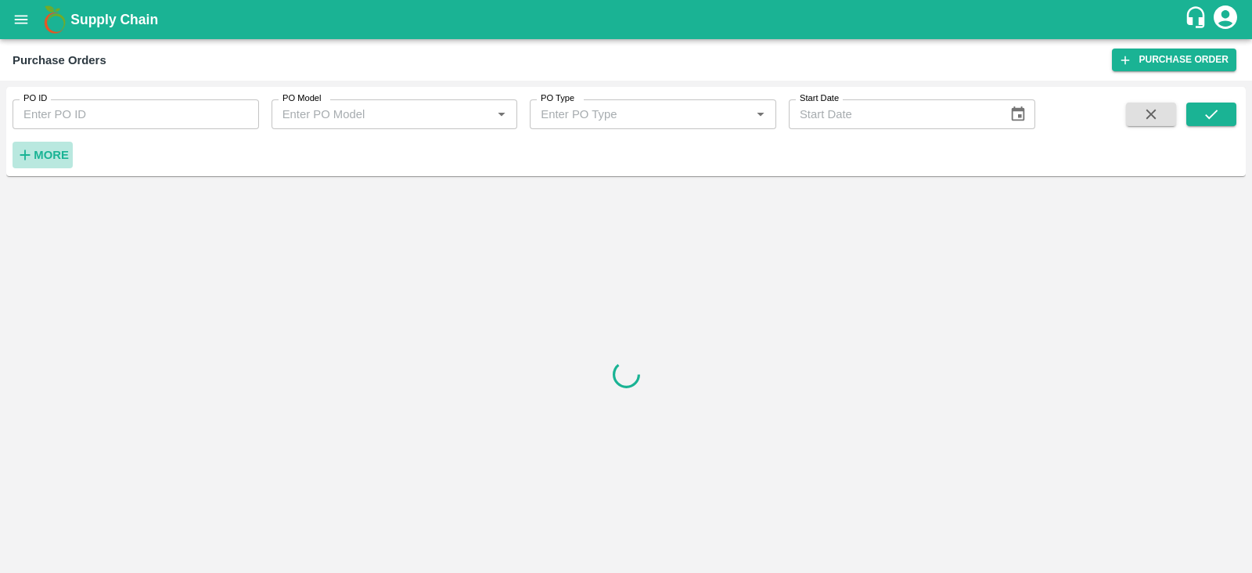
click at [55, 149] on strong "More" at bounding box center [51, 155] width 35 height 13
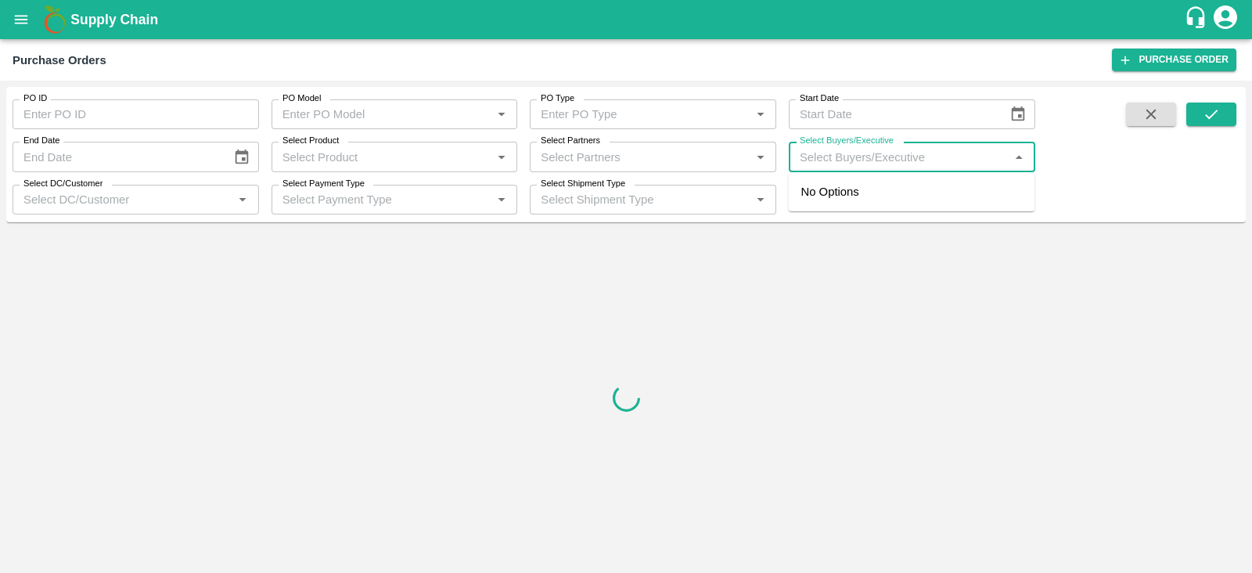
click at [919, 154] on input "Select Buyers/Executive" at bounding box center [898, 156] width 211 height 20
type input "LAVA"
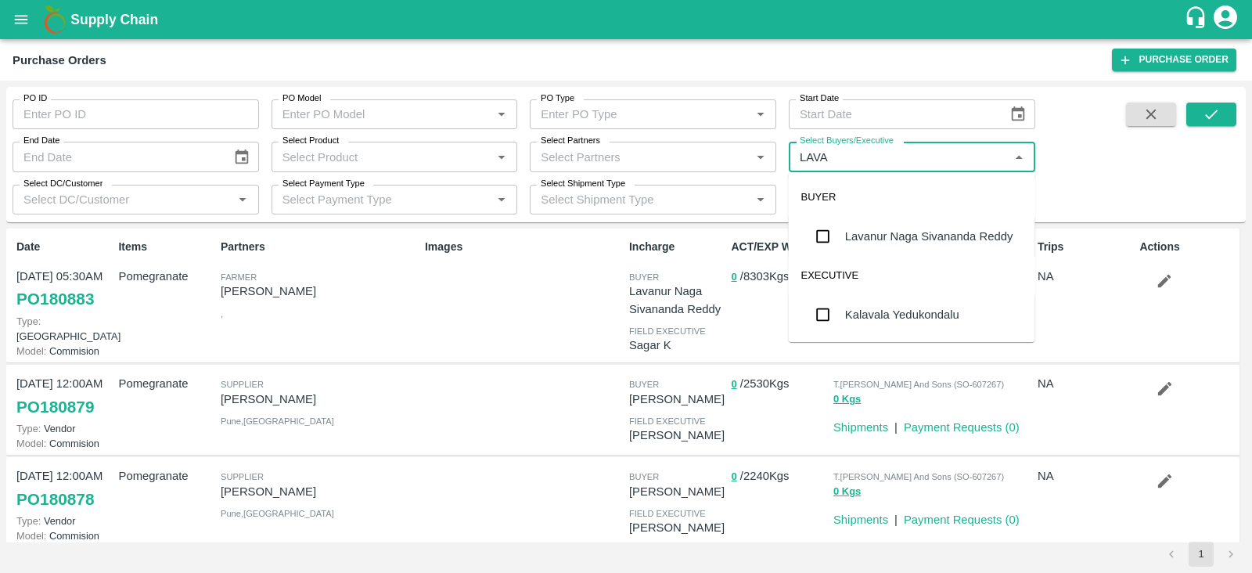
click at [923, 236] on div "Lavanur Naga Sivananda Reddy" at bounding box center [929, 236] width 168 height 17
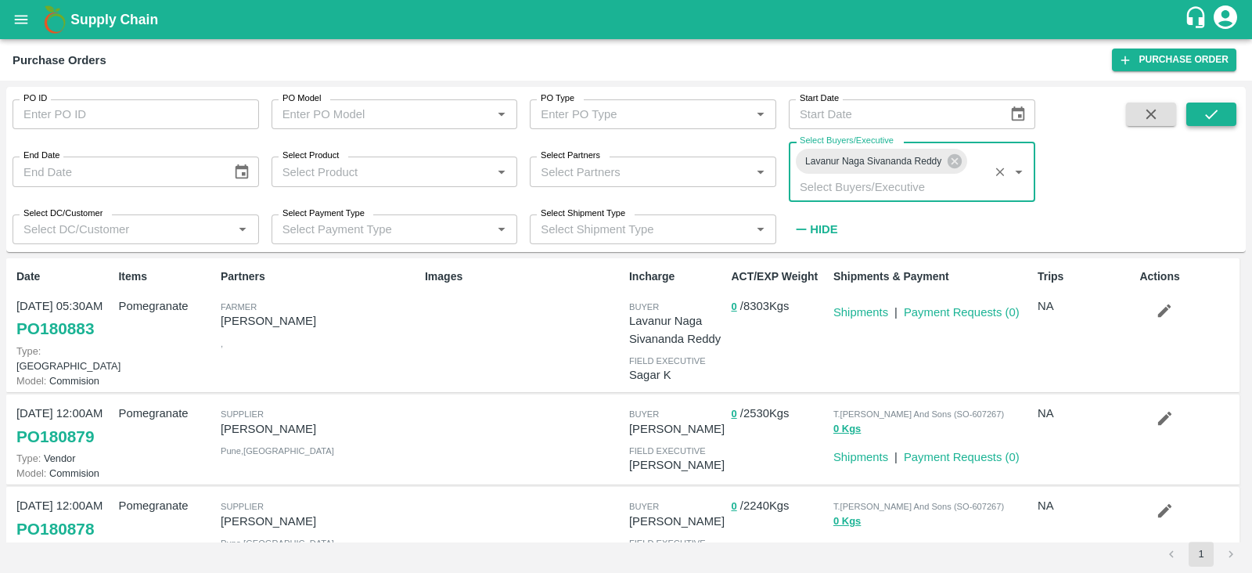
click at [1195, 120] on button "submit" at bounding box center [1211, 113] width 50 height 23
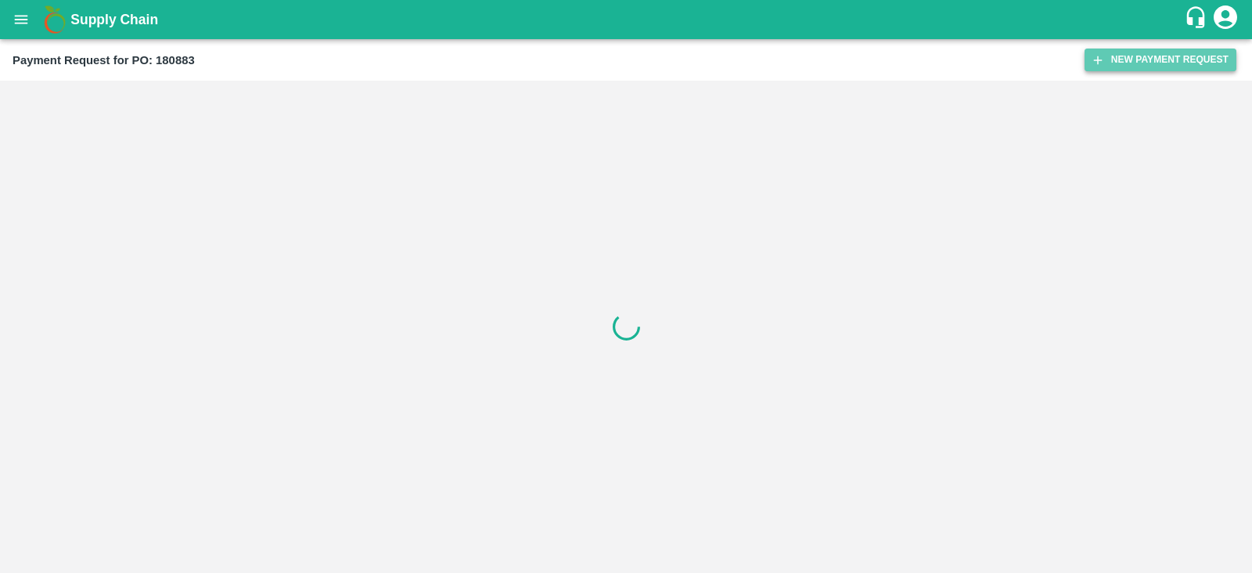
click at [1135, 66] on button "New Payment Request" at bounding box center [1160, 60] width 152 height 23
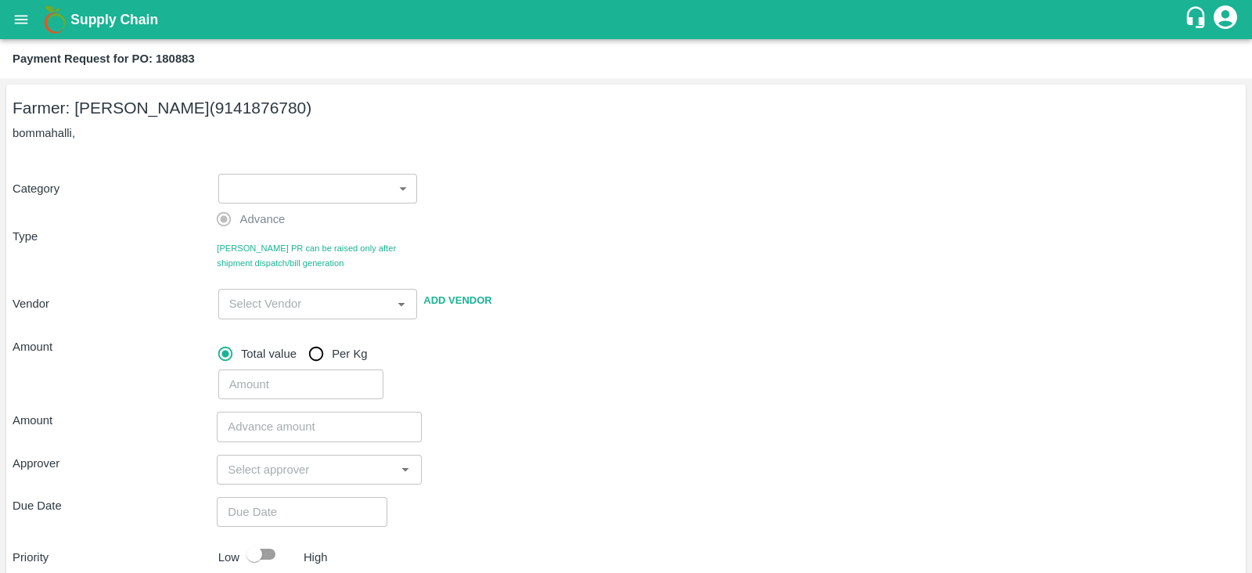
click at [310, 200] on body "Supply Chain Payment Request for PO: 180883 Farmer: Manjunath L R (9141876780) …" at bounding box center [626, 286] width 1252 height 573
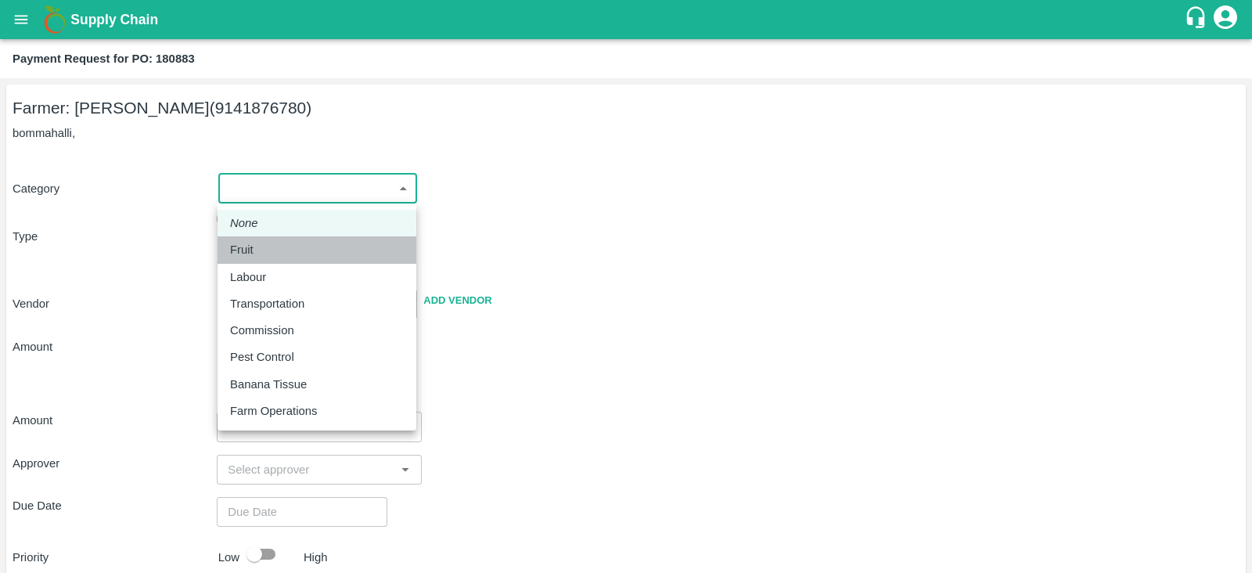
click at [321, 247] on div "Fruit" at bounding box center [317, 249] width 174 height 17
type input "1"
type input "Manjunath L R - 9141876780(Farmer)"
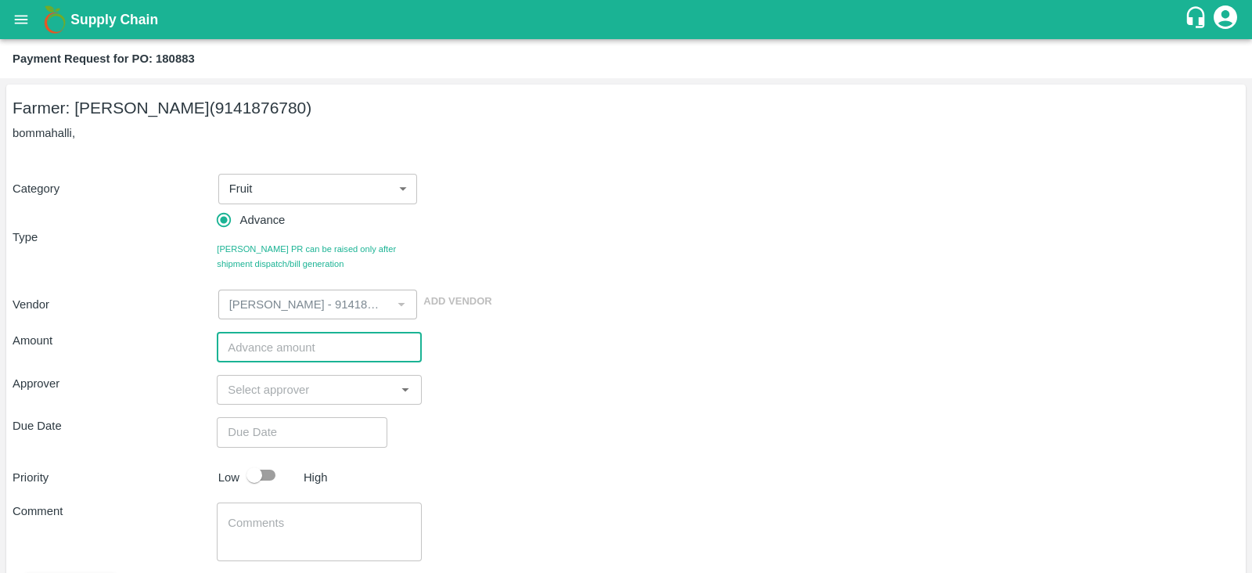
click at [343, 336] on input "number" at bounding box center [319, 347] width 204 height 30
type input "250000"
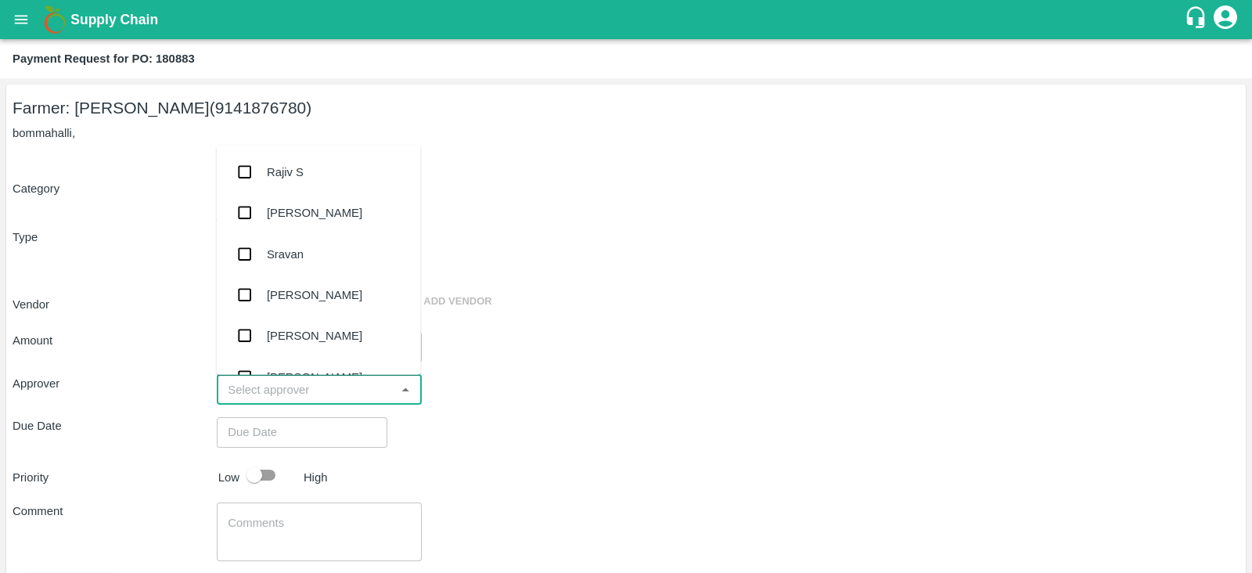
click at [368, 379] on input "input" at bounding box center [305, 389] width 169 height 20
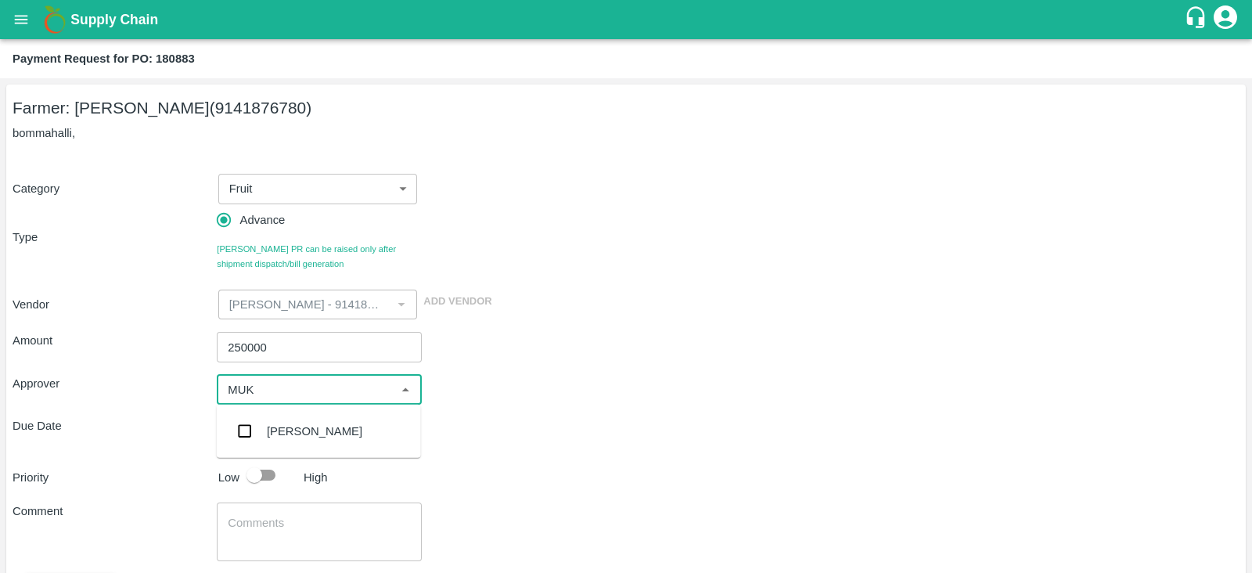
type input "MUKU"
click at [289, 442] on div "[PERSON_NAME]" at bounding box center [319, 431] width 204 height 41
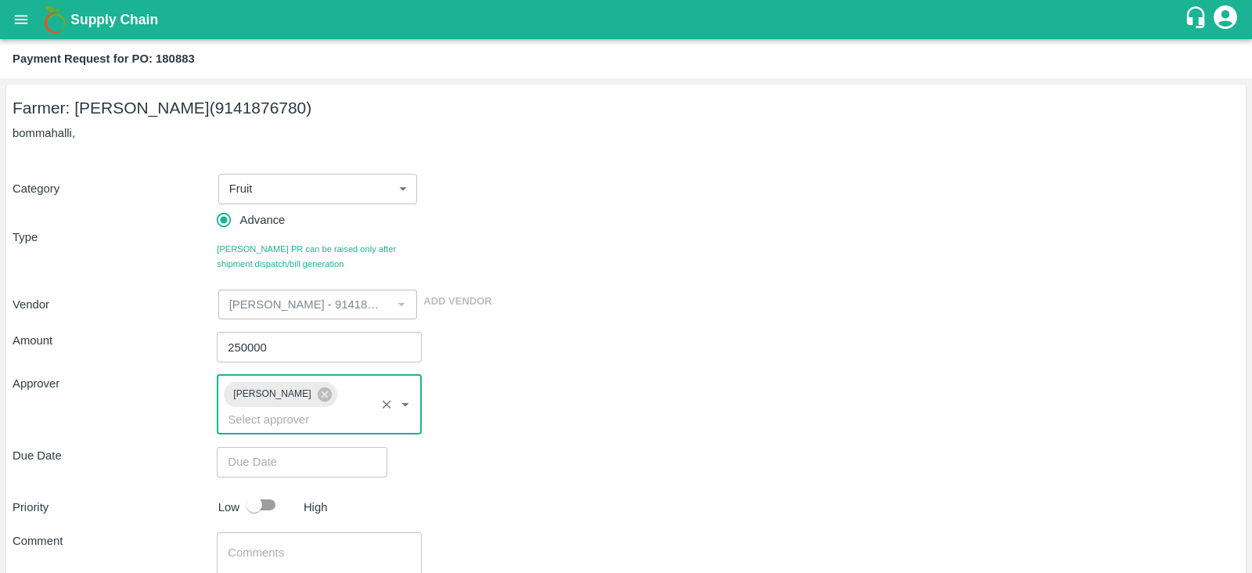
scroll to position [95, 0]
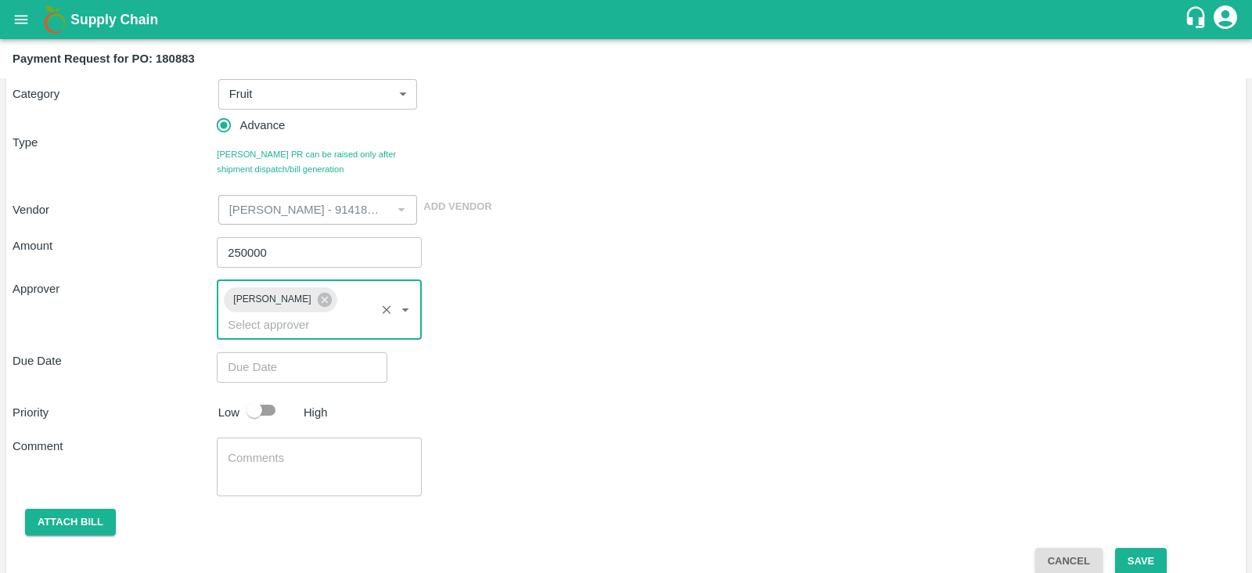
type input "DD/MM/YYYY hh:mm aa"
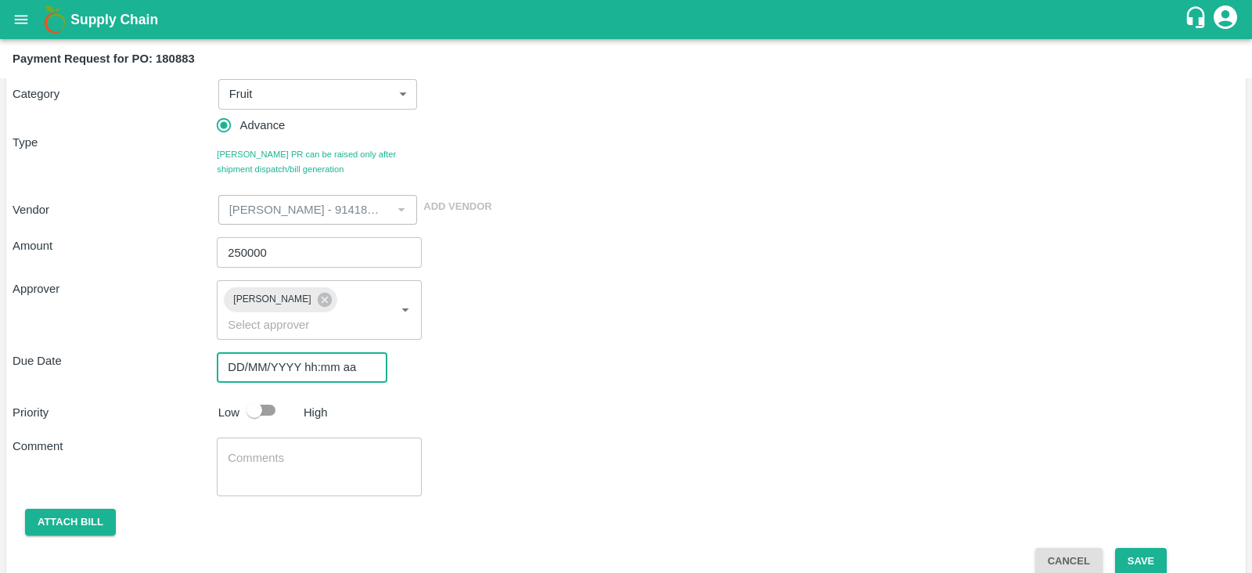
click at [308, 352] on input "DD/MM/YYYY hh:mm aa" at bounding box center [297, 367] width 160 height 30
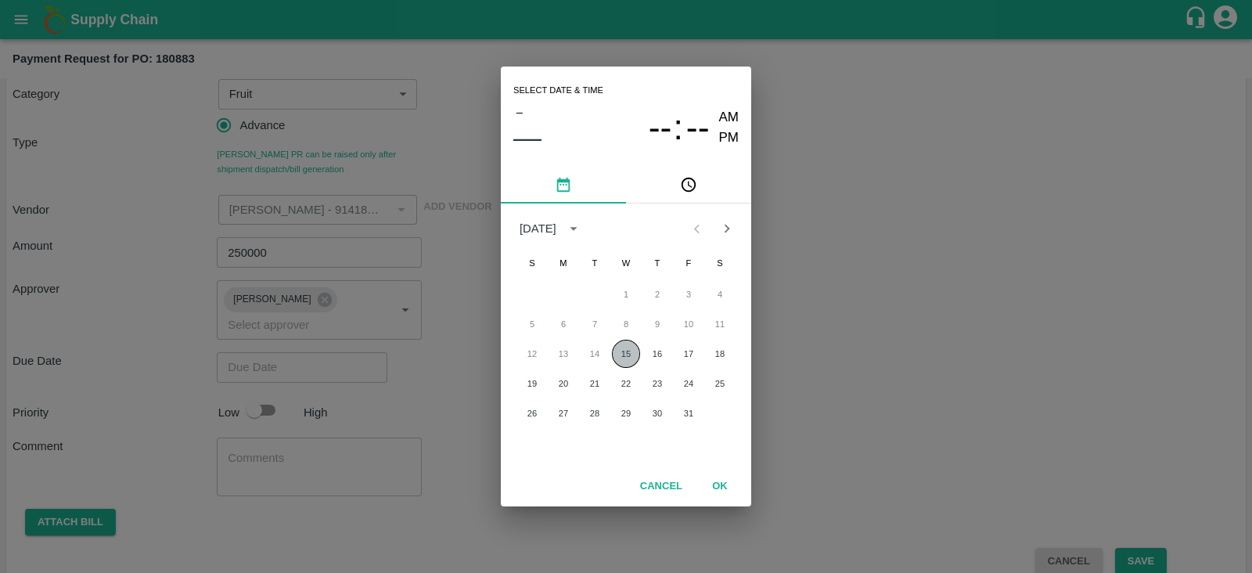
click at [620, 359] on button "15" at bounding box center [626, 354] width 28 height 28
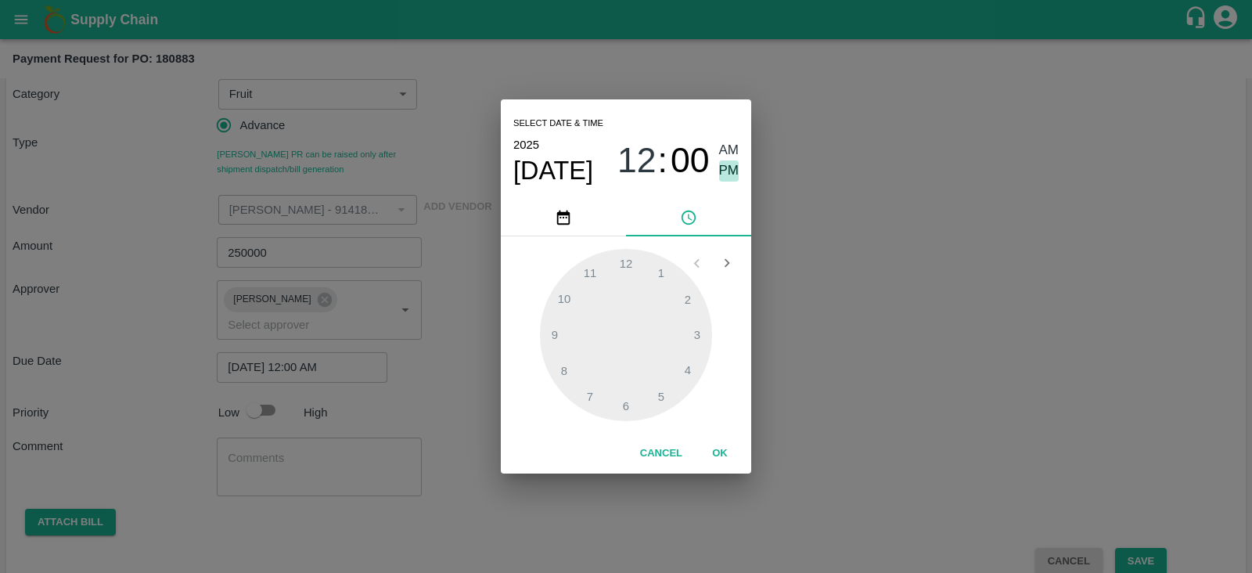
click at [732, 171] on span "PM" at bounding box center [729, 170] width 20 height 21
type input "15/10/2025 12:00 PM"
click at [729, 459] on button "OK" at bounding box center [720, 453] width 50 height 27
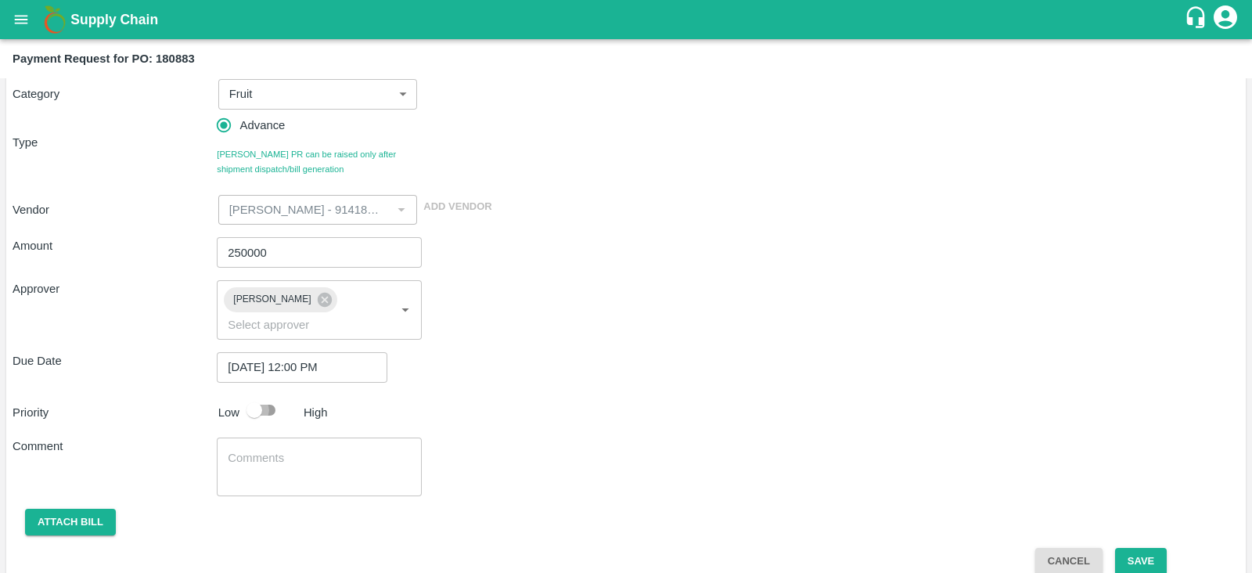
click at [274, 395] on input "checkbox" at bounding box center [254, 410] width 89 height 30
checkbox input "true"
click at [1149, 548] on button "Save" at bounding box center [1141, 561] width 52 height 27
